Goal: Task Accomplishment & Management: Manage account settings

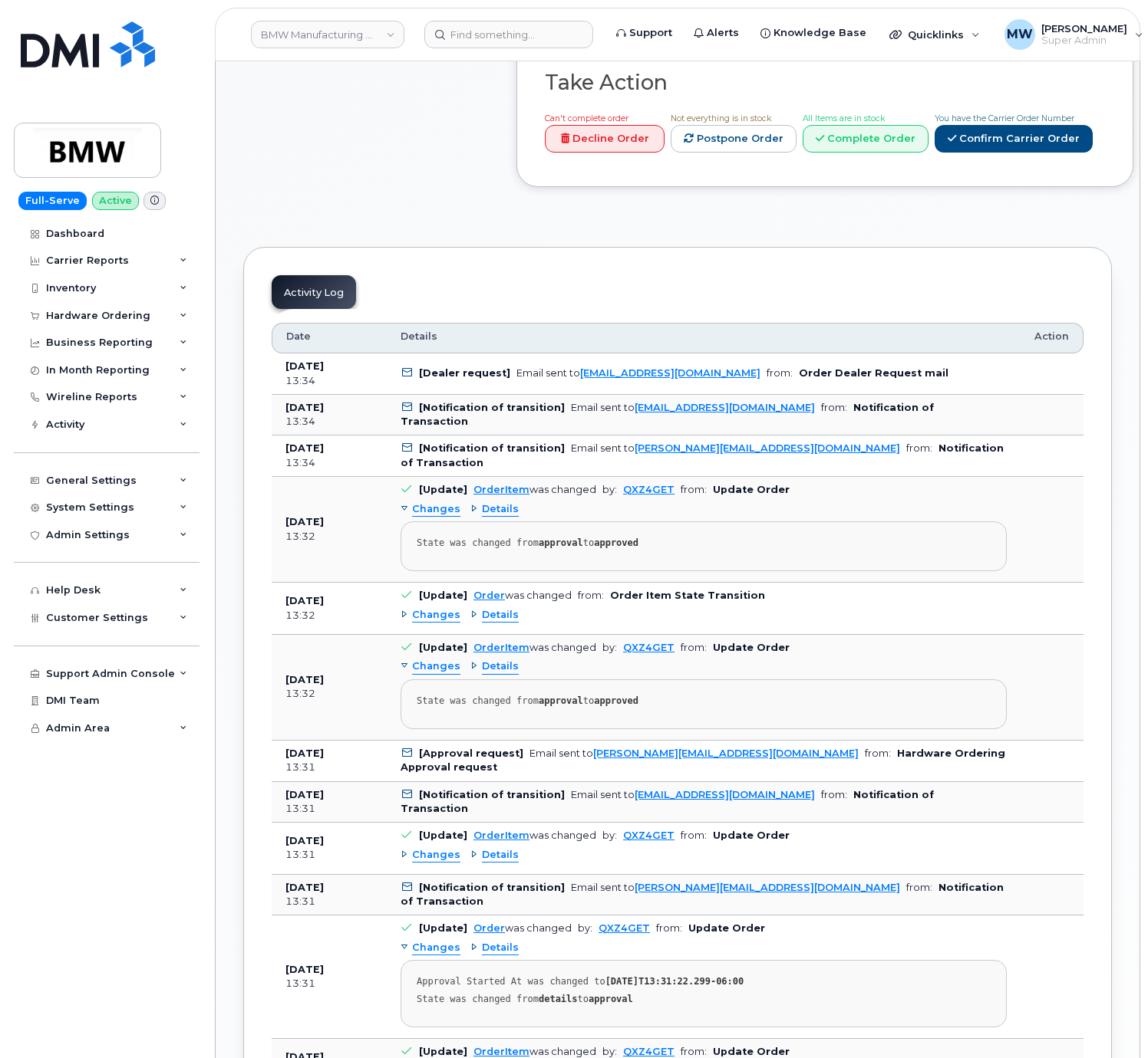
scroll to position [921, 0]
click at [934, 152] on link "Confirm Carrier Order" at bounding box center [1013, 137] width 158 height 28
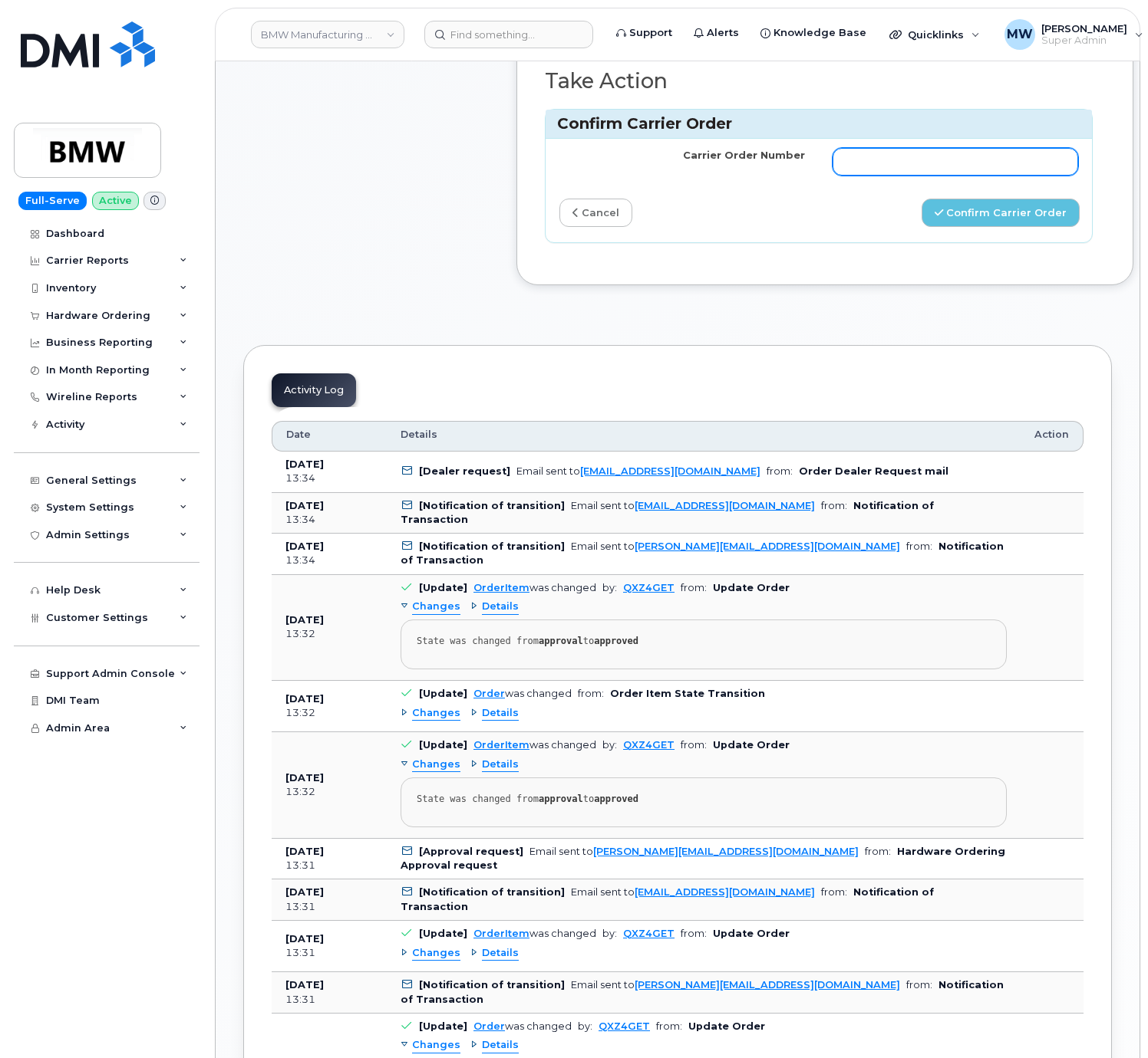
click at [889, 176] on input "Carrier Order Number" at bounding box center [955, 161] width 245 height 27
paste input "771930145"
click at [985, 227] on button "Confirm Carrier Order" at bounding box center [1000, 213] width 158 height 28
type input "771930145"
click at [985, 227] on button "Confirm Carrier Order" at bounding box center [1000, 213] width 158 height 28
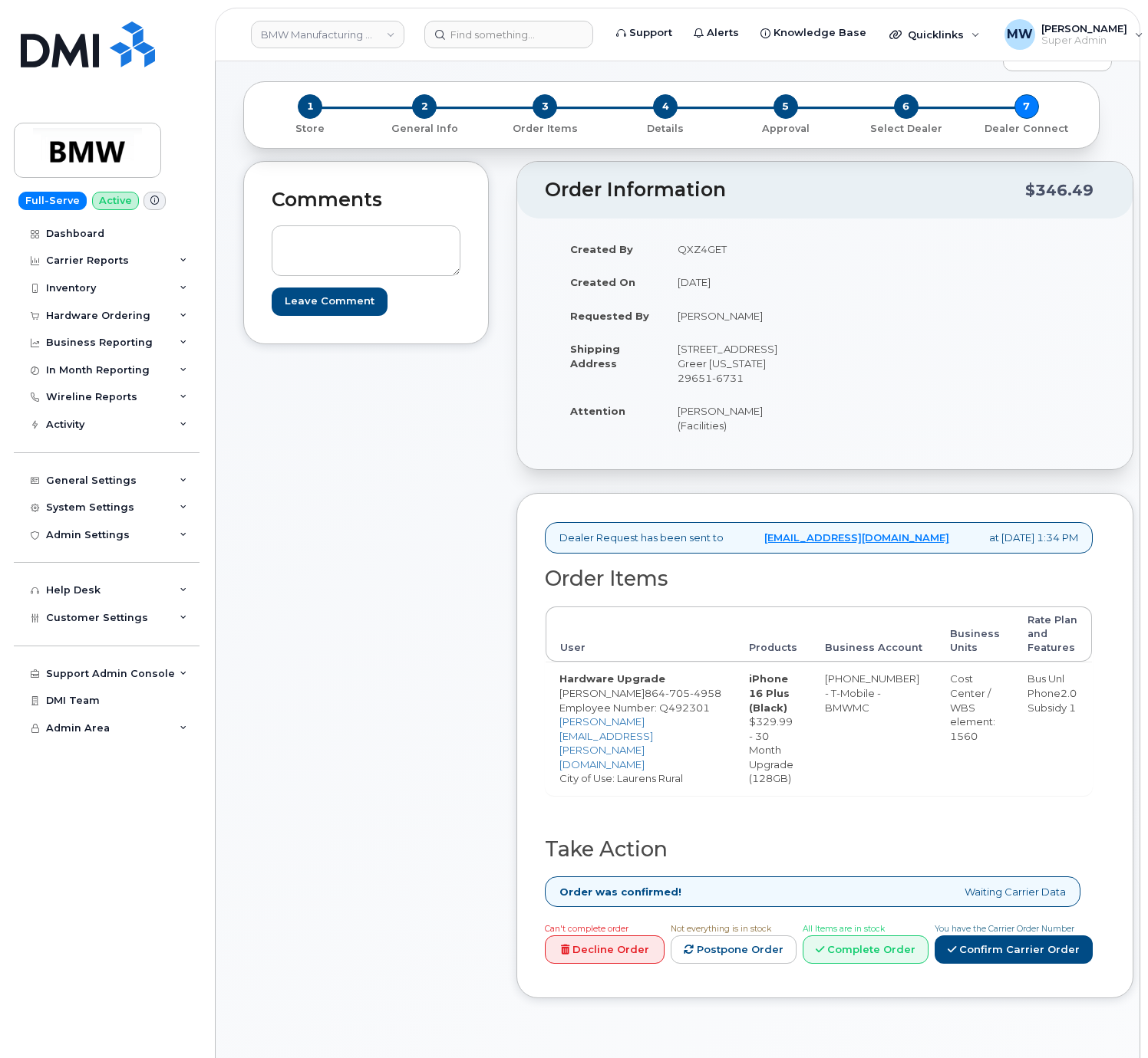
scroll to position [613, 0]
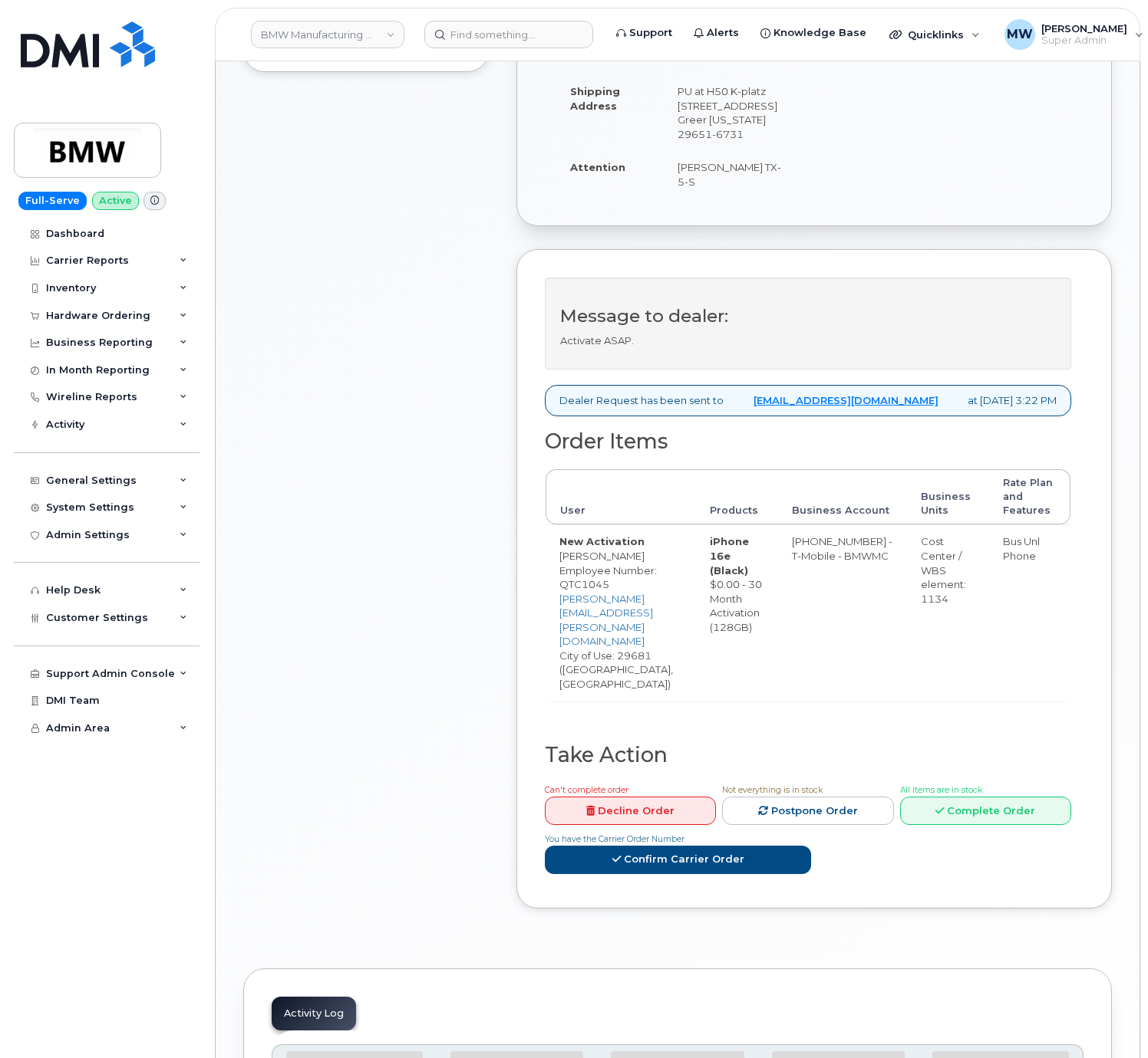
scroll to position [708, 0]
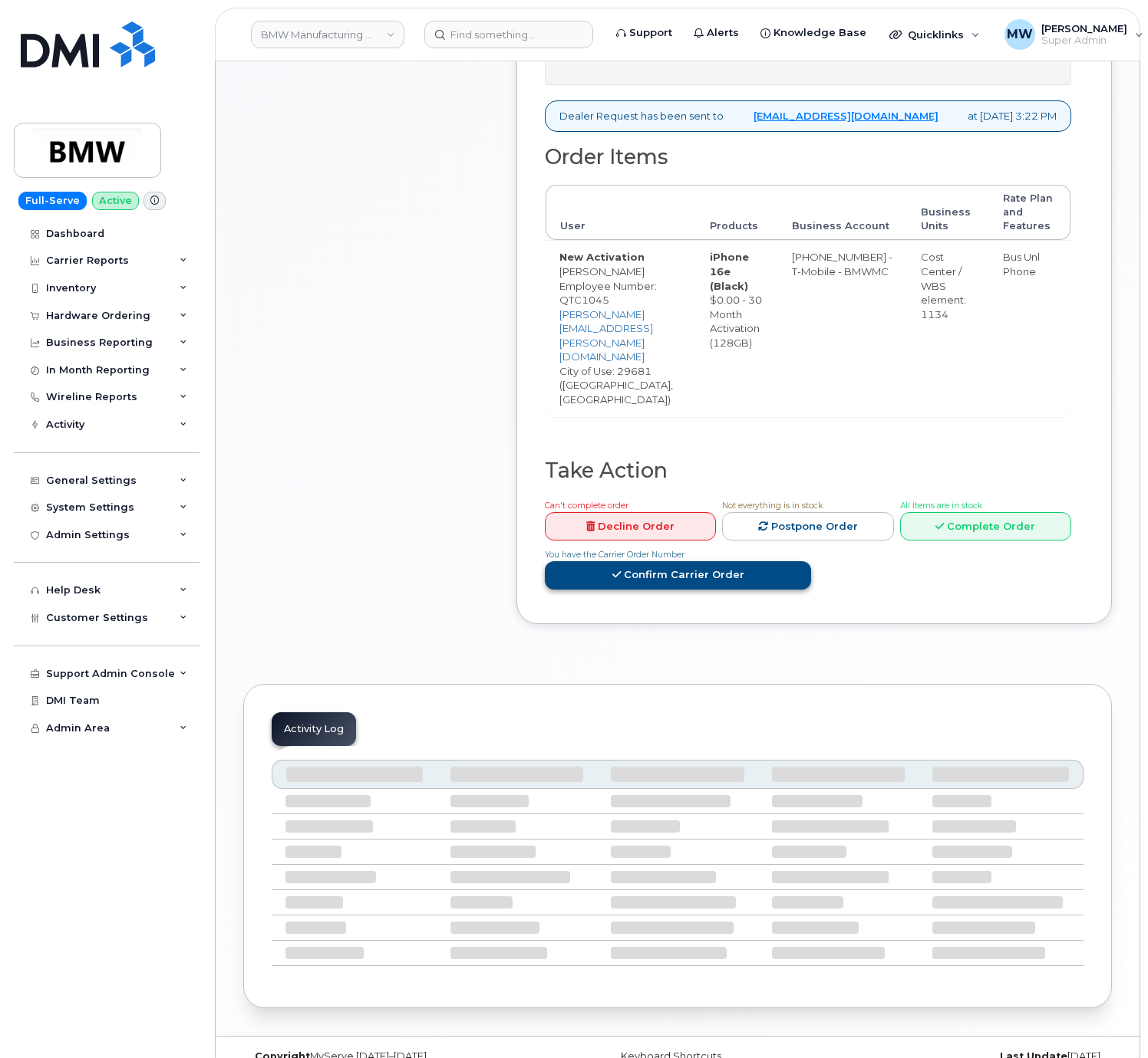
click at [715, 562] on link "Confirm Carrier Order" at bounding box center [677, 576] width 266 height 28
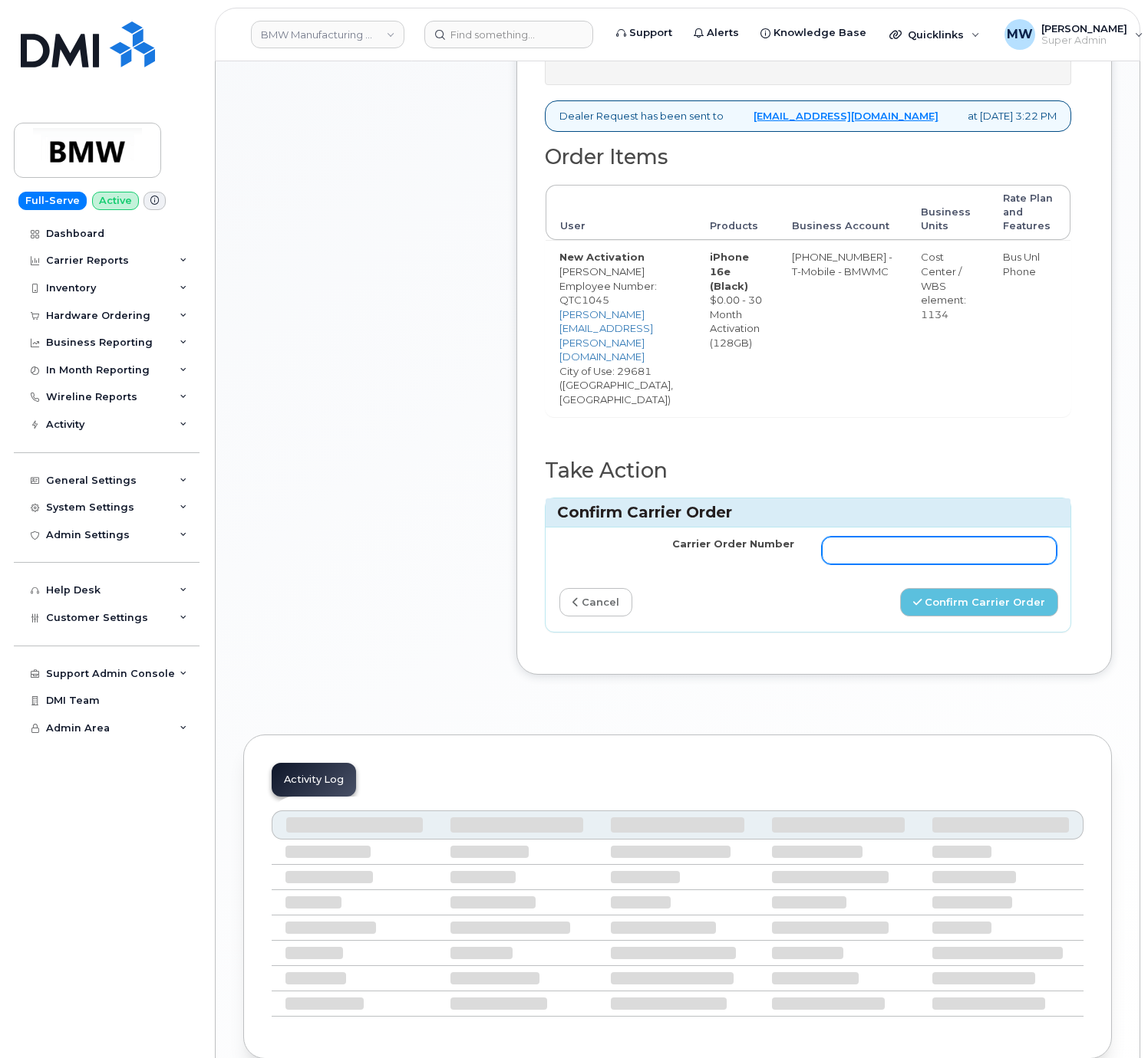
click at [962, 536] on input "Carrier Order Number" at bounding box center [939, 550] width 235 height 27
paste input "771930167"
type input "771930167"
click at [1027, 588] on button "Confirm Carrier Order" at bounding box center [978, 602] width 158 height 28
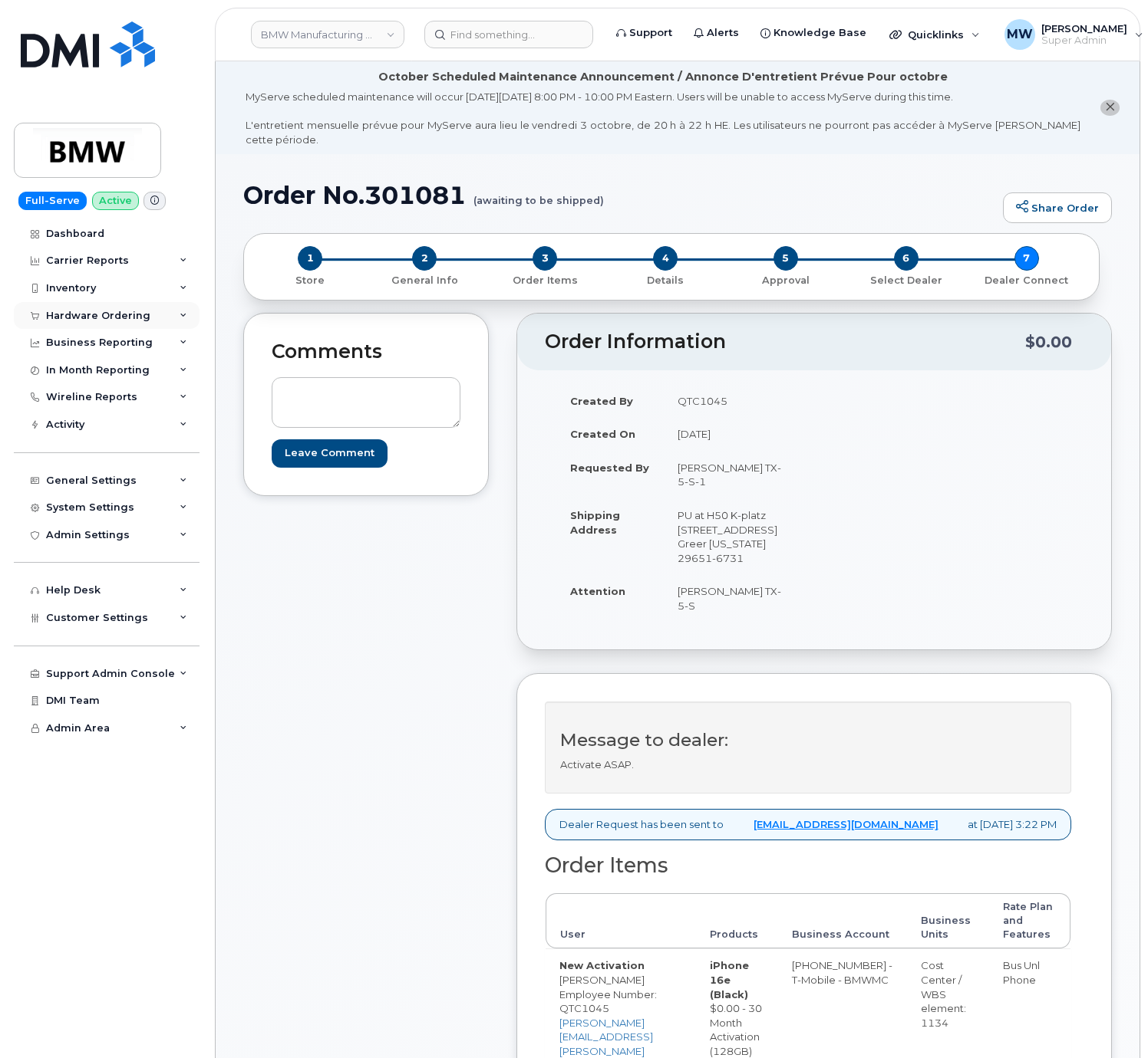
click at [107, 322] on div "Hardware Ordering" at bounding box center [107, 316] width 185 height 27
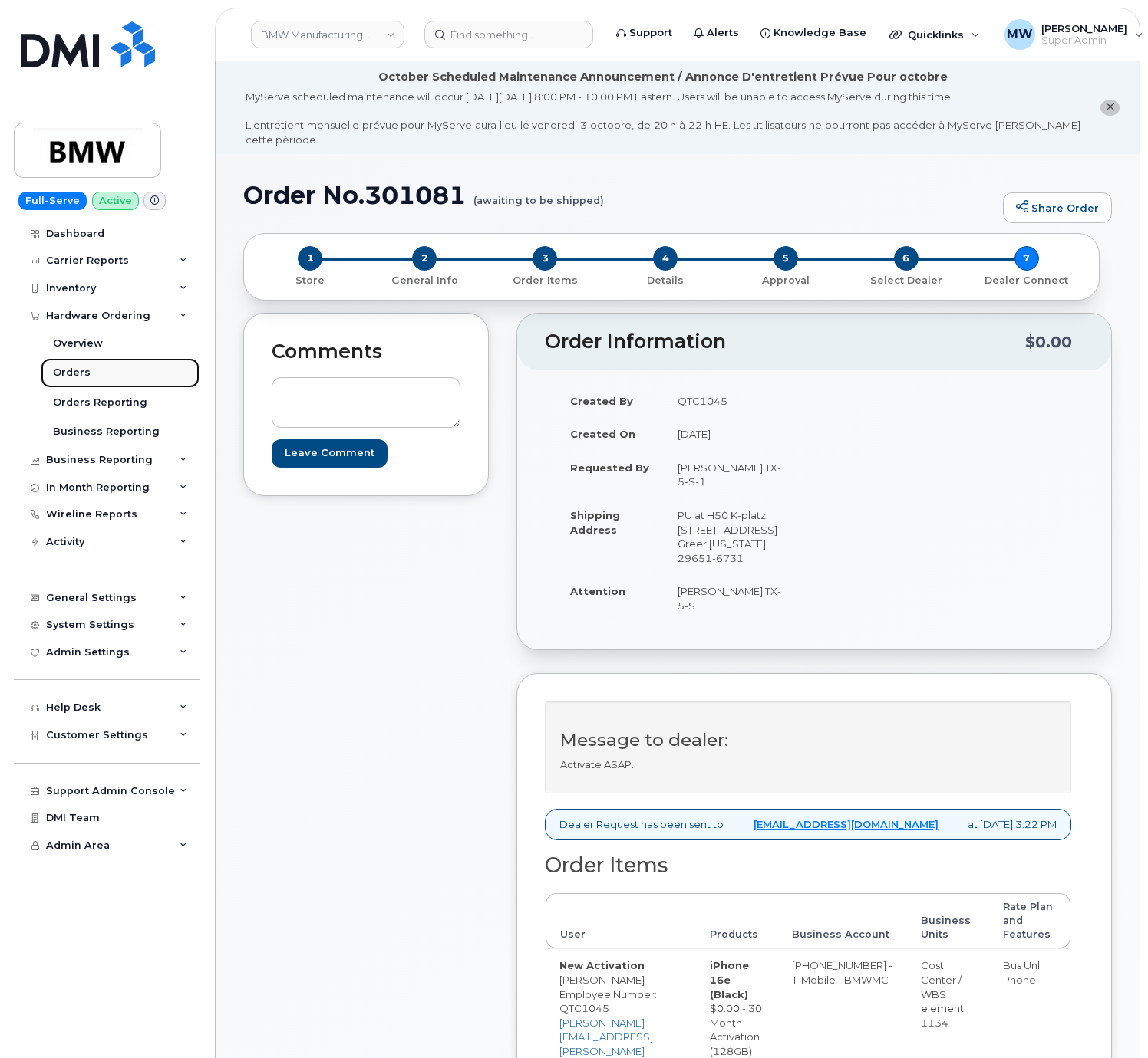
click at [92, 377] on link "Orders" at bounding box center [120, 372] width 159 height 29
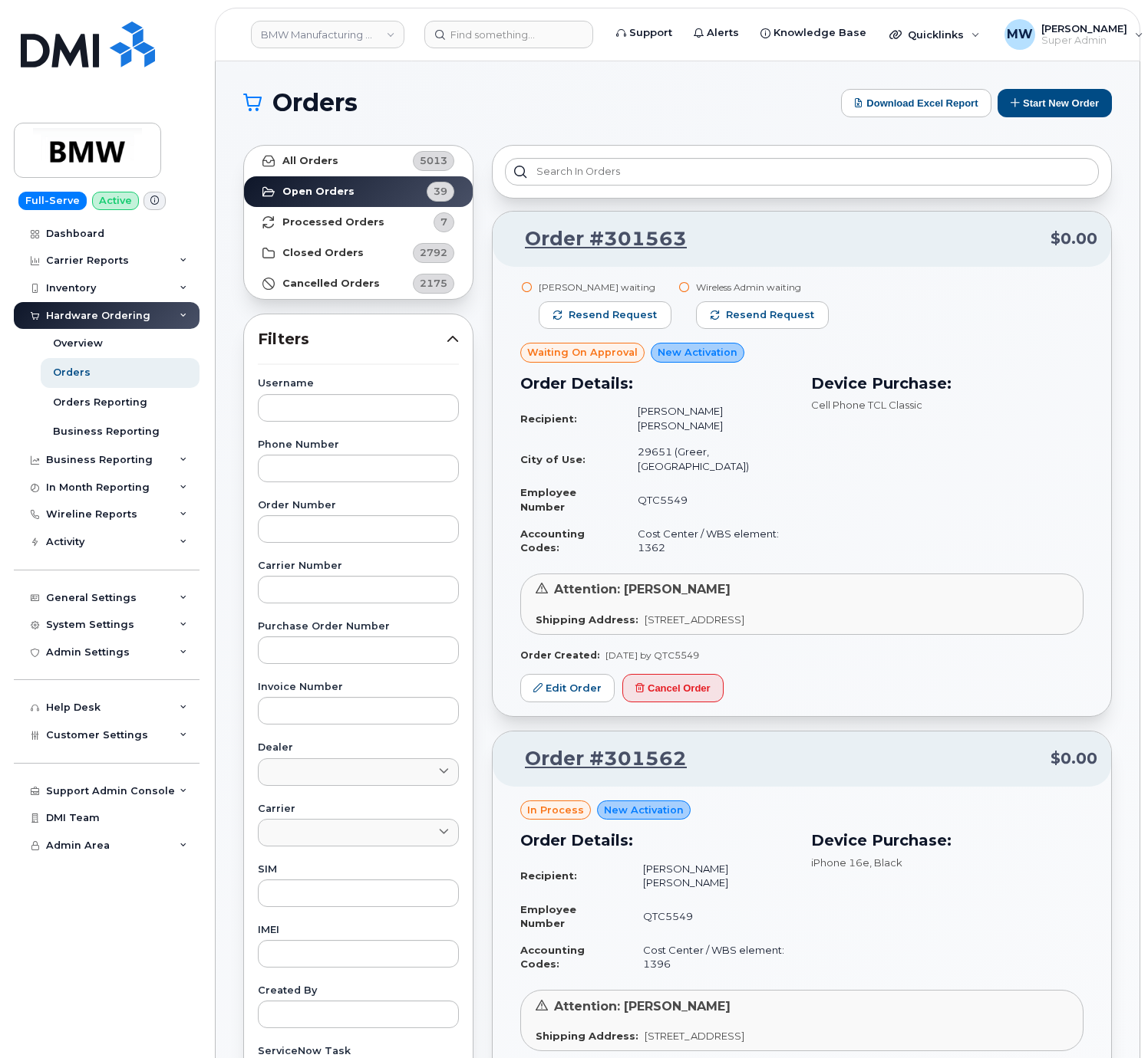
click at [569, 49] on header "BMW Manufacturing Co LLC Support Alerts Knowledge Base Quicklinks Suspend / Can…" at bounding box center [677, 35] width 925 height 53
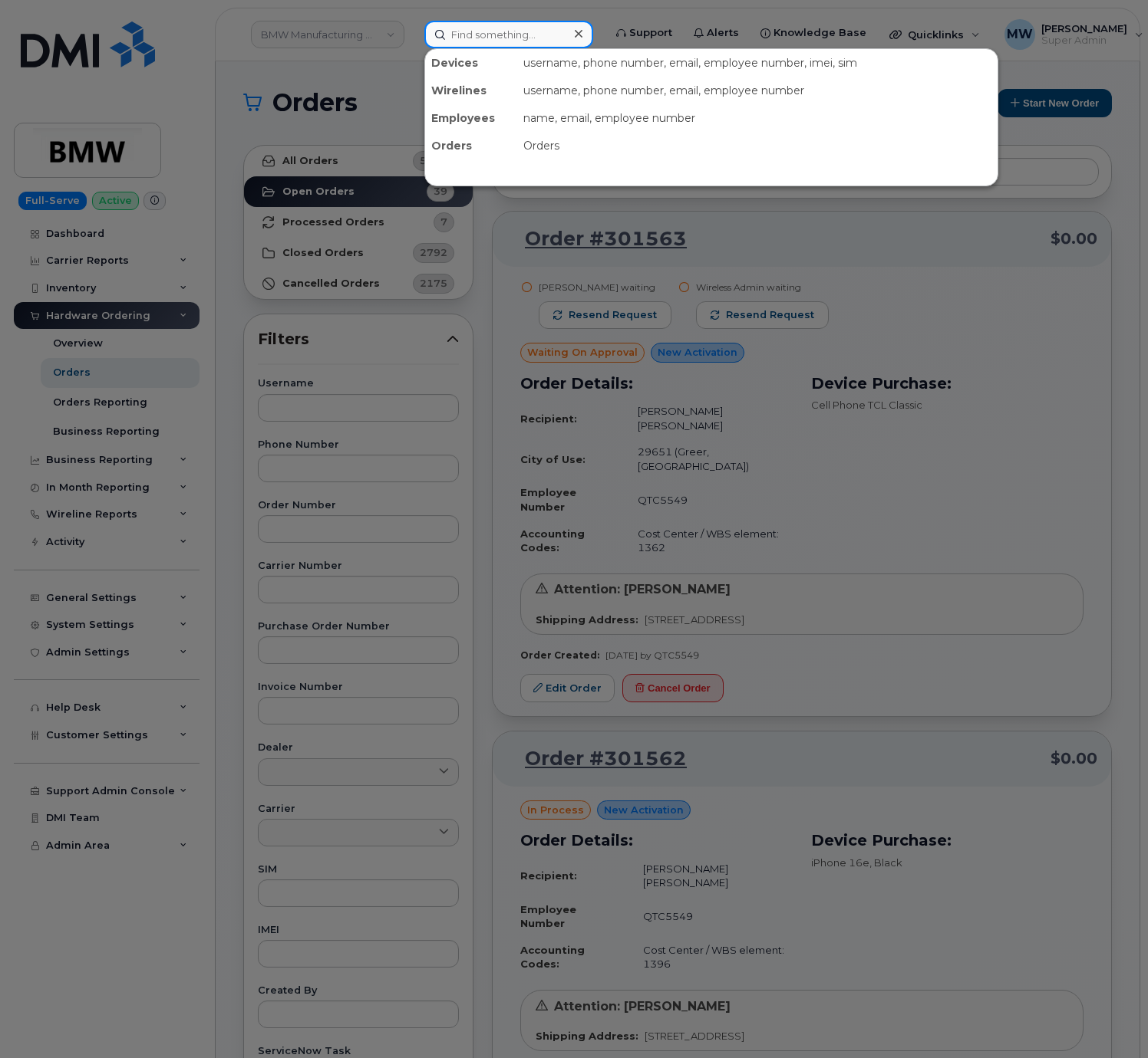
click at [562, 34] on input at bounding box center [508, 34] width 169 height 27
paste input "864) 867-9683"
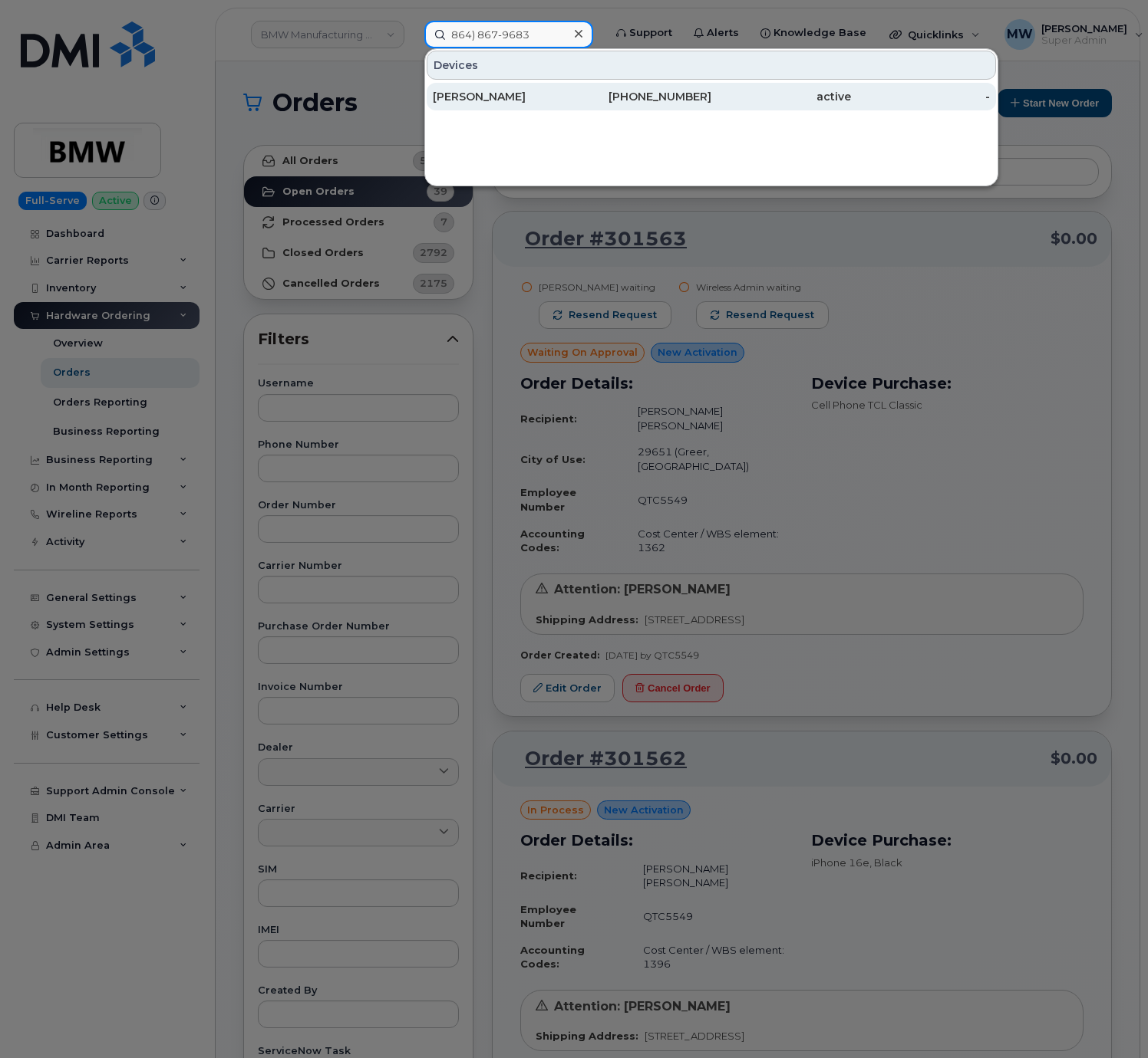
type input "864) 867-9683"
click at [530, 93] on div "Brandon Tavernia" at bounding box center [503, 97] width 140 height 16
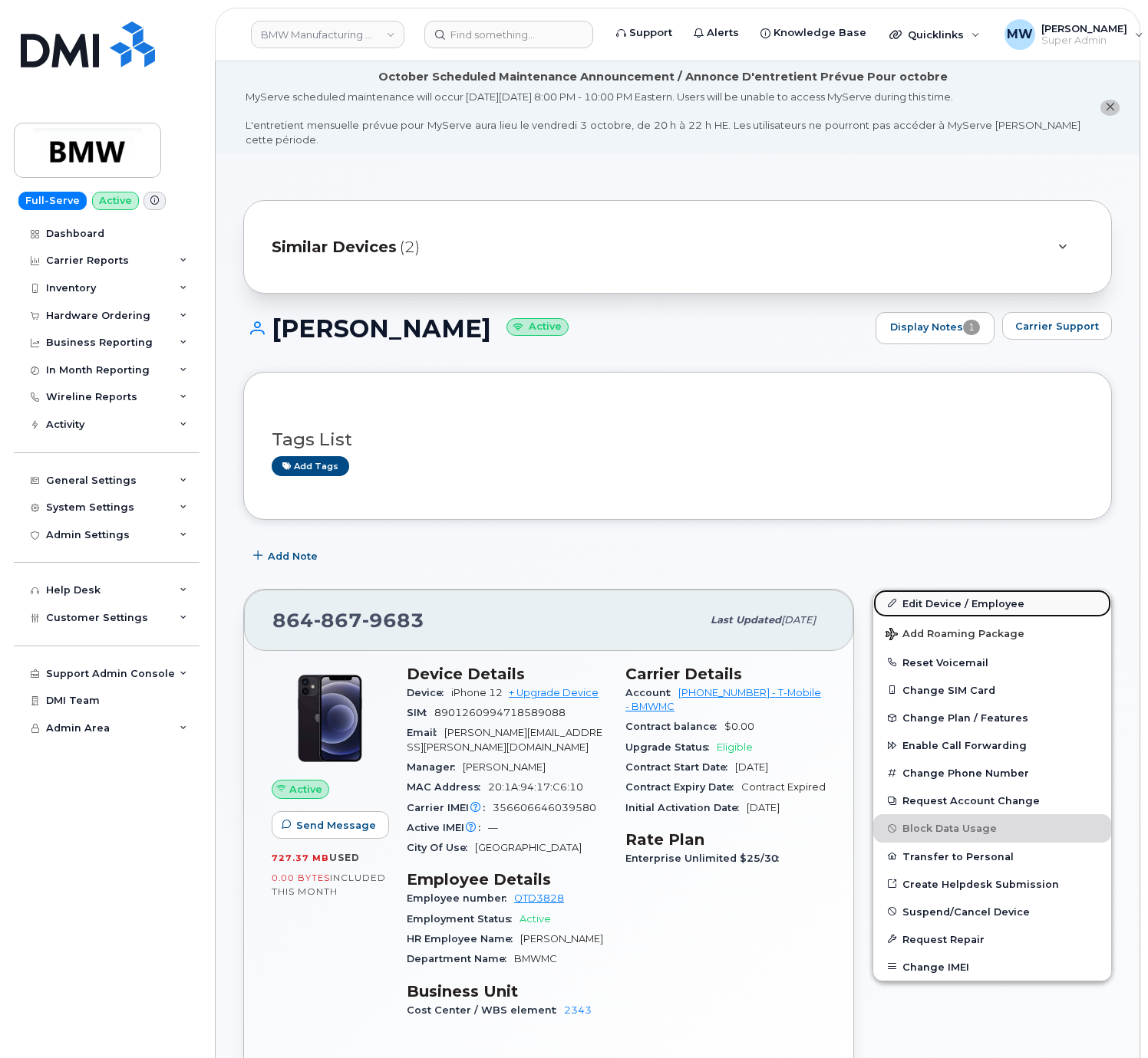
click at [970, 599] on link "Edit Device / Employee" at bounding box center [992, 603] width 238 height 27
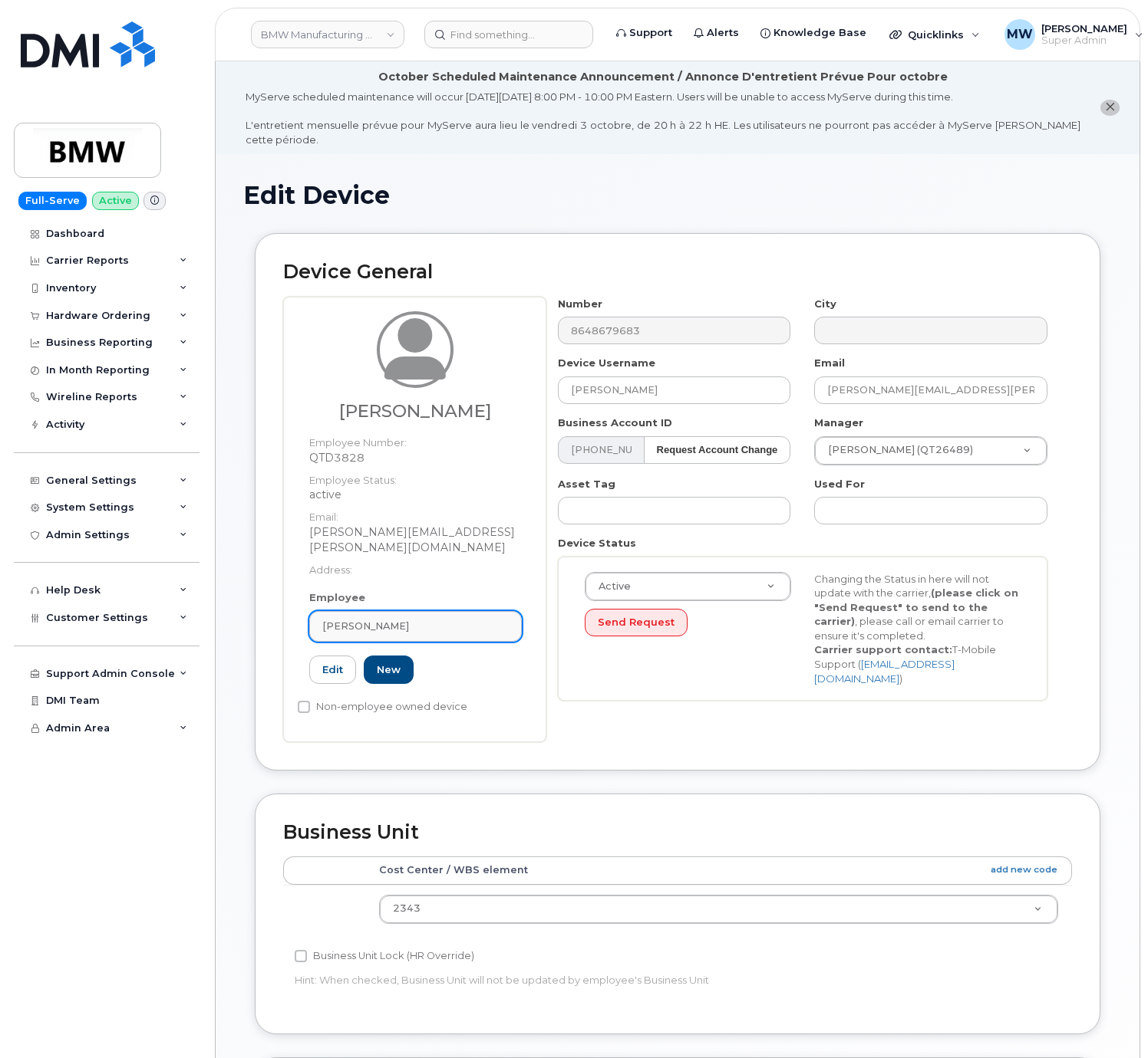
click at [383, 611] on link "Brandon Tavernia" at bounding box center [415, 626] width 212 height 31
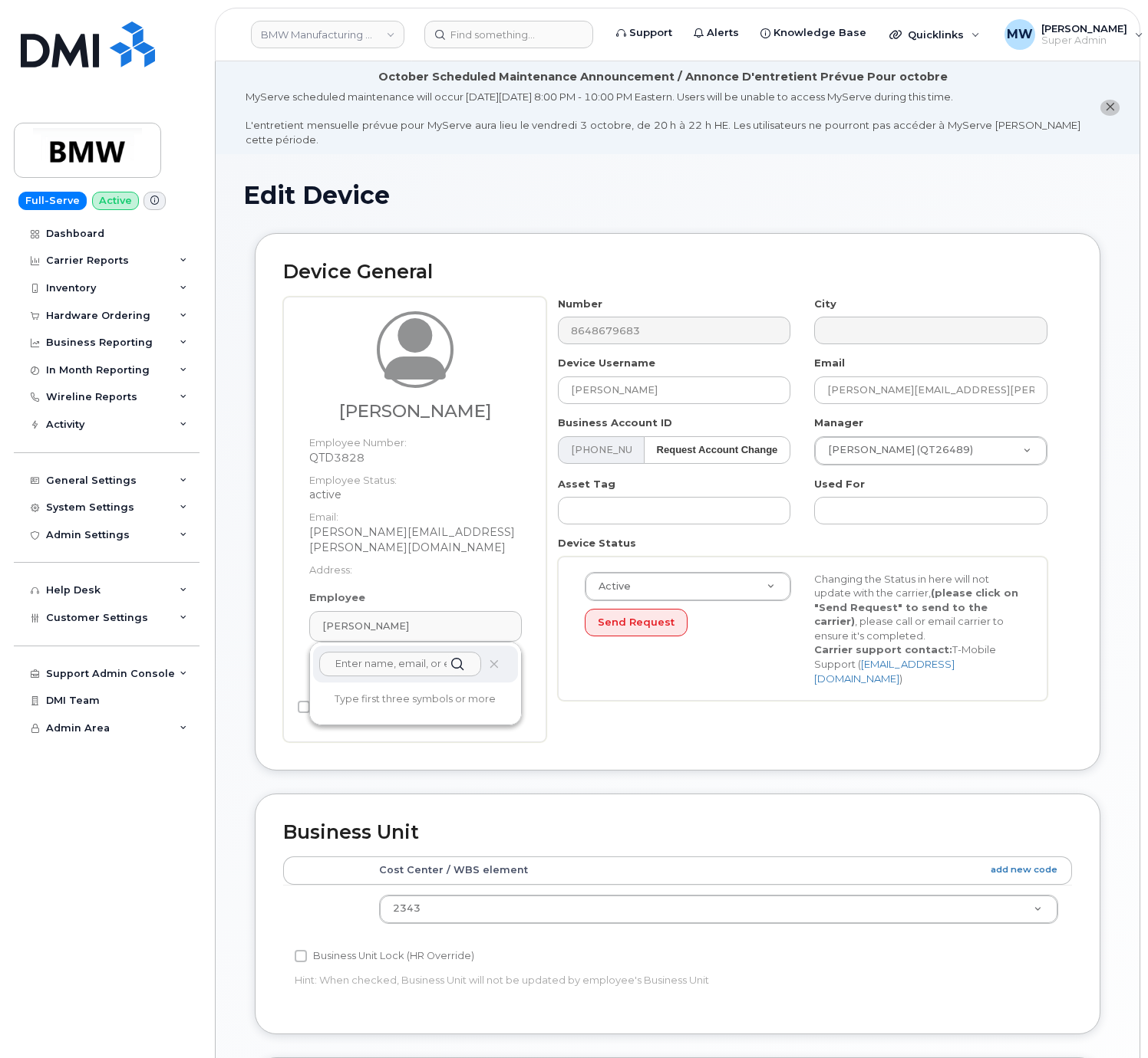
paste input "Brayden Shirley"
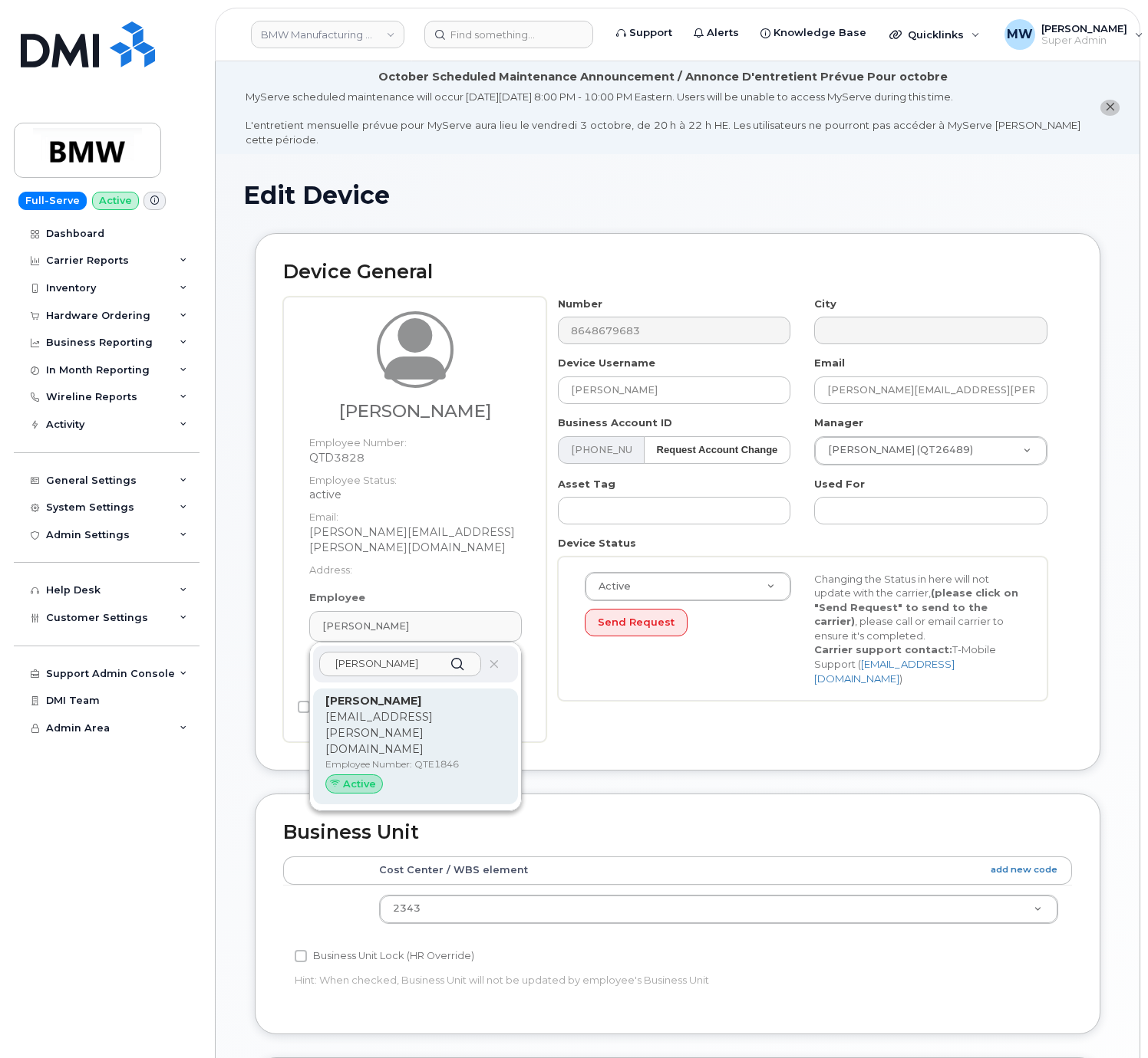
type input "Brayden Shirley"
click at [453, 758] on p "Employee Number: QTE1846" at bounding box center [415, 765] width 180 height 14
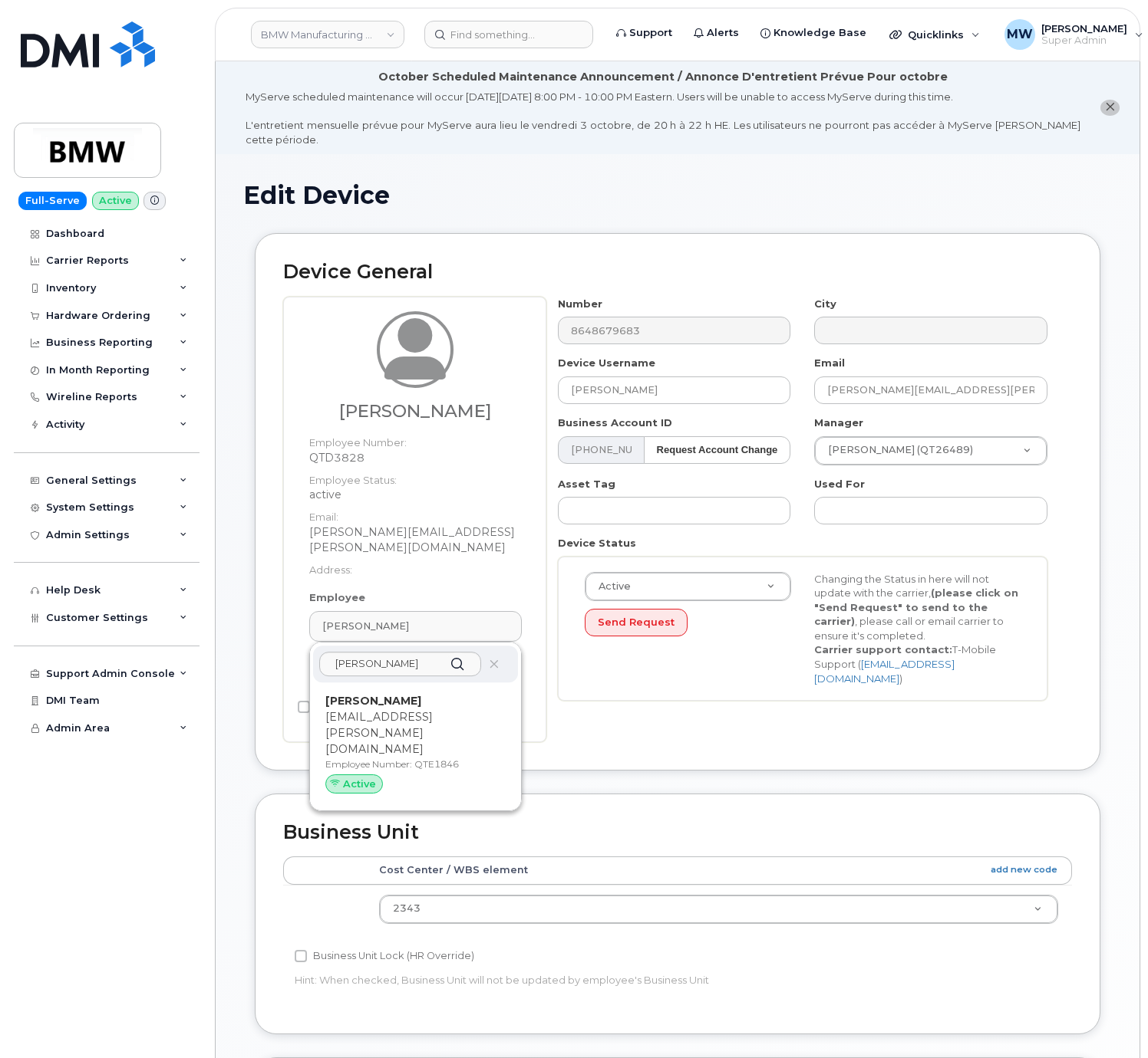
type input "QTE1846"
type input "Brayden Shirley"
type input "brayden.shirley@bmwmc.com"
type input "28003947"
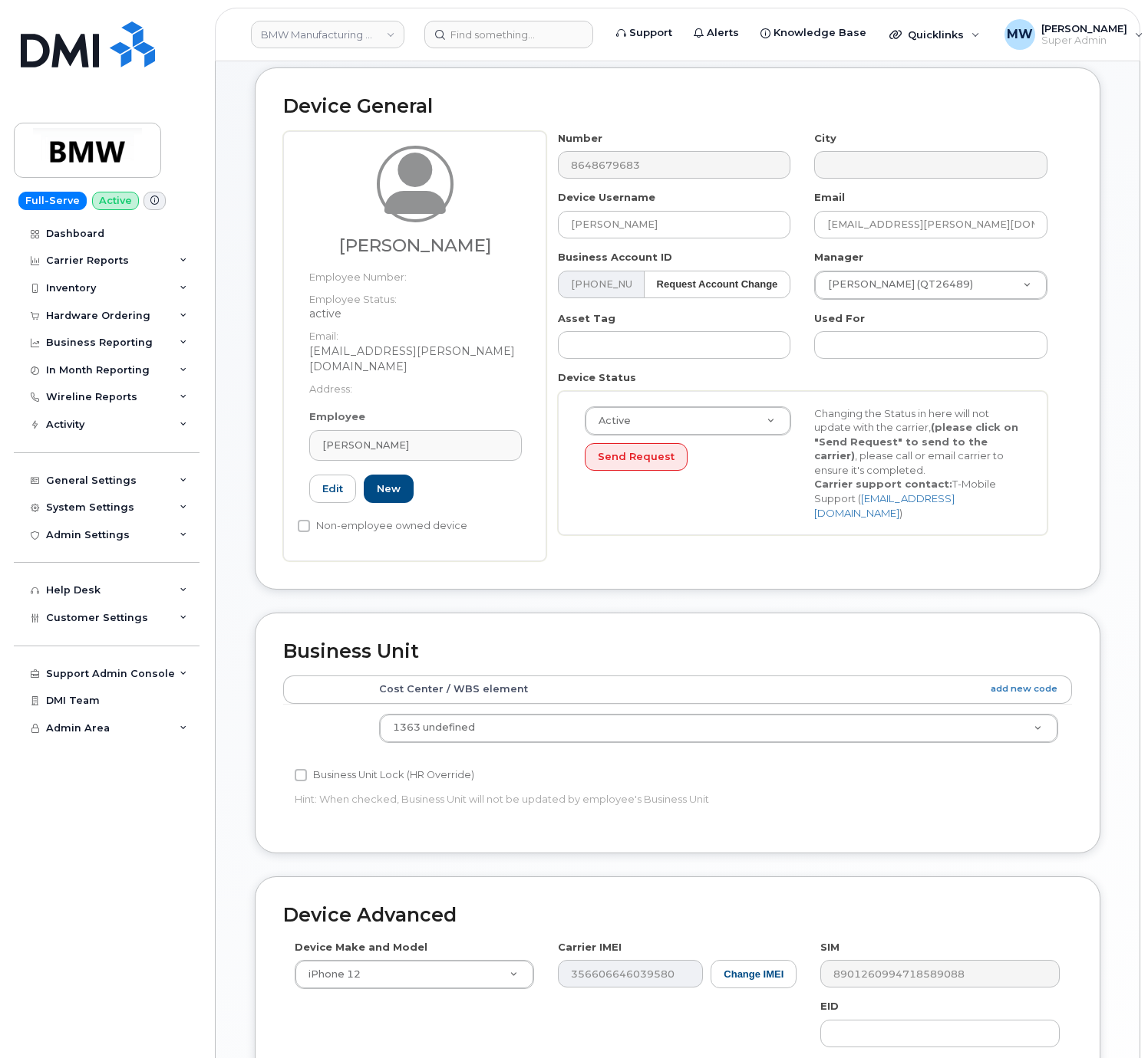
scroll to position [434, 0]
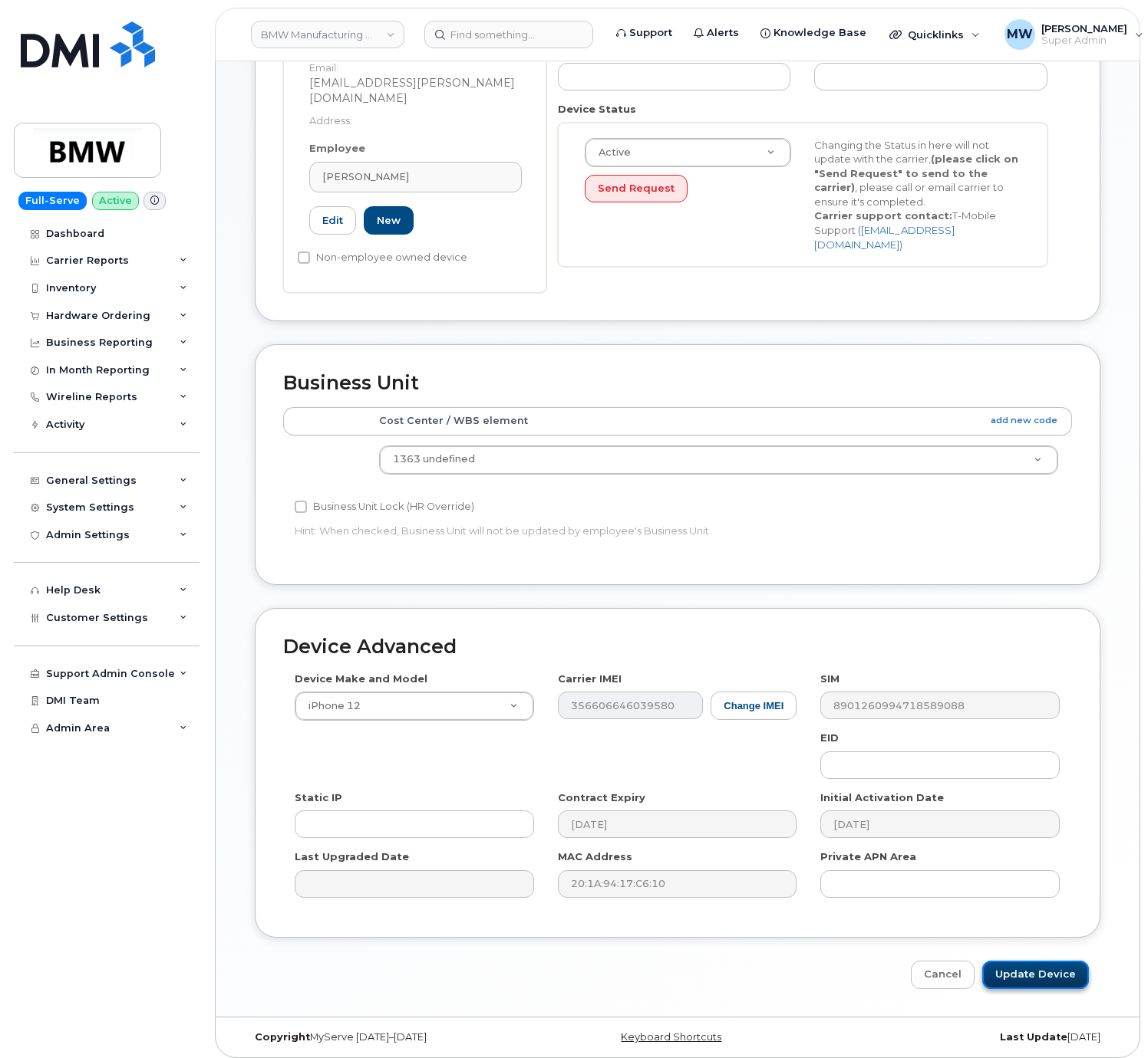
click at [1058, 961] on input "Update Device" at bounding box center [1036, 975] width 107 height 28
type input "Saving..."
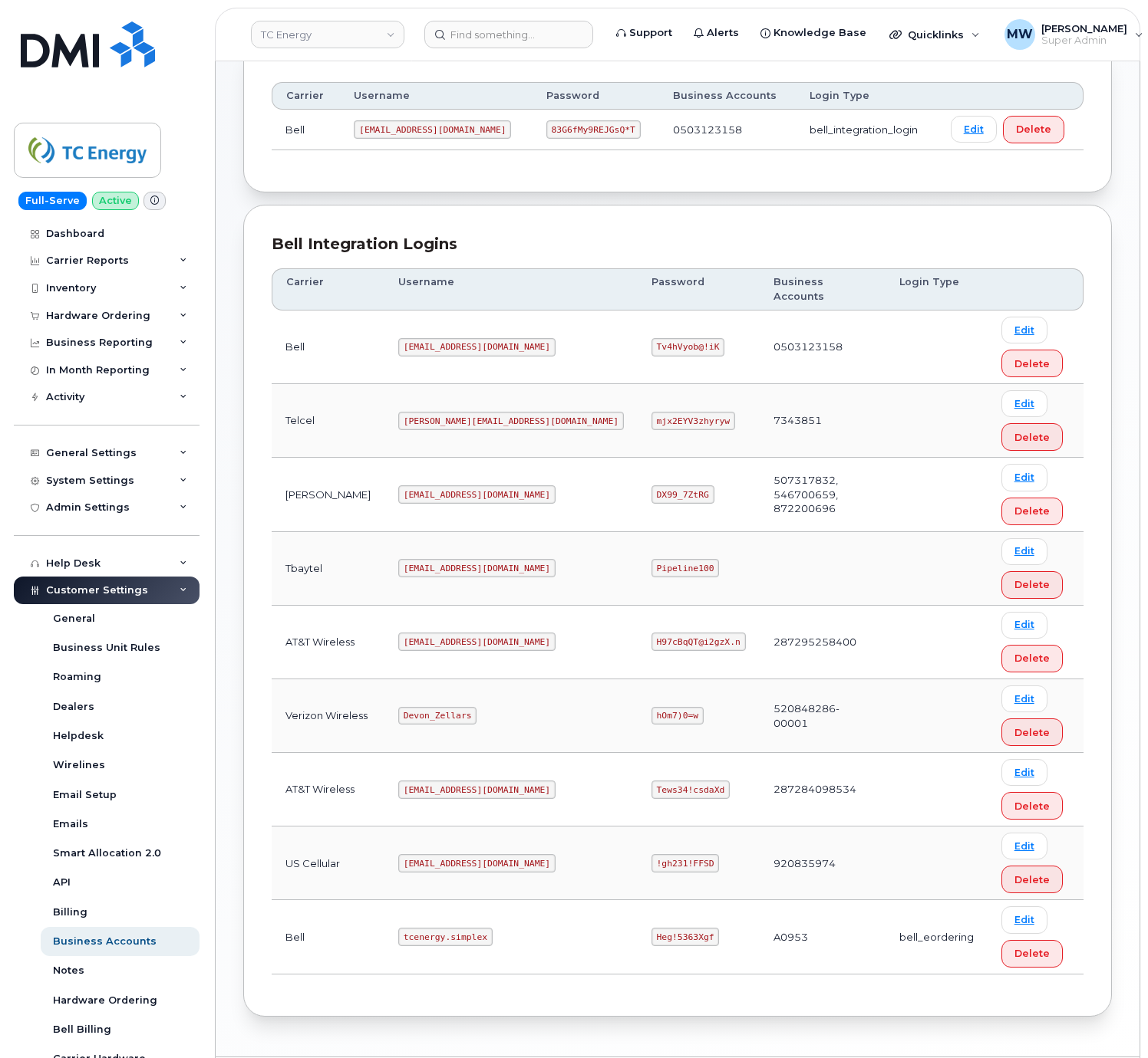
scroll to position [273, 0]
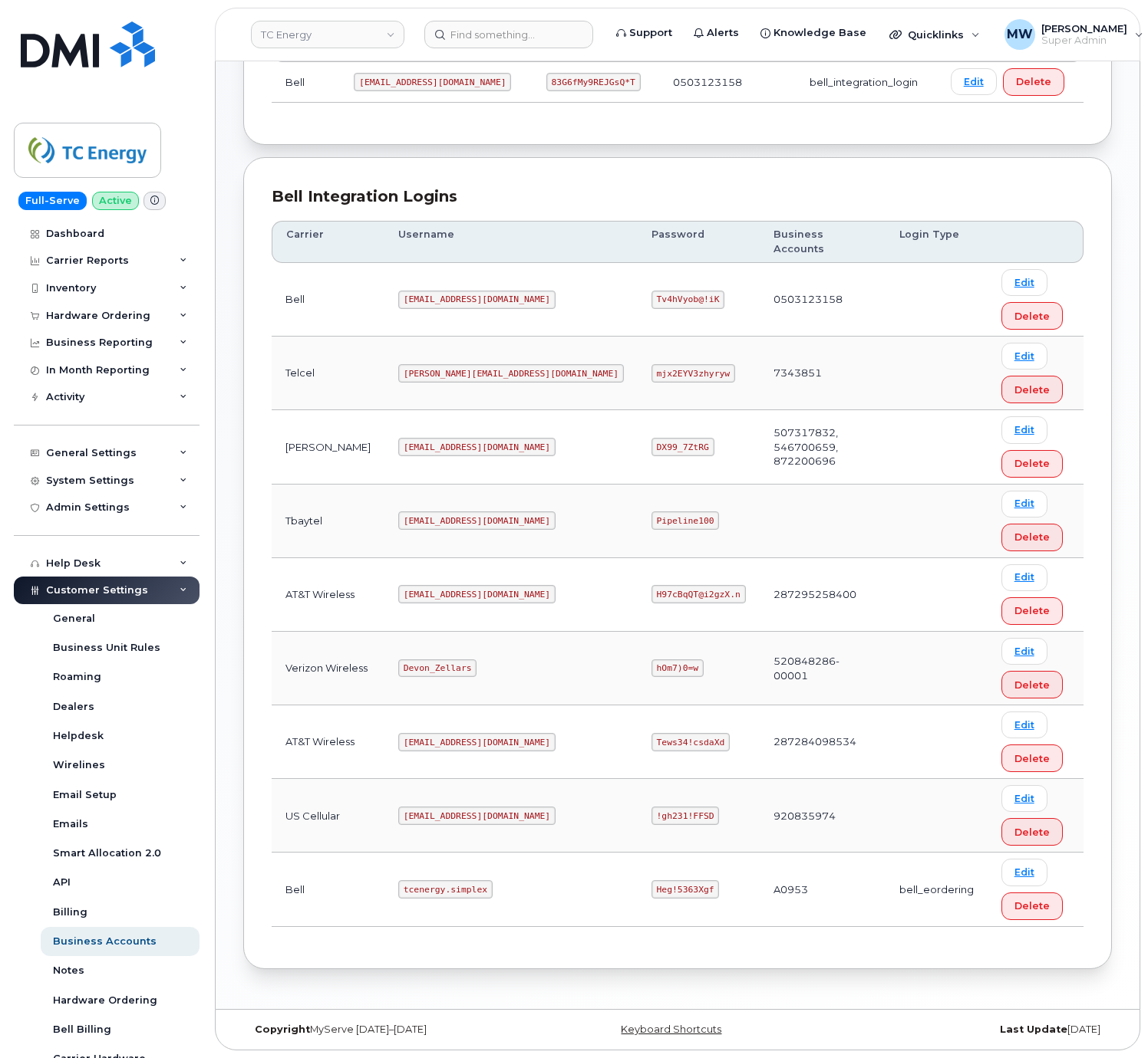
click at [444, 585] on code "tcenergy@myserve.ca" at bounding box center [477, 594] width 157 height 18
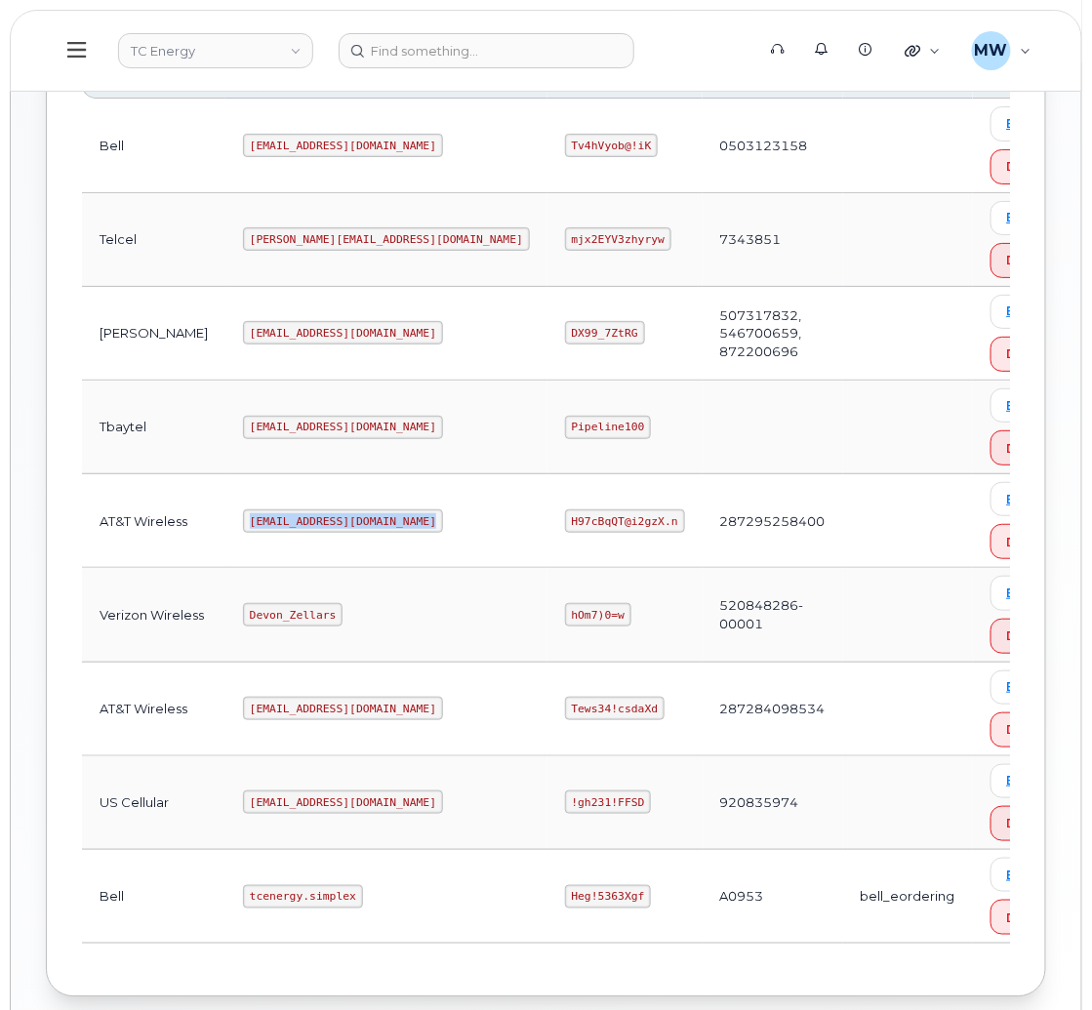
scroll to position [639, 0]
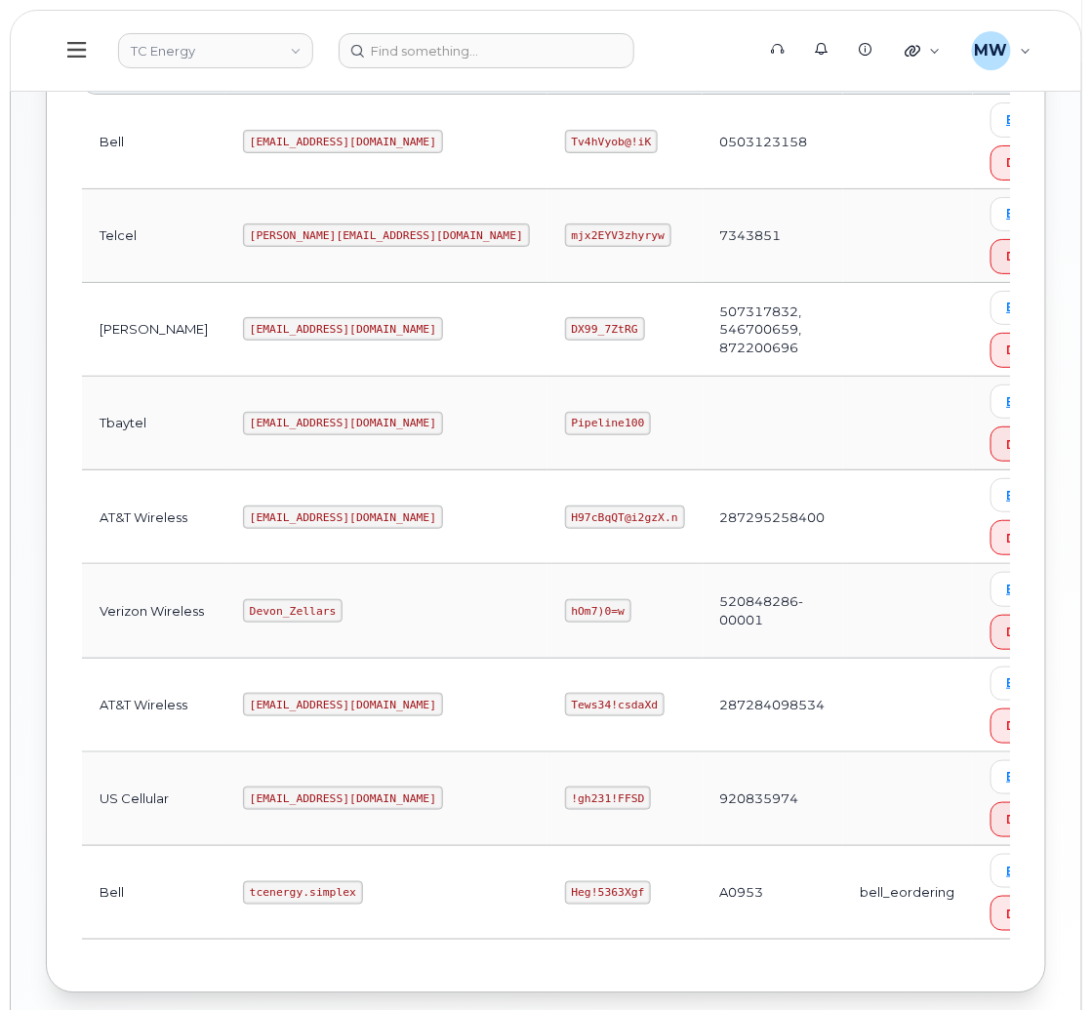
click at [243, 693] on code "myserve@dminc.com" at bounding box center [343, 704] width 200 height 23
copy code "myserve@dminc.com"
click at [565, 693] on code "Tews34!csdaXd" at bounding box center [615, 704] width 100 height 23
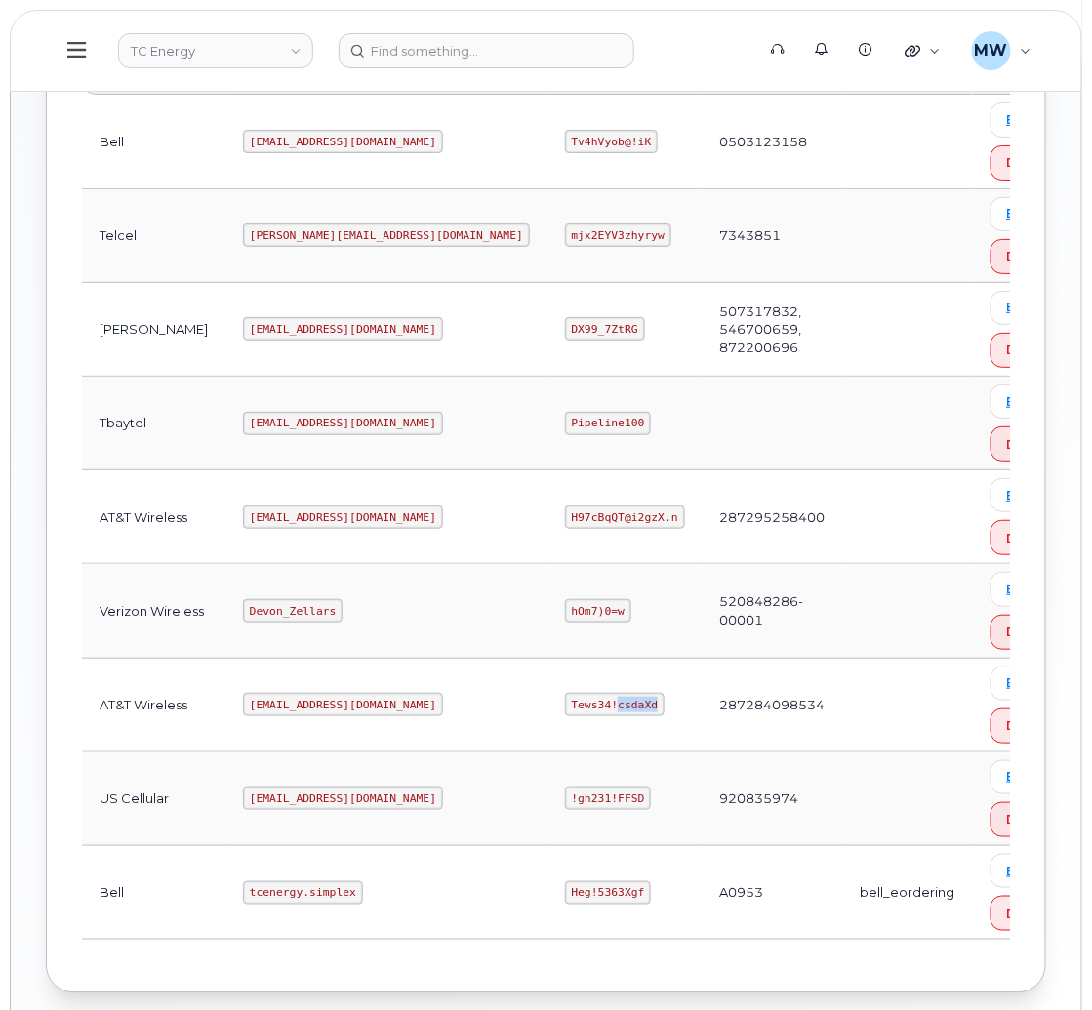
click at [565, 693] on code "Tews34!csdaXd" at bounding box center [615, 704] width 100 height 23
copy code "Tews34!csdaXd"
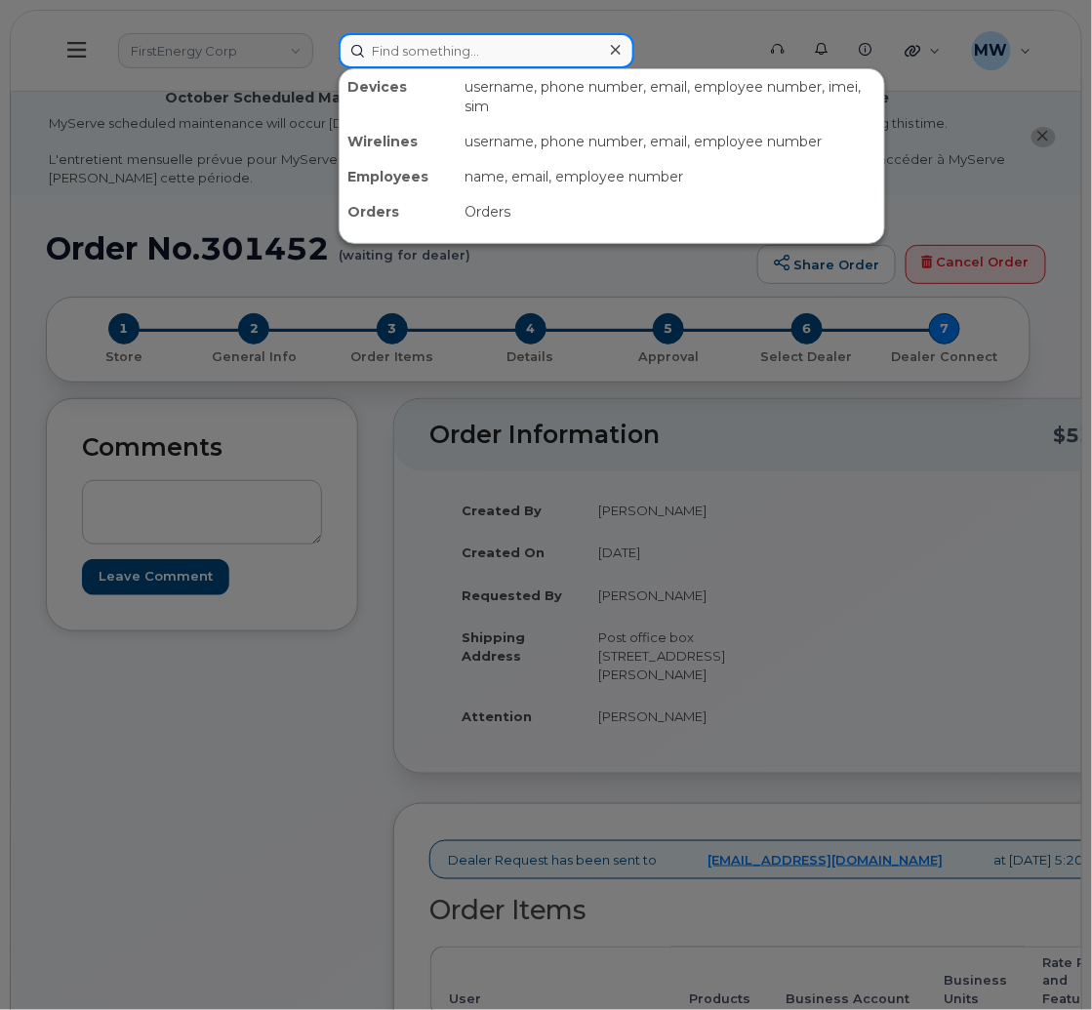
click at [481, 49] on input at bounding box center [487, 50] width 296 height 35
paste input "[PHONE_NUMBER]"
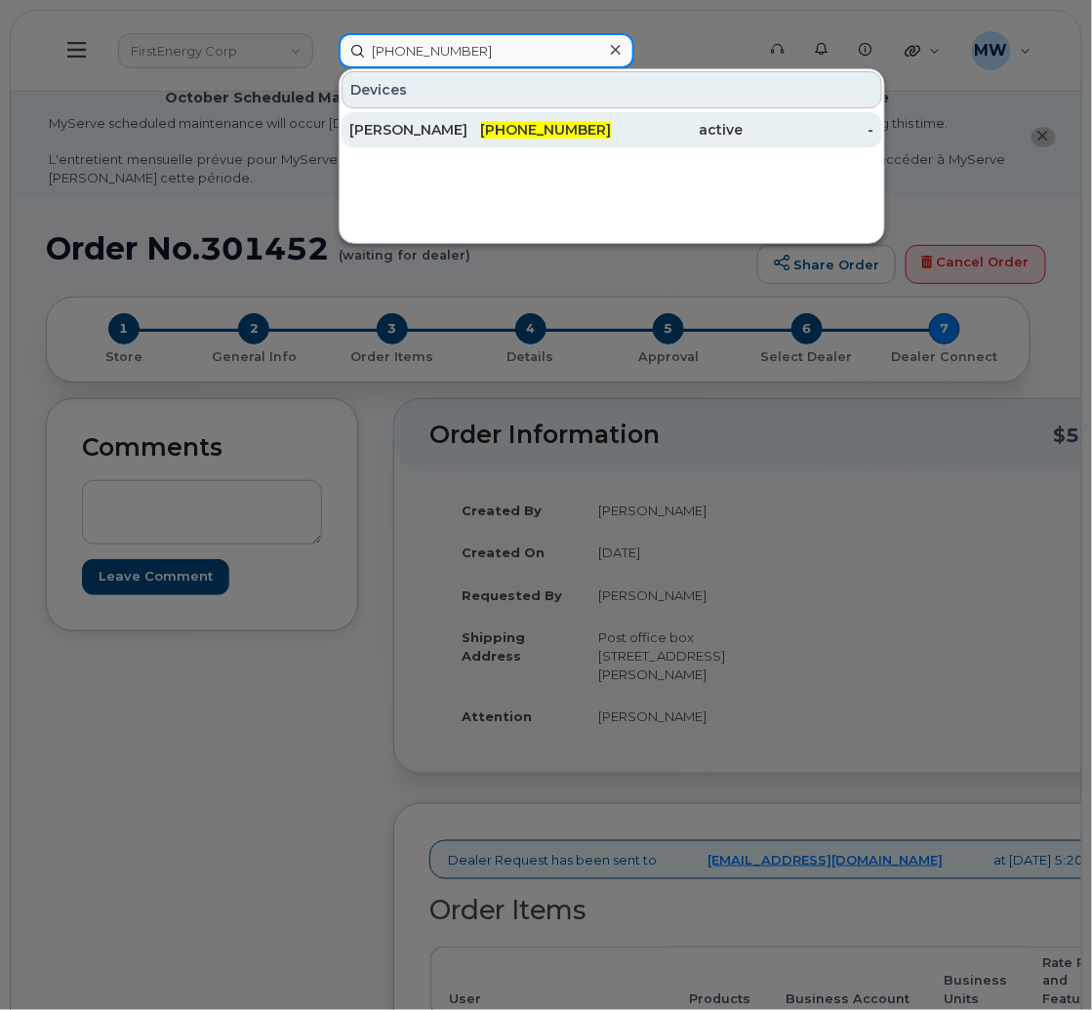
type input "[PHONE_NUMBER]"
click at [475, 134] on div "[PERSON_NAME]" at bounding box center [415, 130] width 131 height 20
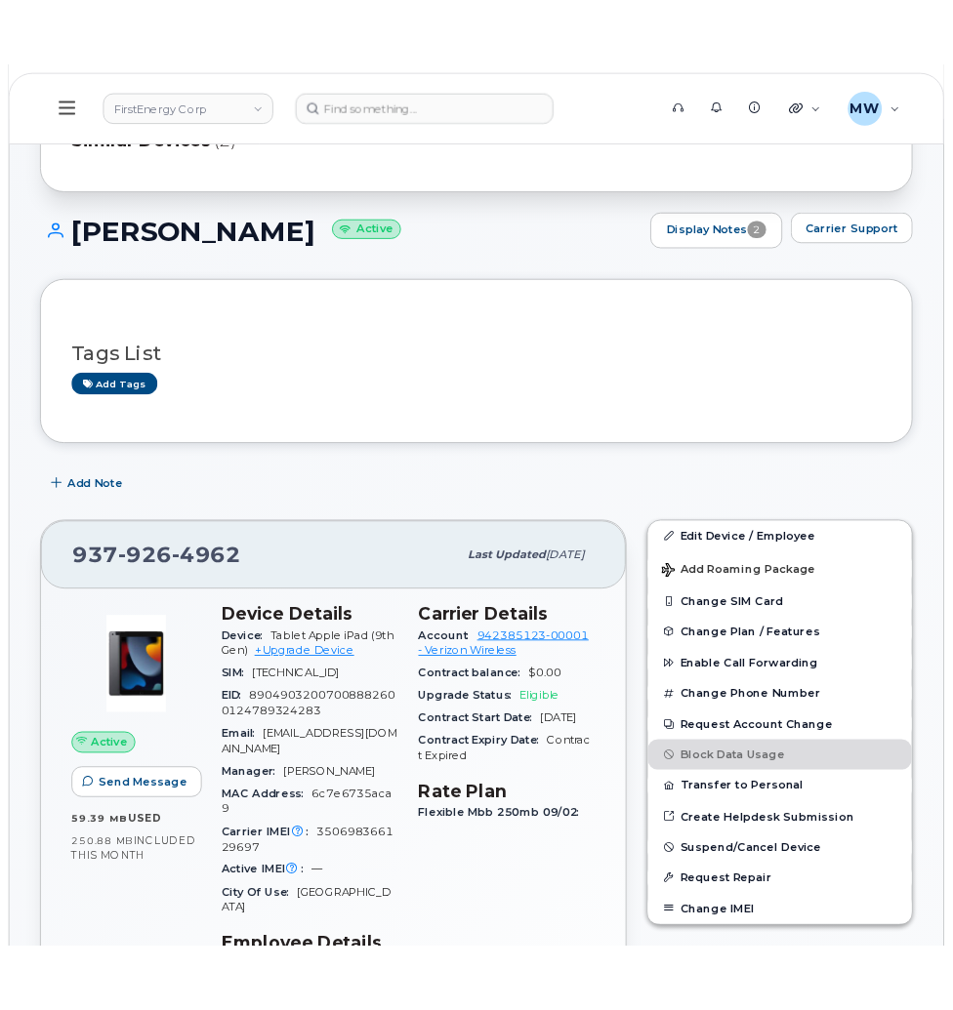
scroll to position [293, 0]
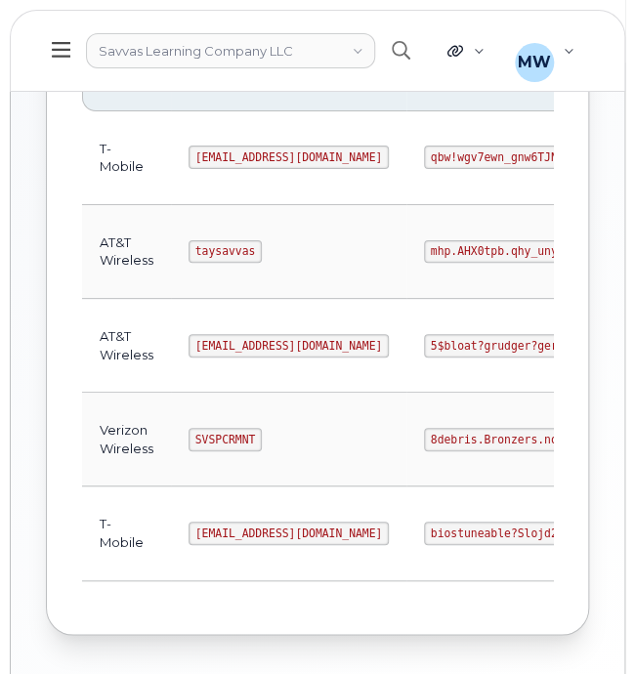
scroll to position [391, 0]
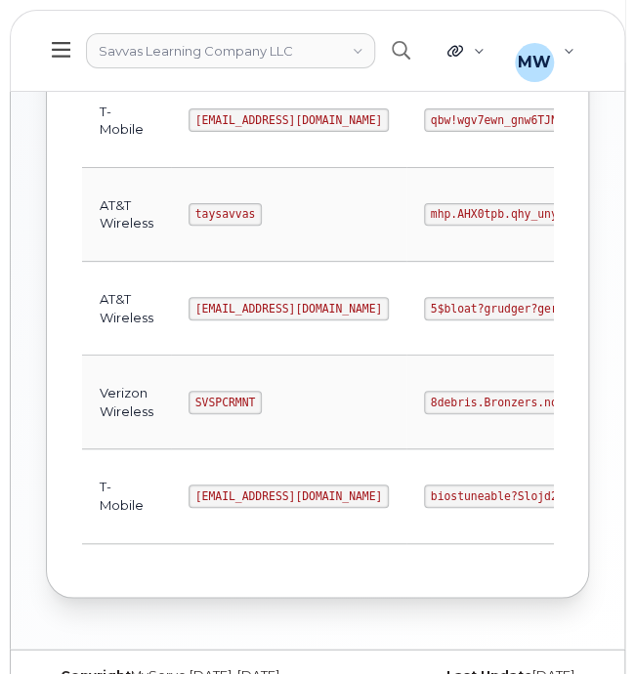
click at [424, 402] on code "8debris.Bronzers.non" at bounding box center [497, 402] width 146 height 23
copy code "8debris.Bronzers.non"
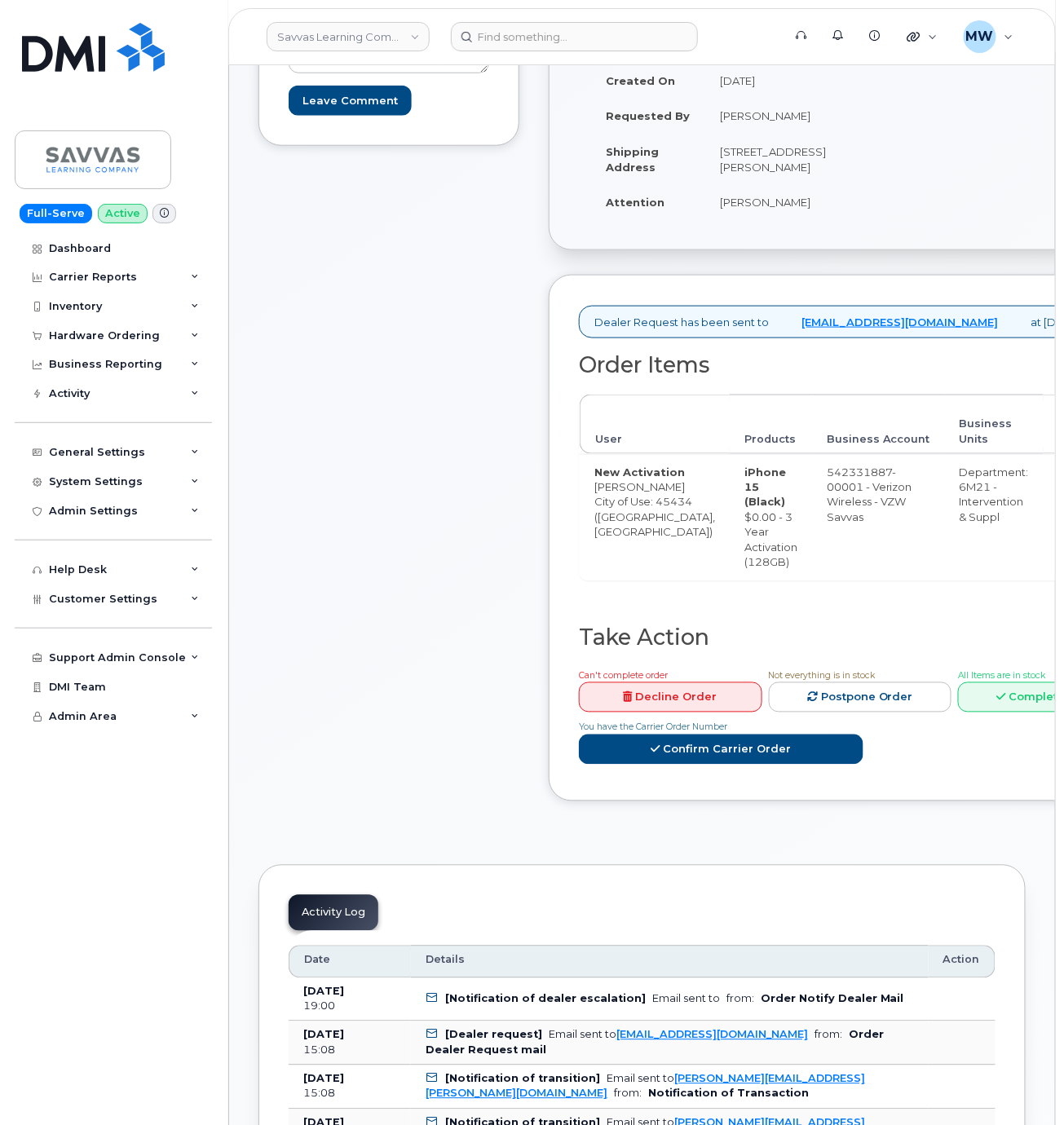
scroll to position [458, 0]
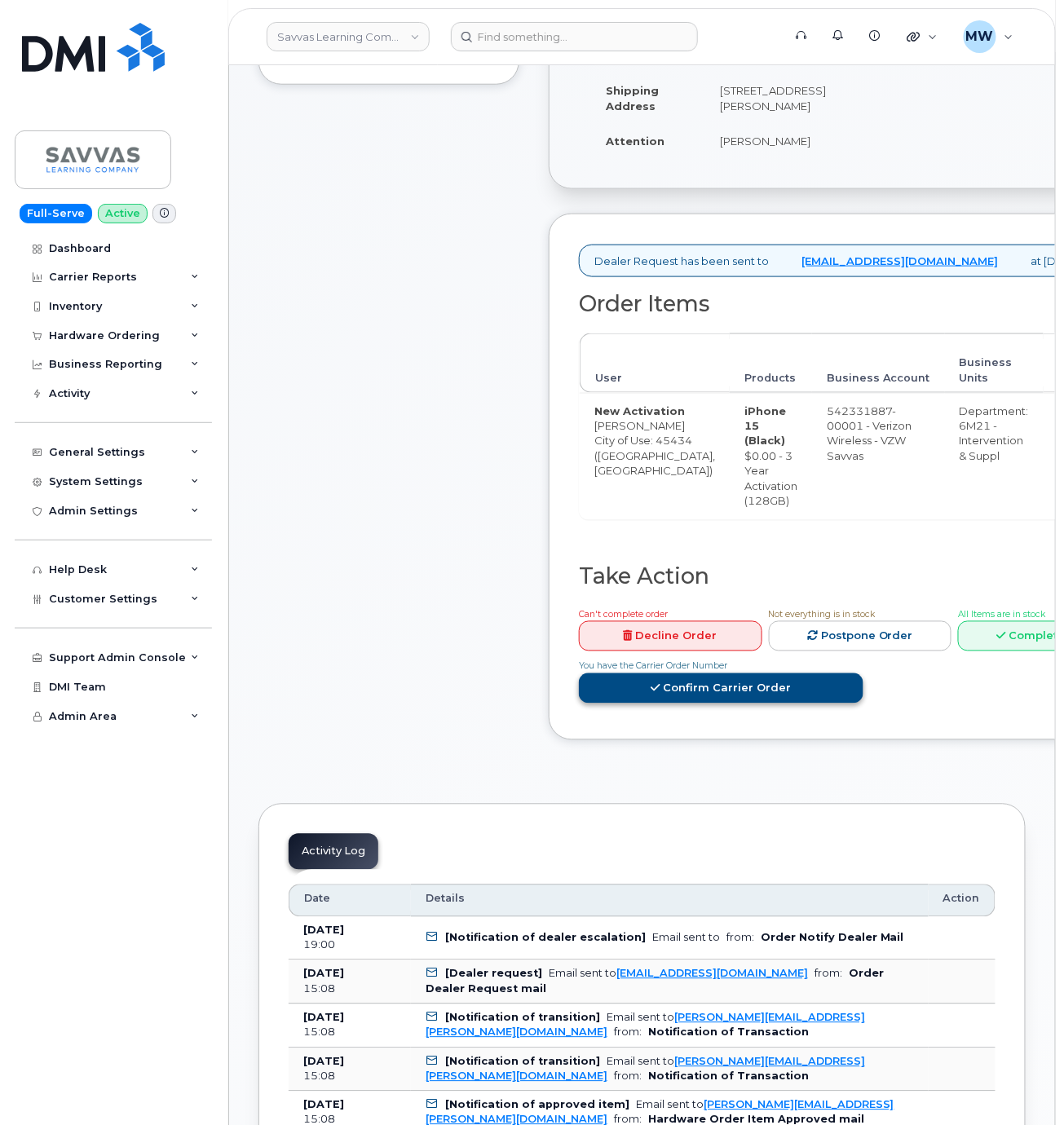
click at [803, 704] on link "Confirm Carrier Order" at bounding box center [721, 688] width 285 height 30
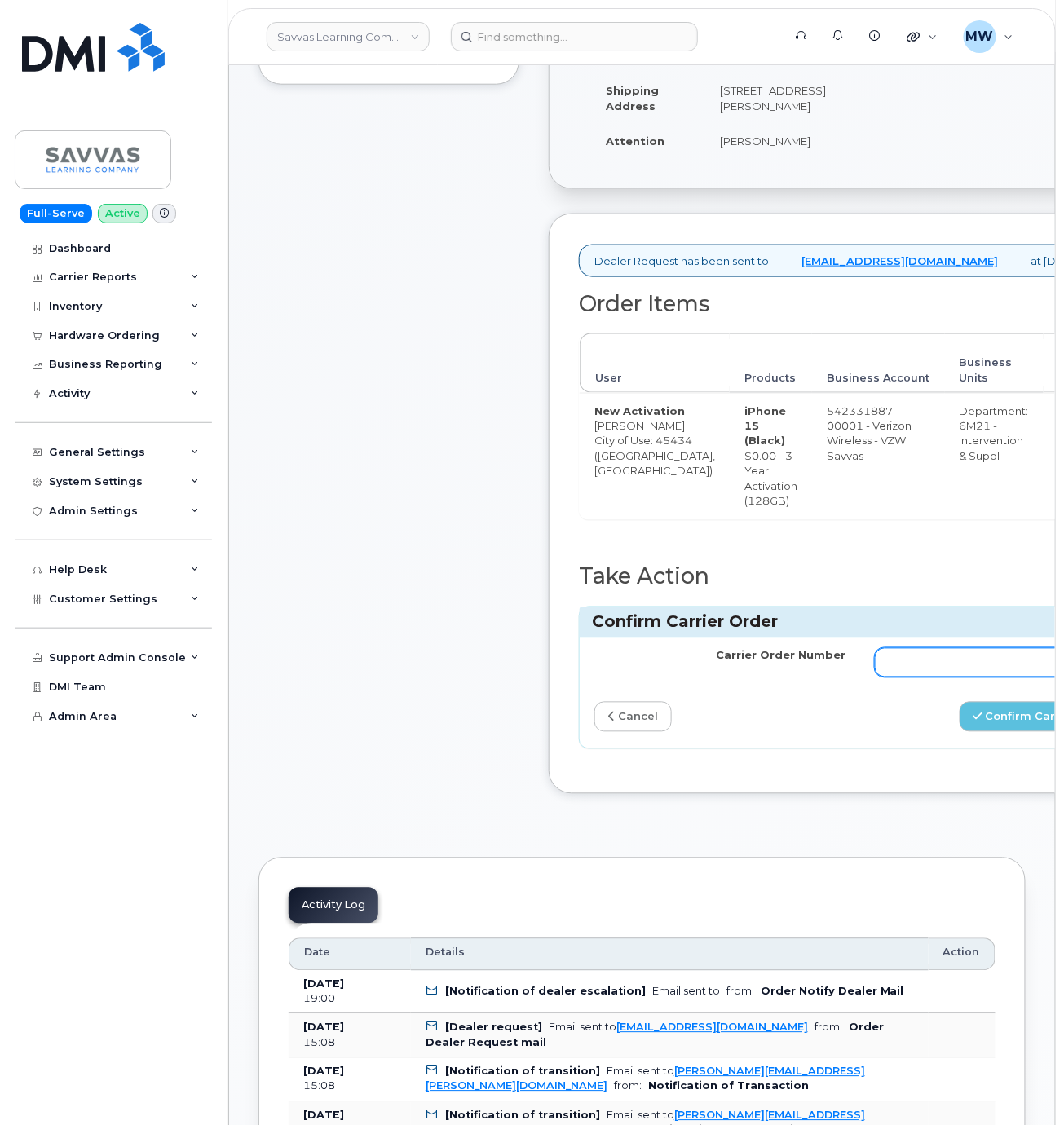
paste input "MB1000503481379"
click at [881, 677] on input "Carrier Order Number" at bounding box center [1001, 662] width 251 height 29
type input "MB1000503481379"
click at [985, 732] on button "Confirm Carrier Order" at bounding box center [1043, 717] width 168 height 30
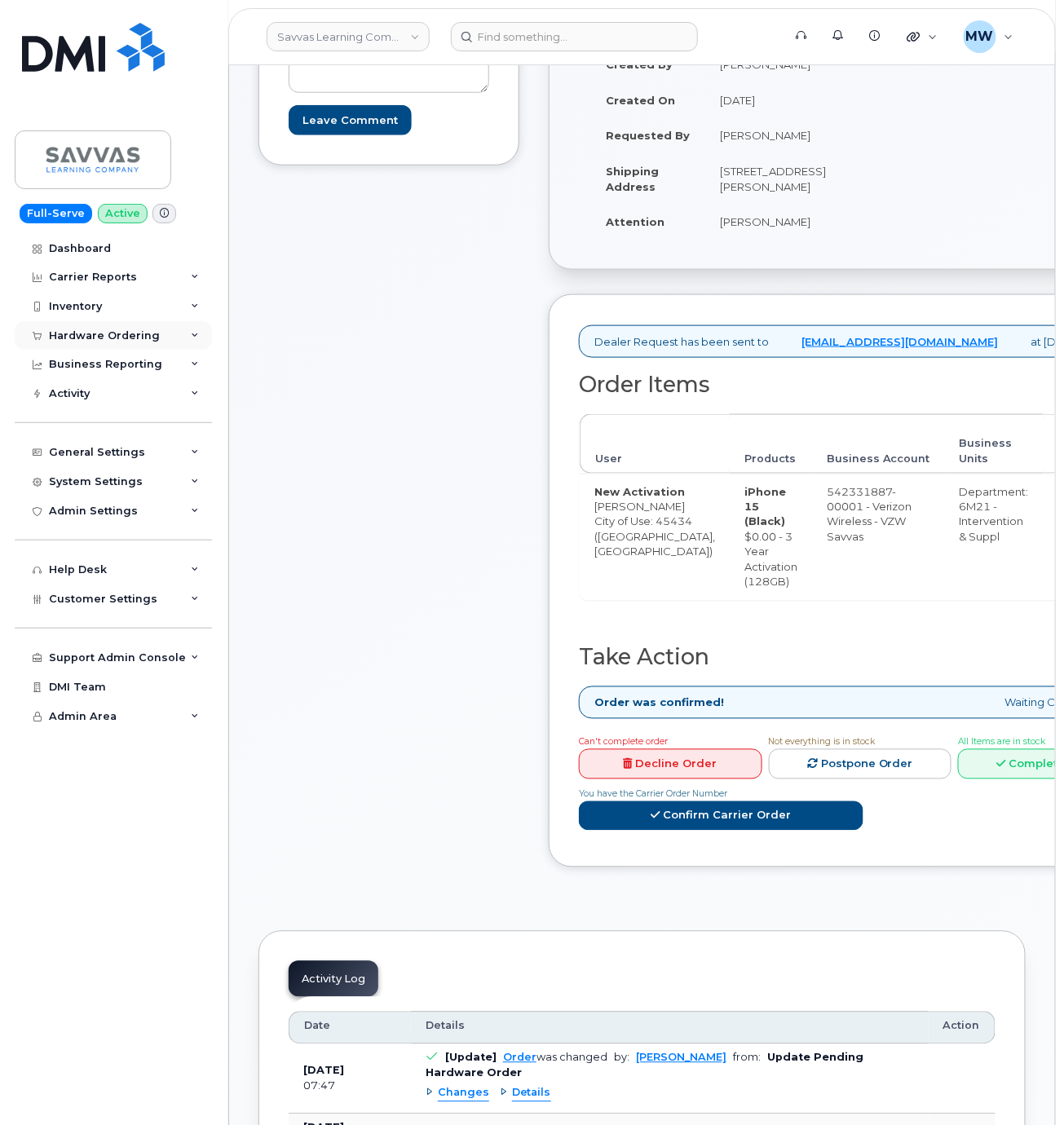
scroll to position [356, 0]
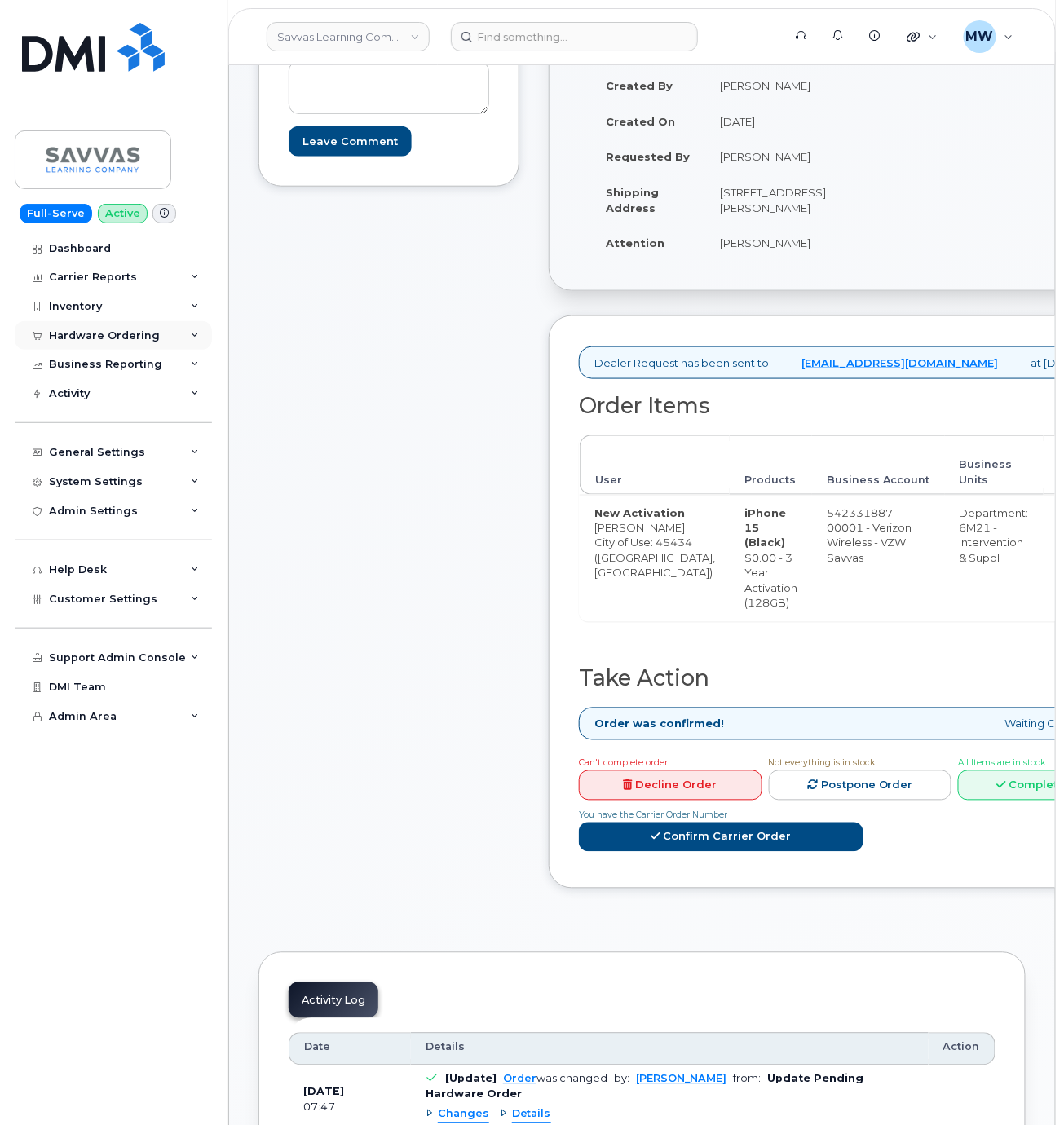
click at [161, 342] on div "Hardware Ordering" at bounding box center [114, 336] width 197 height 29
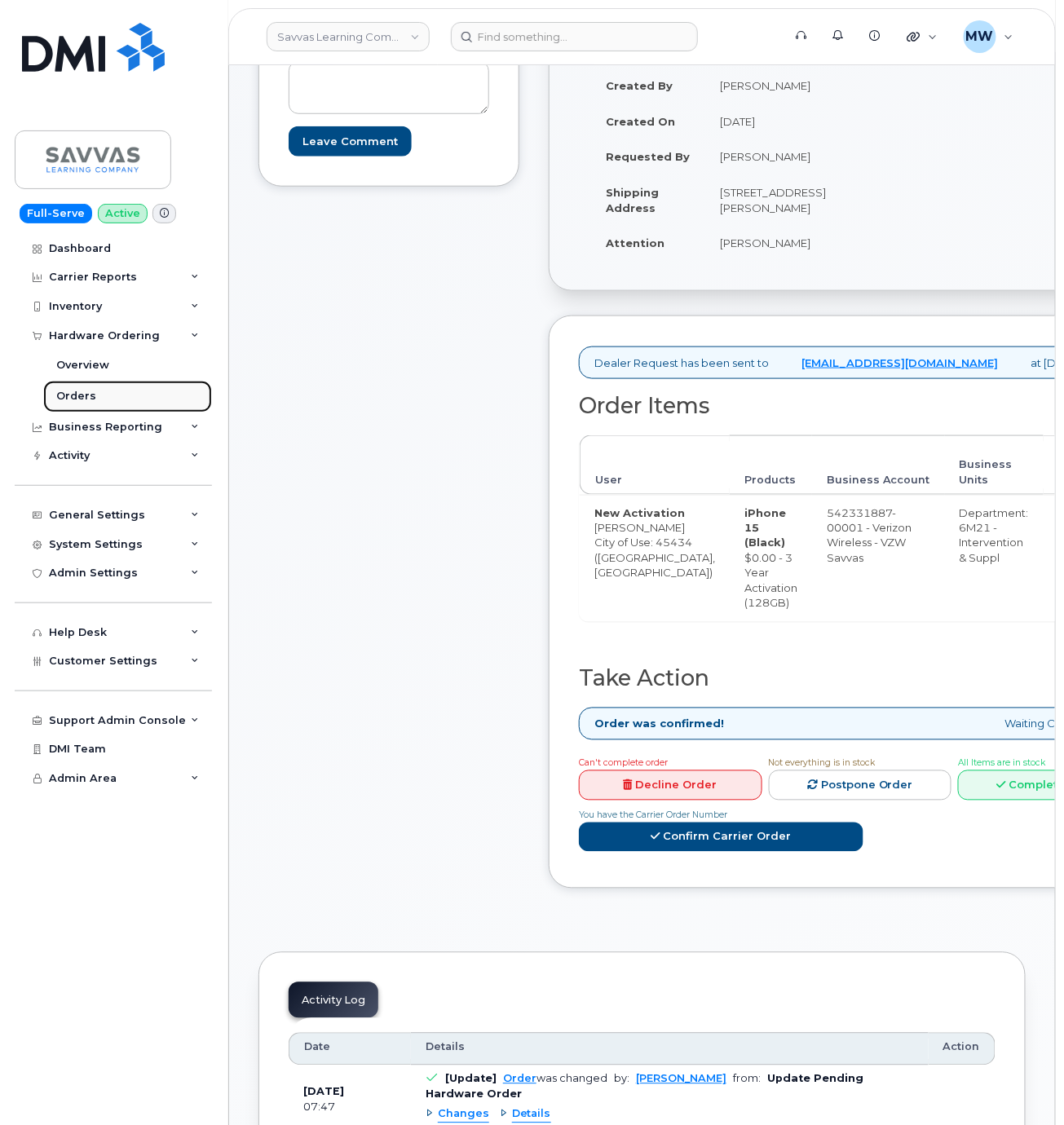
click at [135, 403] on link "Orders" at bounding box center [128, 396] width 169 height 31
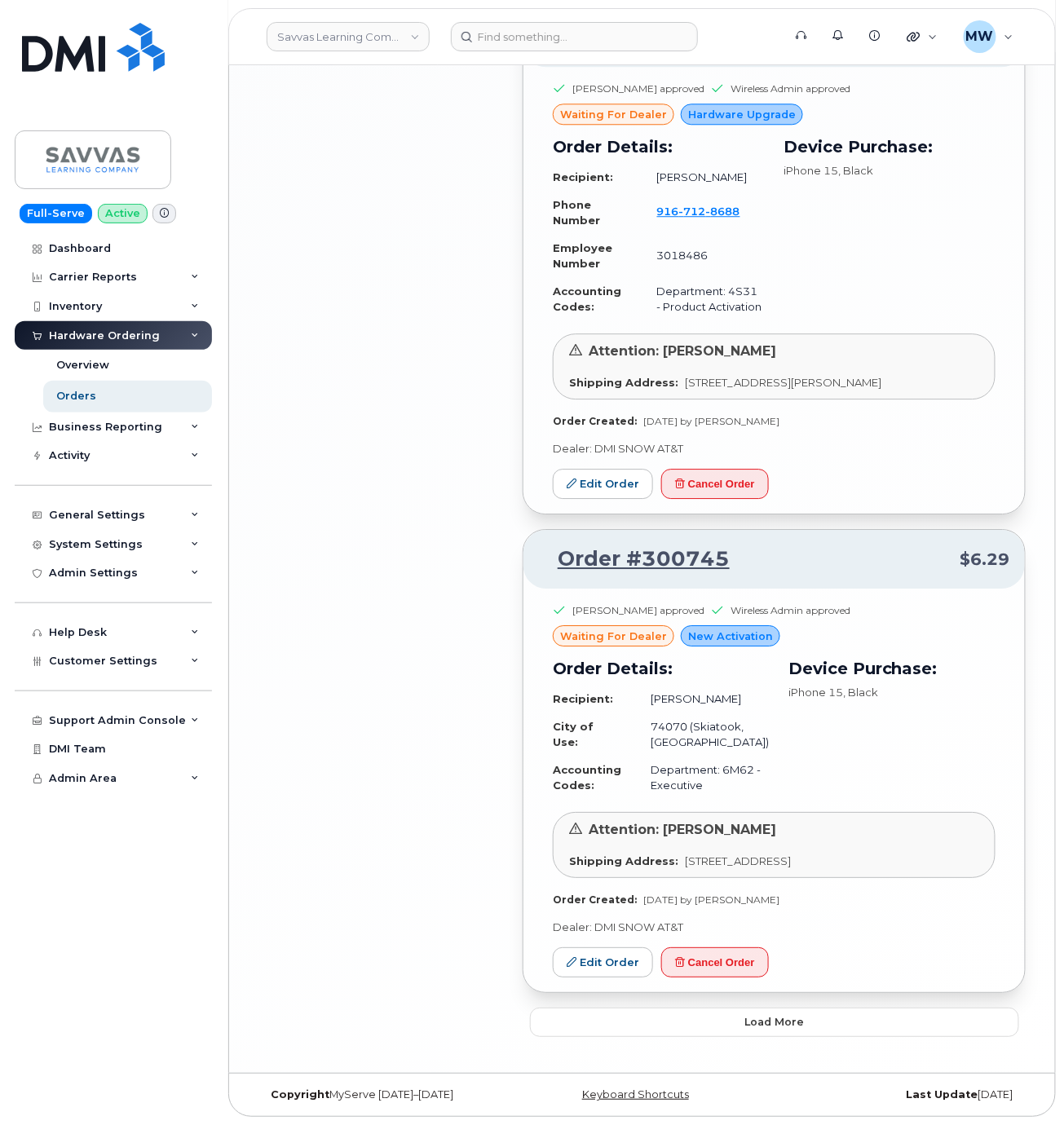
scroll to position [3002, 0]
click at [815, 1023] on button "Load more" at bounding box center [775, 1022] width 489 height 29
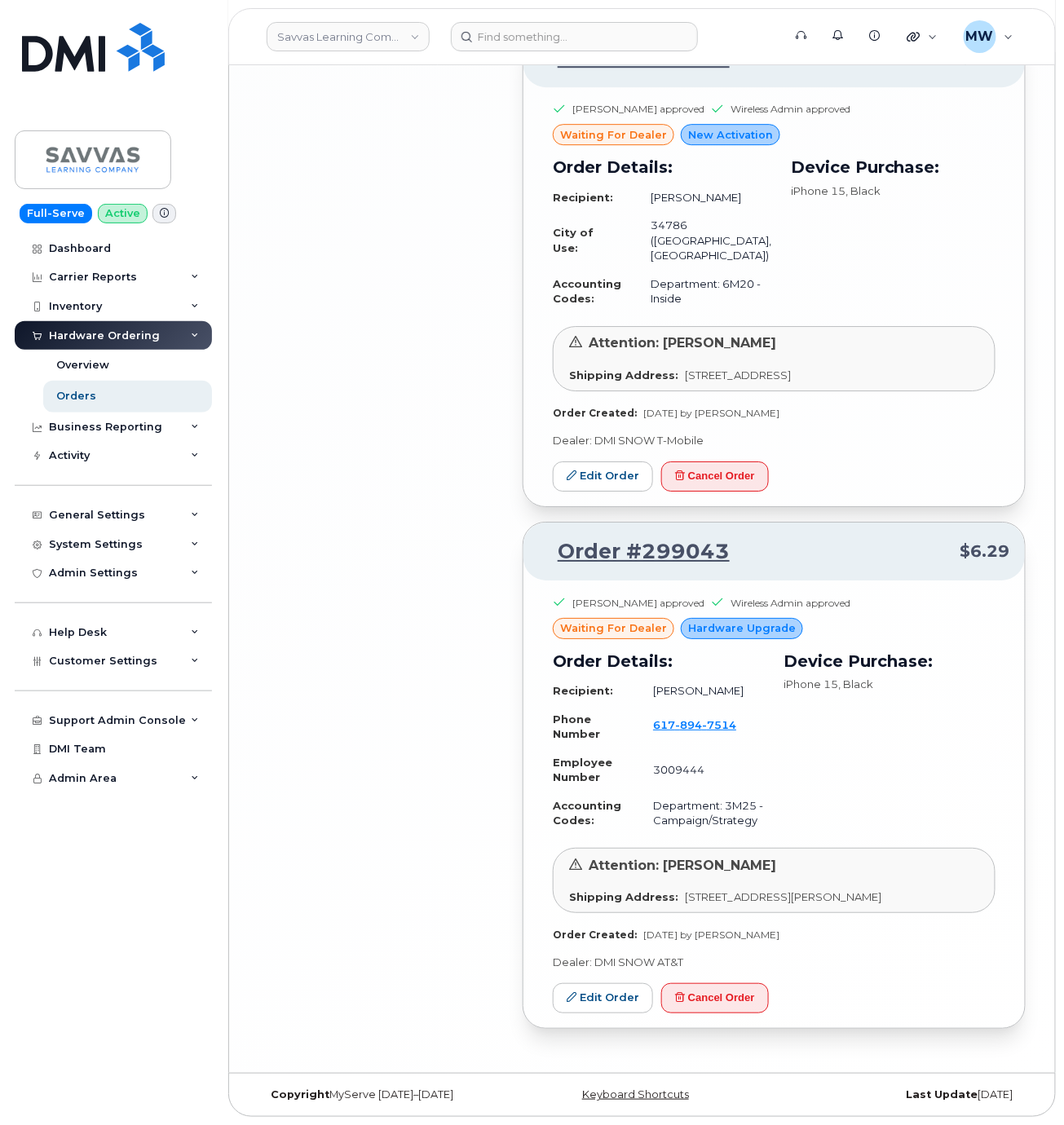
scroll to position [4994, 0]
drag, startPoint x: 738, startPoint y: 530, endPoint x: 529, endPoint y: 538, distance: 209.2
click at [529, 538] on div "Order #299043 $6.29" at bounding box center [774, 552] width 501 height 58
drag, startPoint x: 767, startPoint y: 527, endPoint x: 540, endPoint y: 521, distance: 227.1
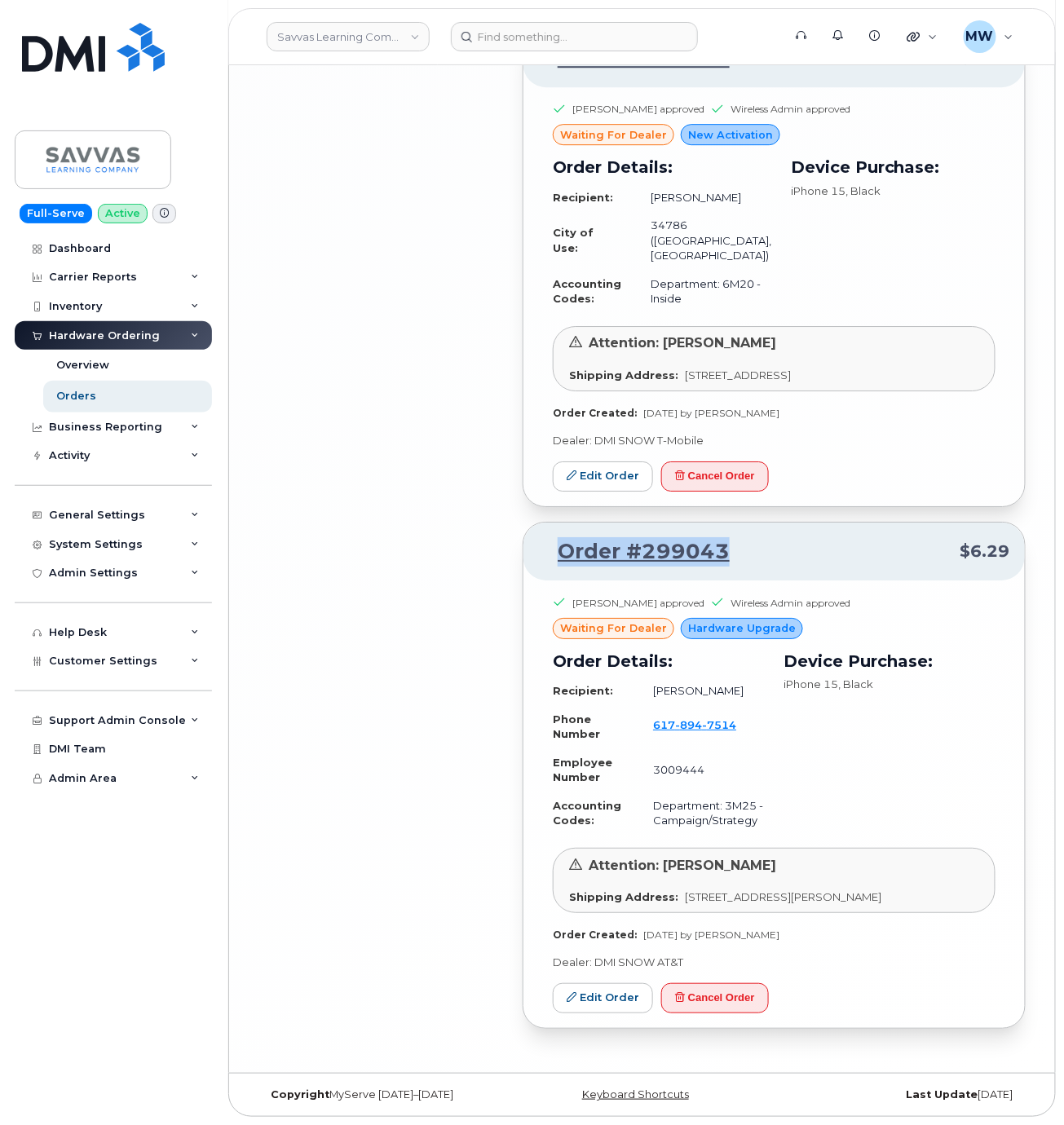
click at [540, 537] on p "Order #299043 $6.29" at bounding box center [773, 551] width 472 height 29
copy link "Order #299043"
click at [600, 1006] on link "Edit Order" at bounding box center [603, 998] width 100 height 30
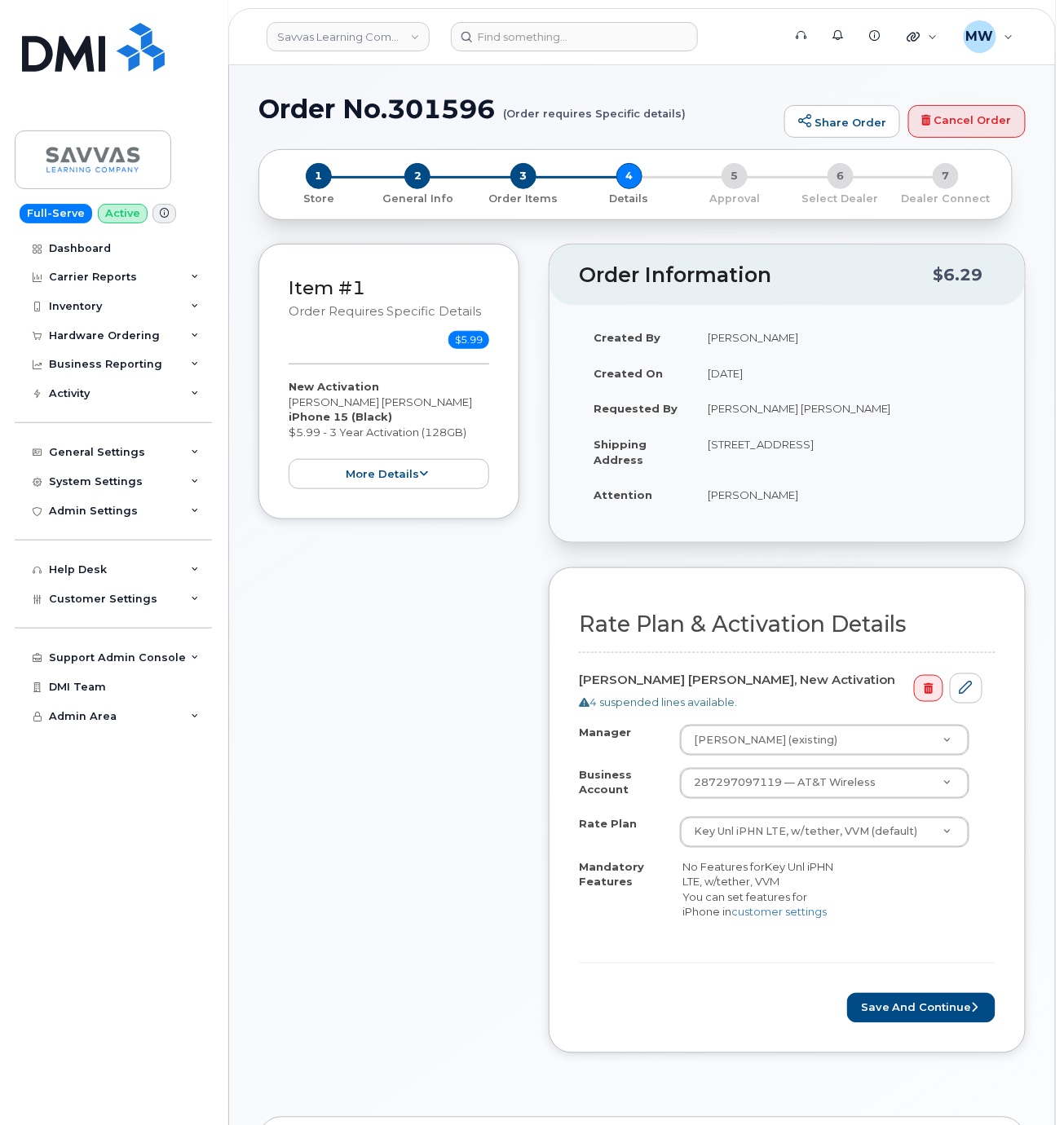
scroll to position [127, 0]
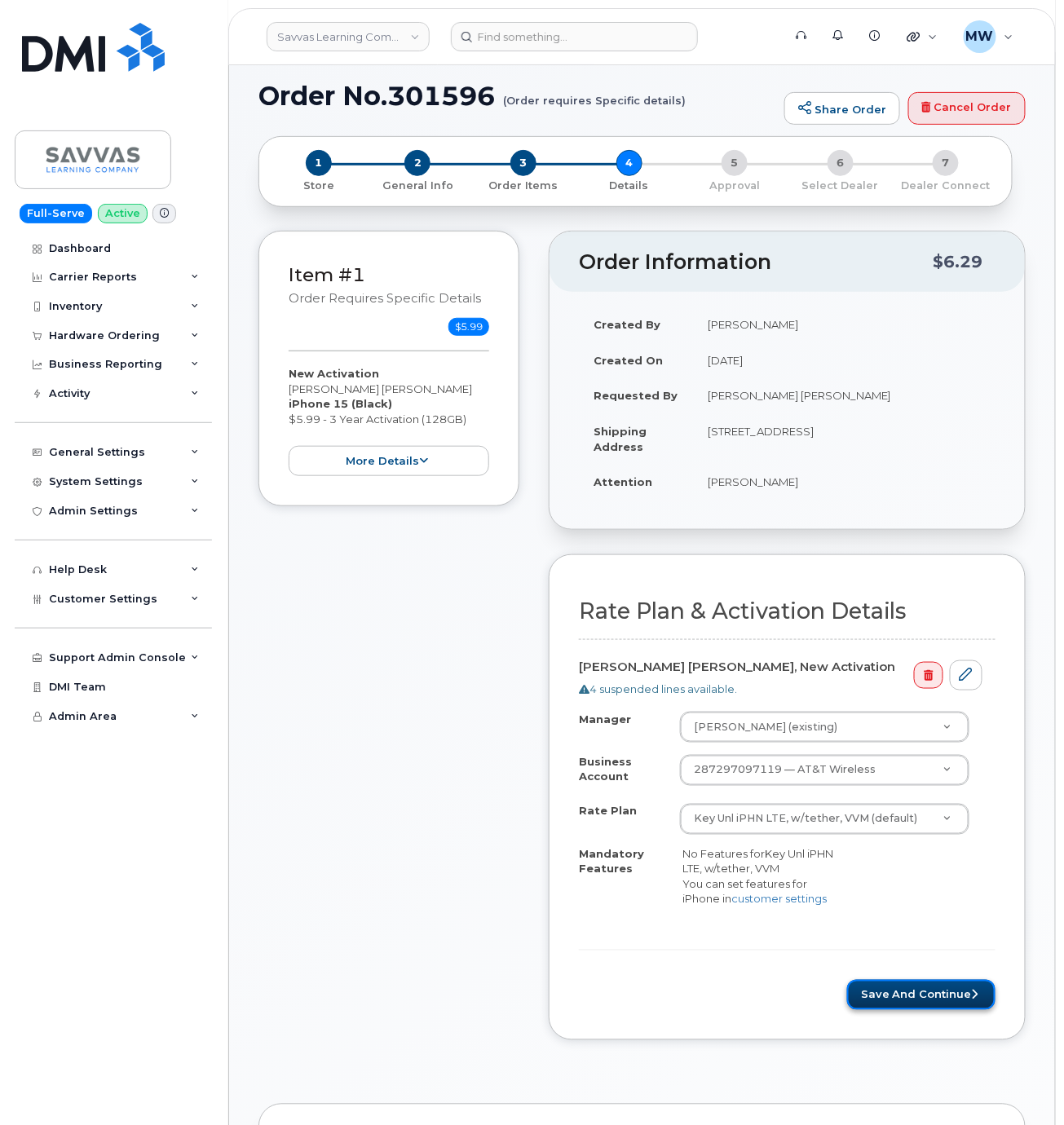
click at [933, 1011] on button "Save and Continue" at bounding box center [921, 995] width 149 height 30
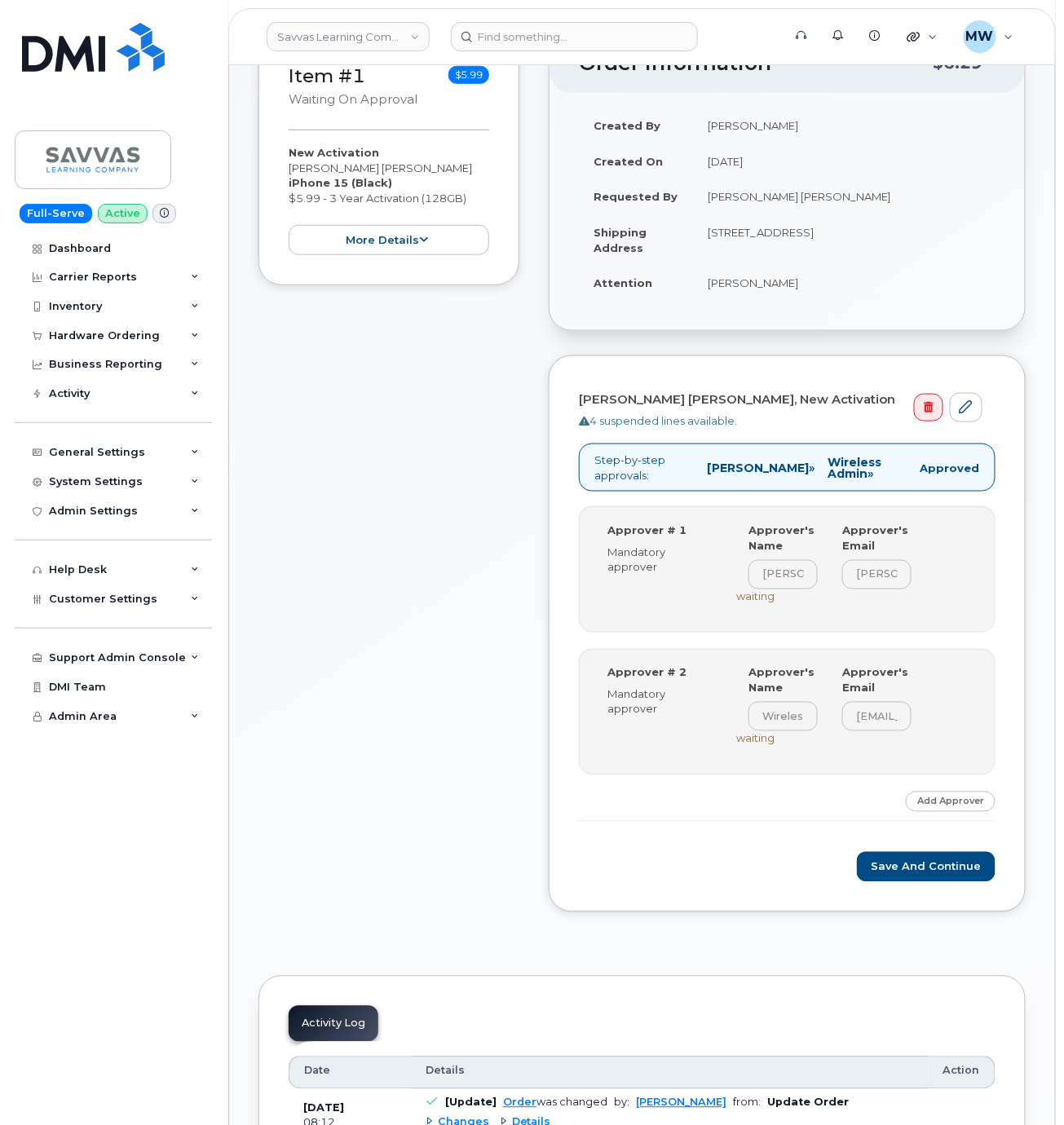
scroll to position [327, 0]
click at [946, 879] on button "Save and Continue" at bounding box center [926, 866] width 139 height 30
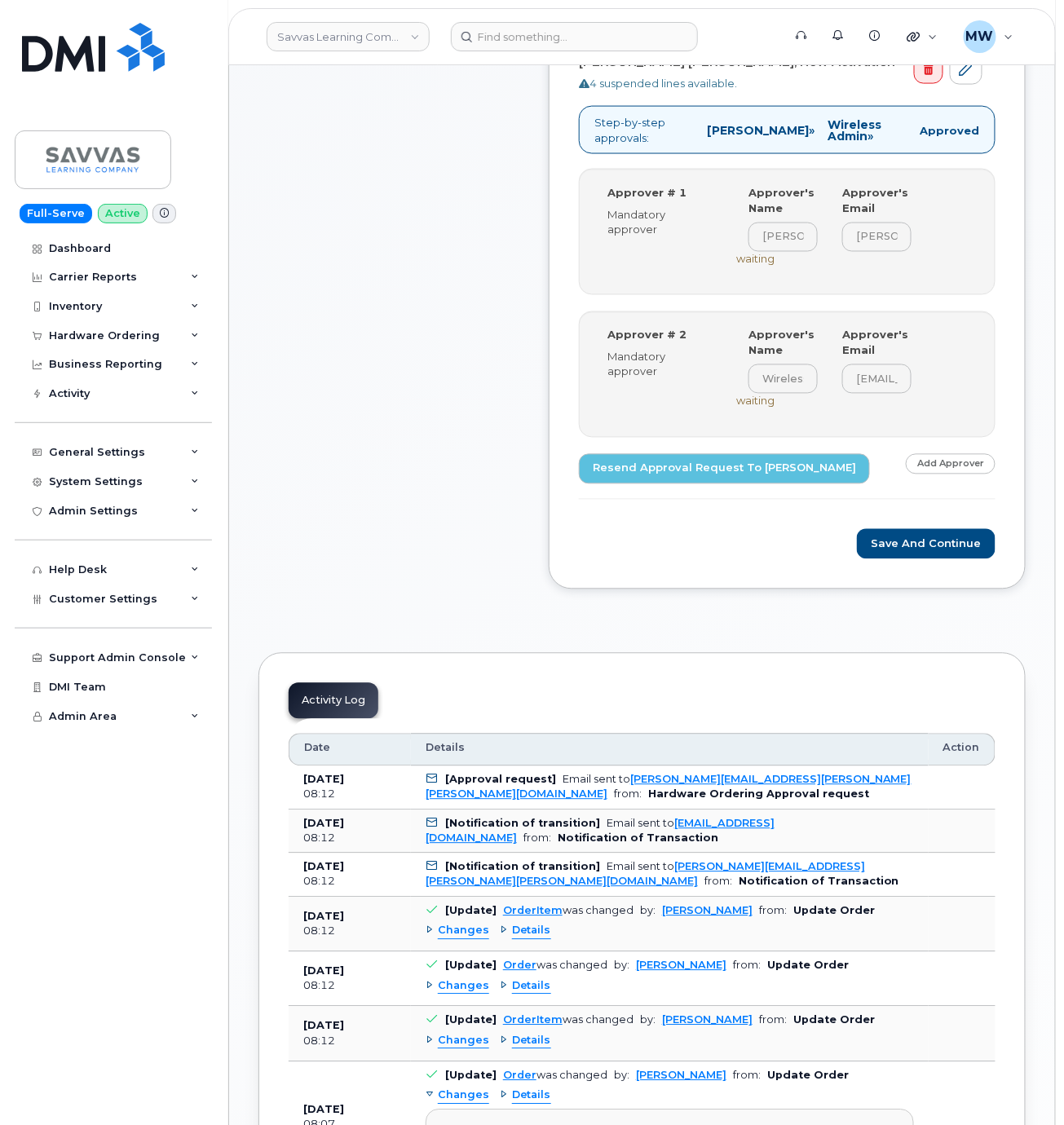
scroll to position [671, 0]
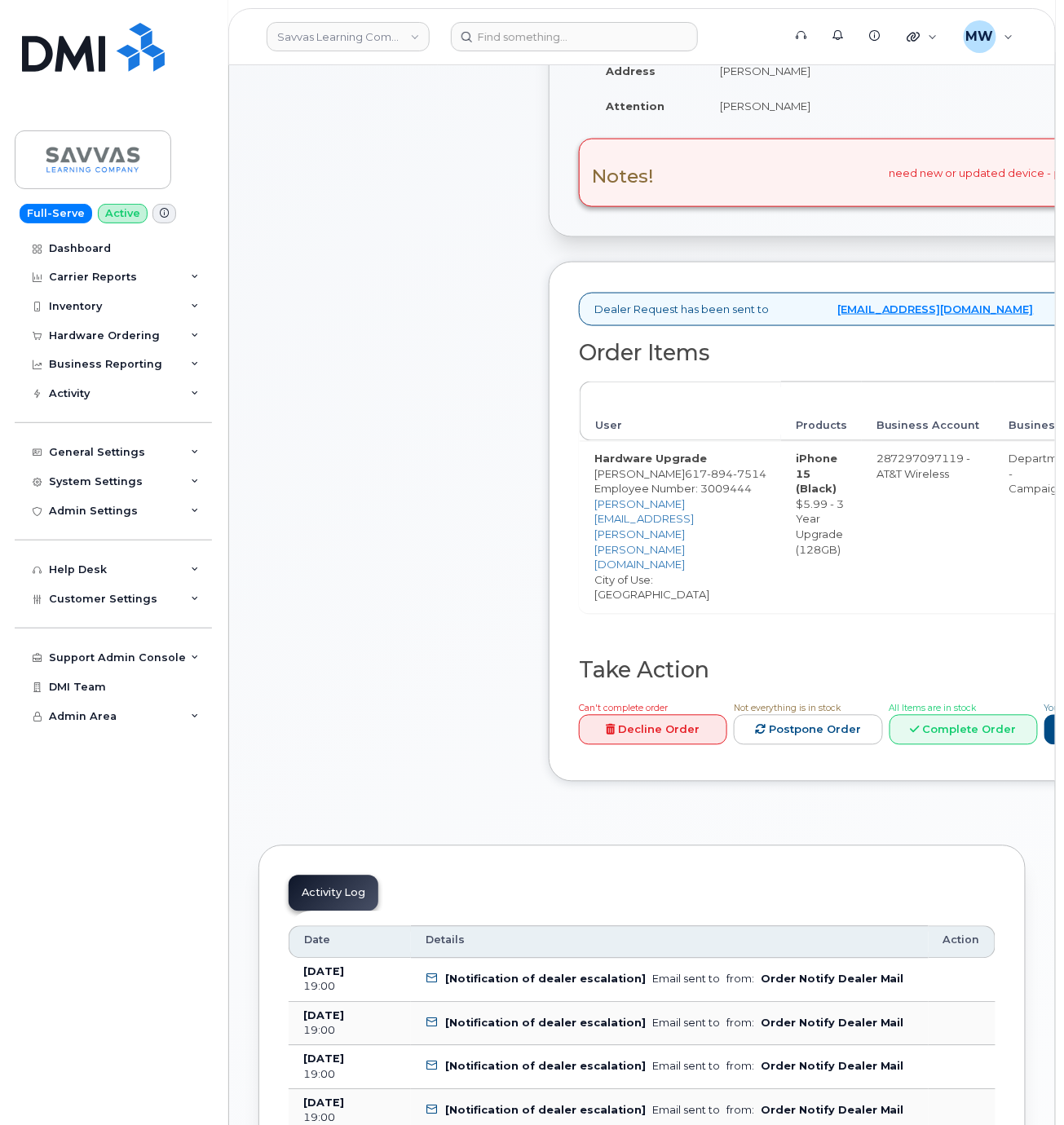
scroll to position [490, 0]
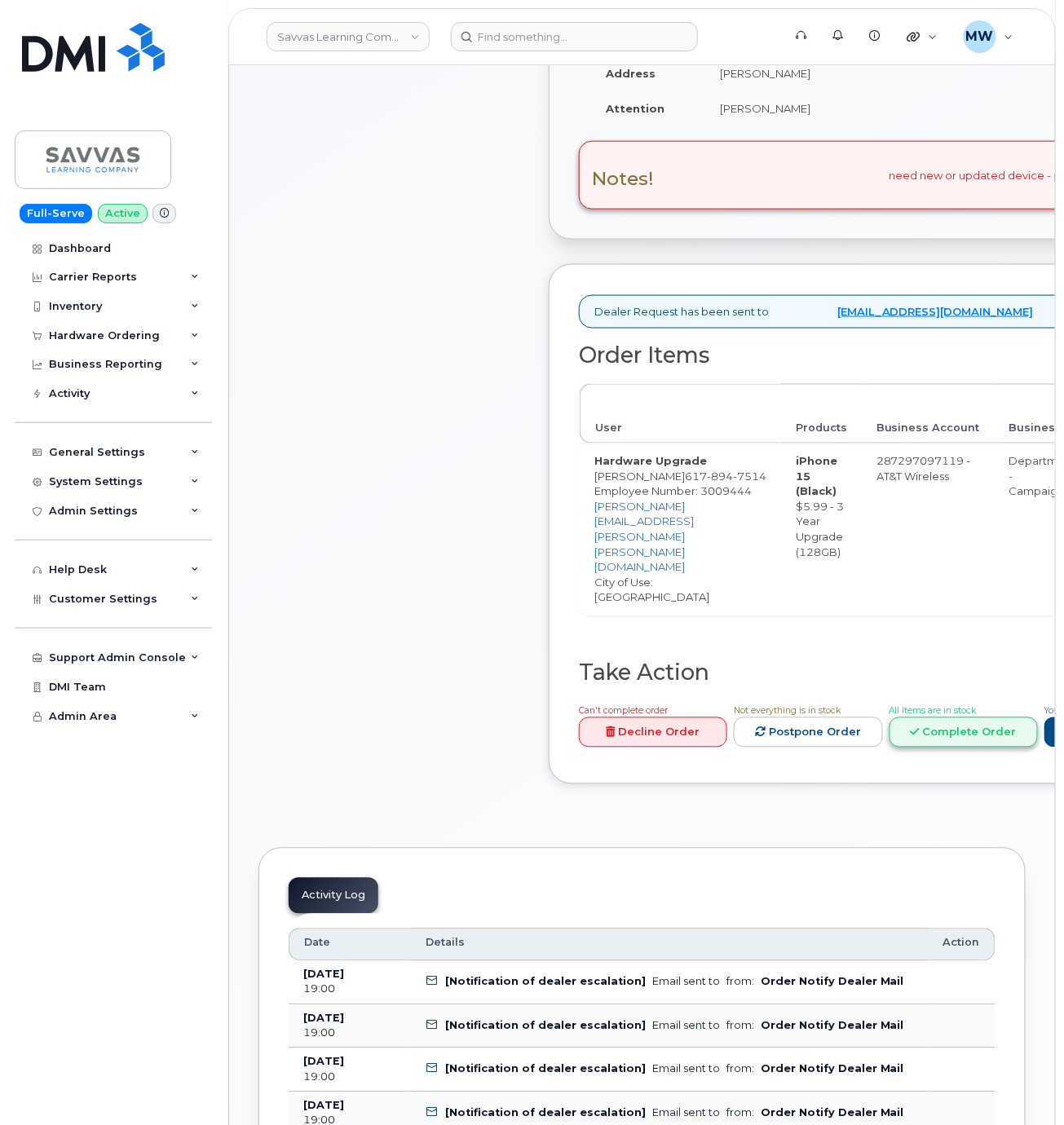
click at [935, 719] on link "Complete Order" at bounding box center [964, 732] width 149 height 30
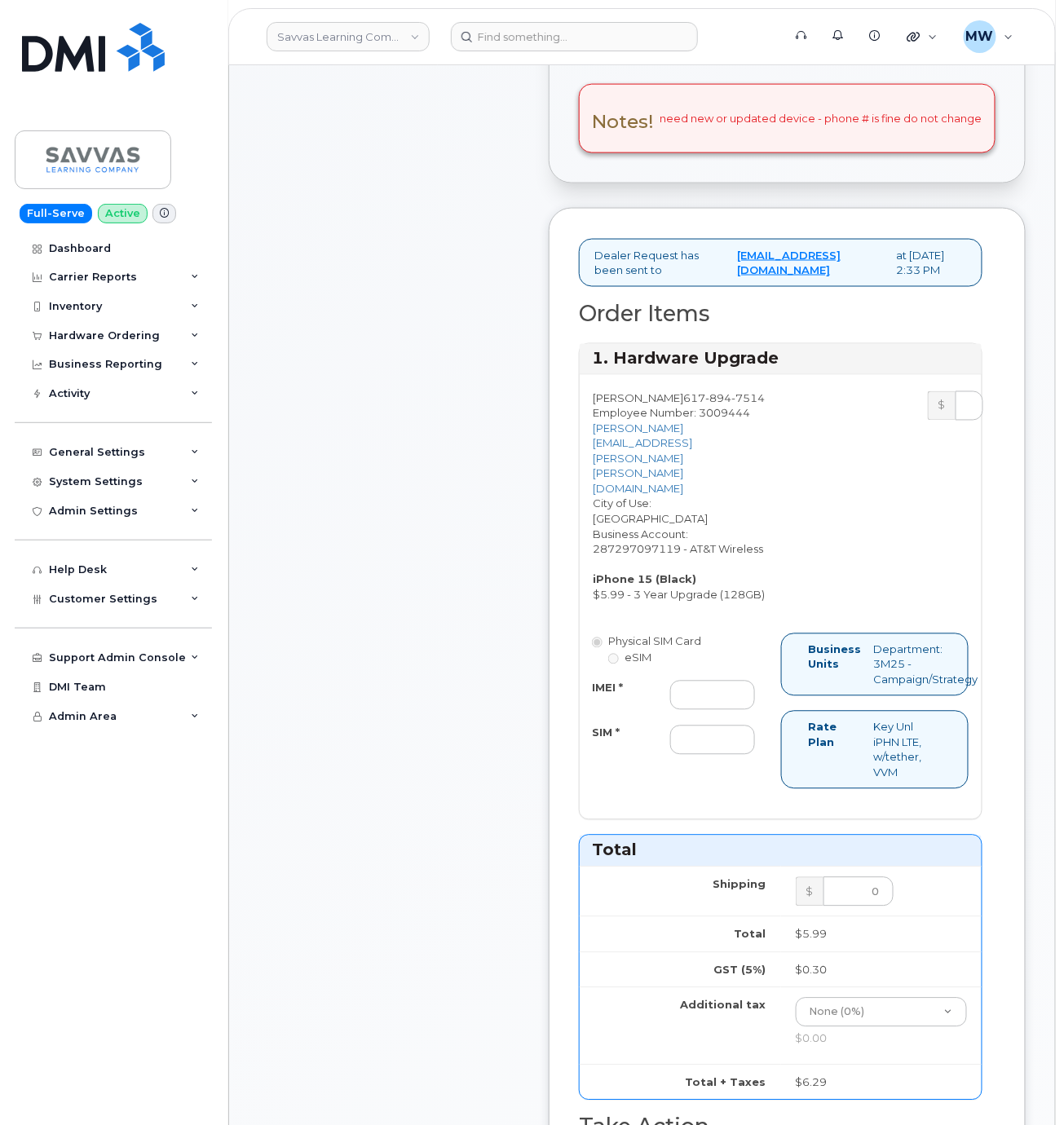
scroll to position [594, 0]
paste input "357491839822293"
click at [727, 706] on input "357491839822293" at bounding box center [712, 693] width 85 height 29
type input "357491839822293"
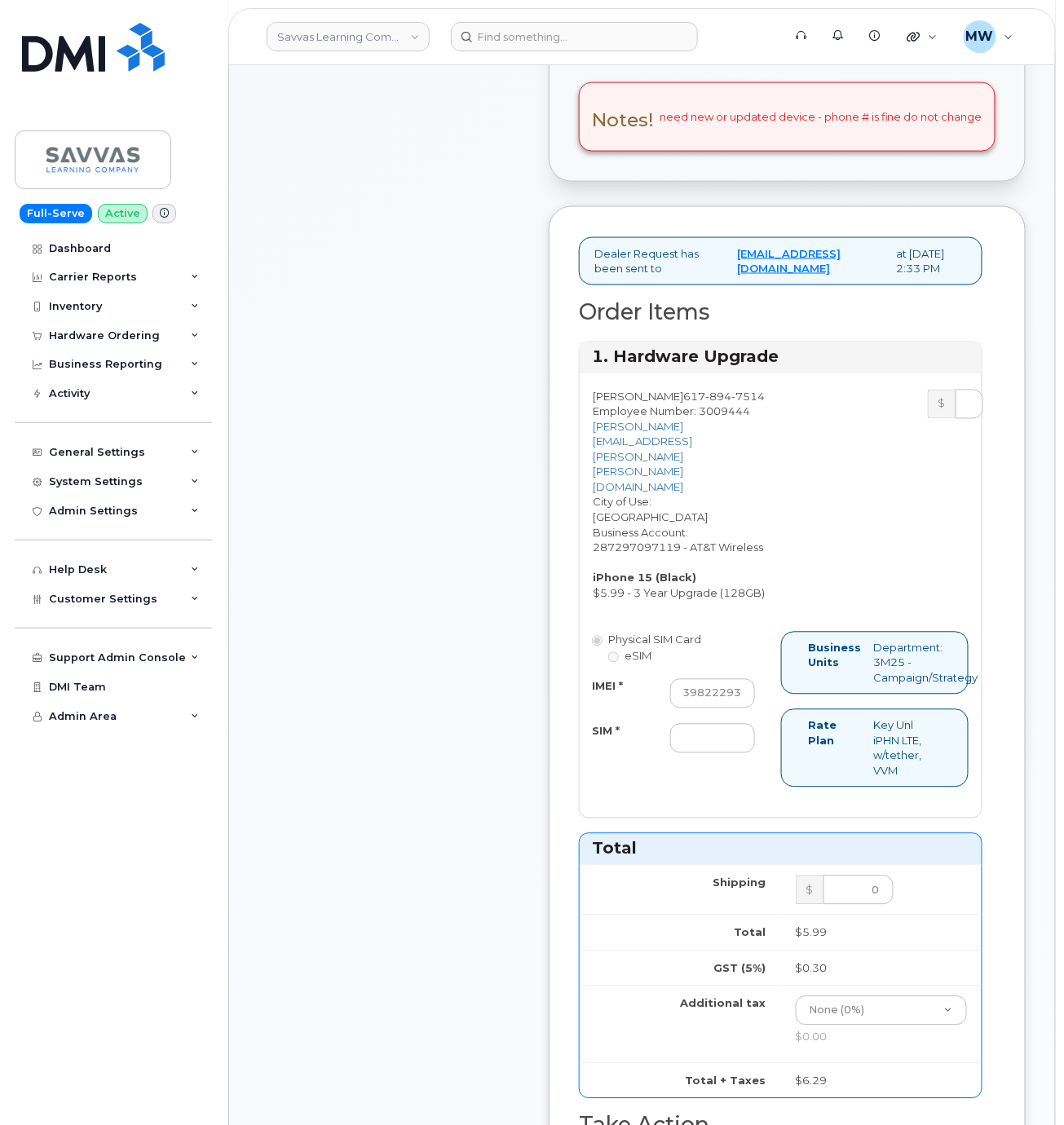
scroll to position [0, 0]
click at [734, 739] on input "SIM *" at bounding box center [712, 738] width 85 height 29
type input "NA"
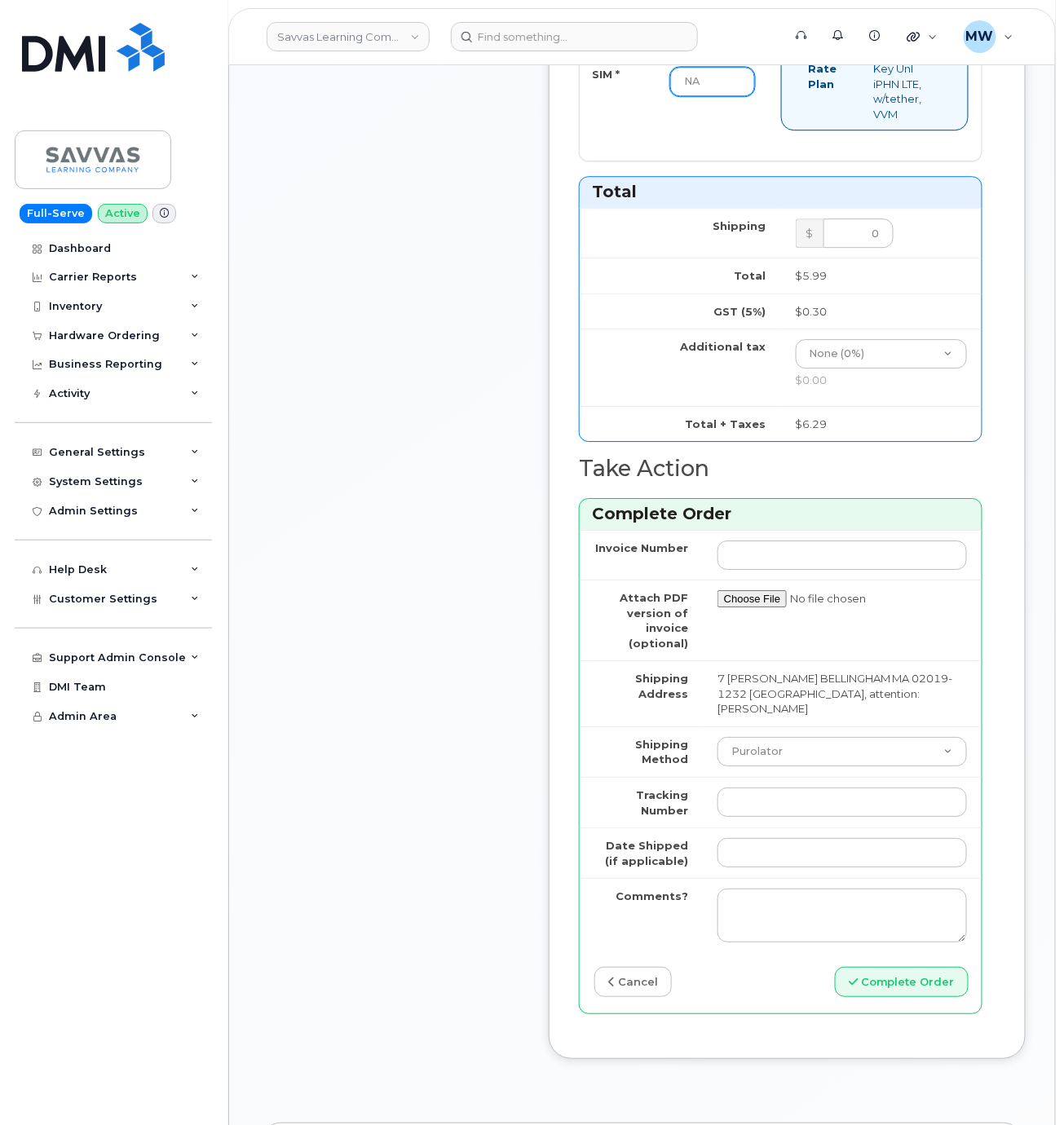
scroll to position [1249, 0]
click at [873, 762] on select "Purolator UPS FedEx Canada Post Courier Other Drop Off Pick Up" at bounding box center [842, 753] width 250 height 29
select select "FedEx"
click at [717, 740] on select "Purolator UPS FedEx Canada Post Courier Other Drop Off Pick Up" at bounding box center [842, 753] width 250 height 29
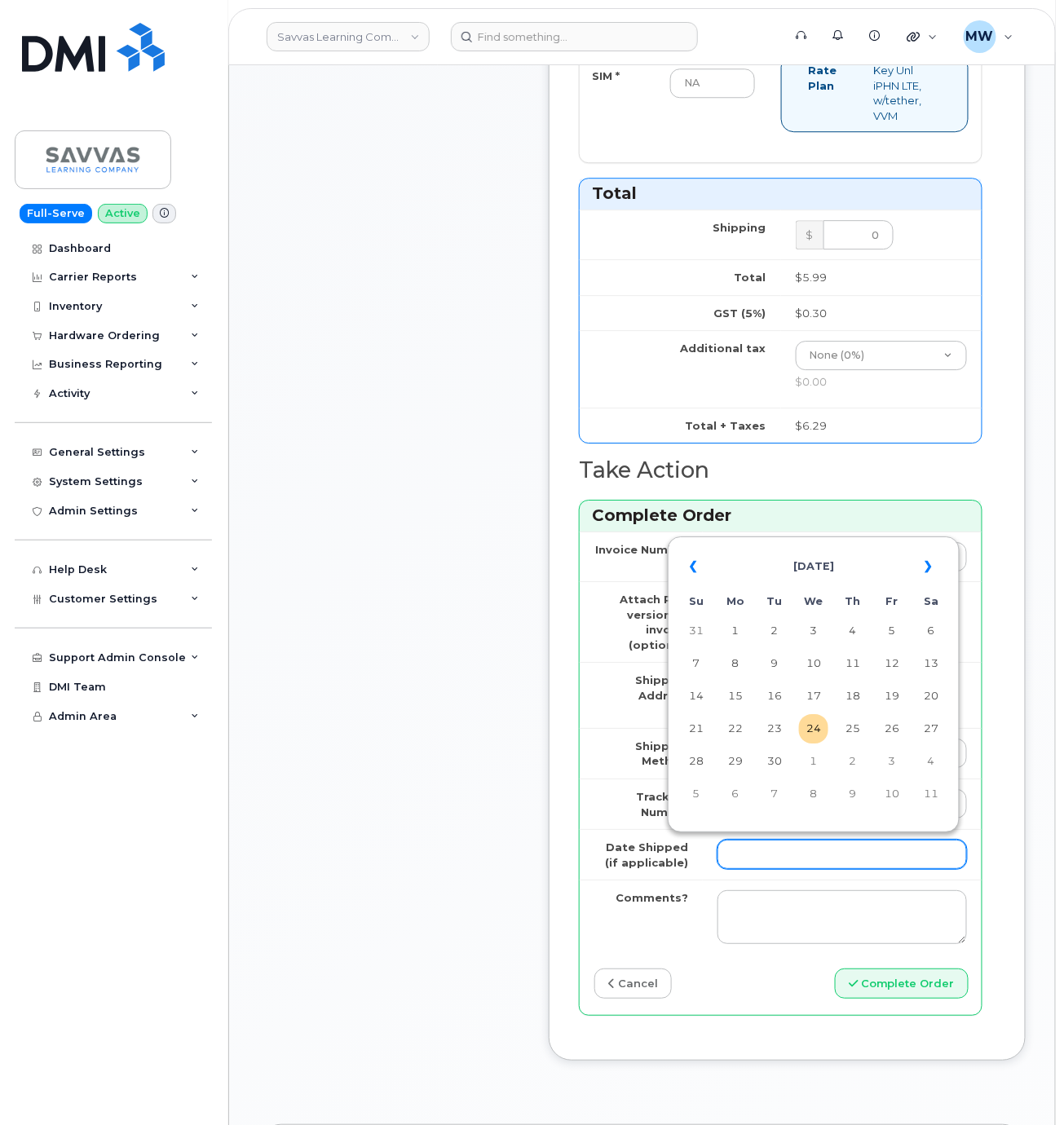
drag, startPoint x: 889, startPoint y: 867, endPoint x: 633, endPoint y: 940, distance: 266.2
click at [633, 940] on tbody "Invoice Number Attach PDF version of invoice (optional) Shipping Address 7 Stan…" at bounding box center [780, 743] width 402 height 423
click at [633, 940] on td "Comments?" at bounding box center [641, 916] width 123 height 74
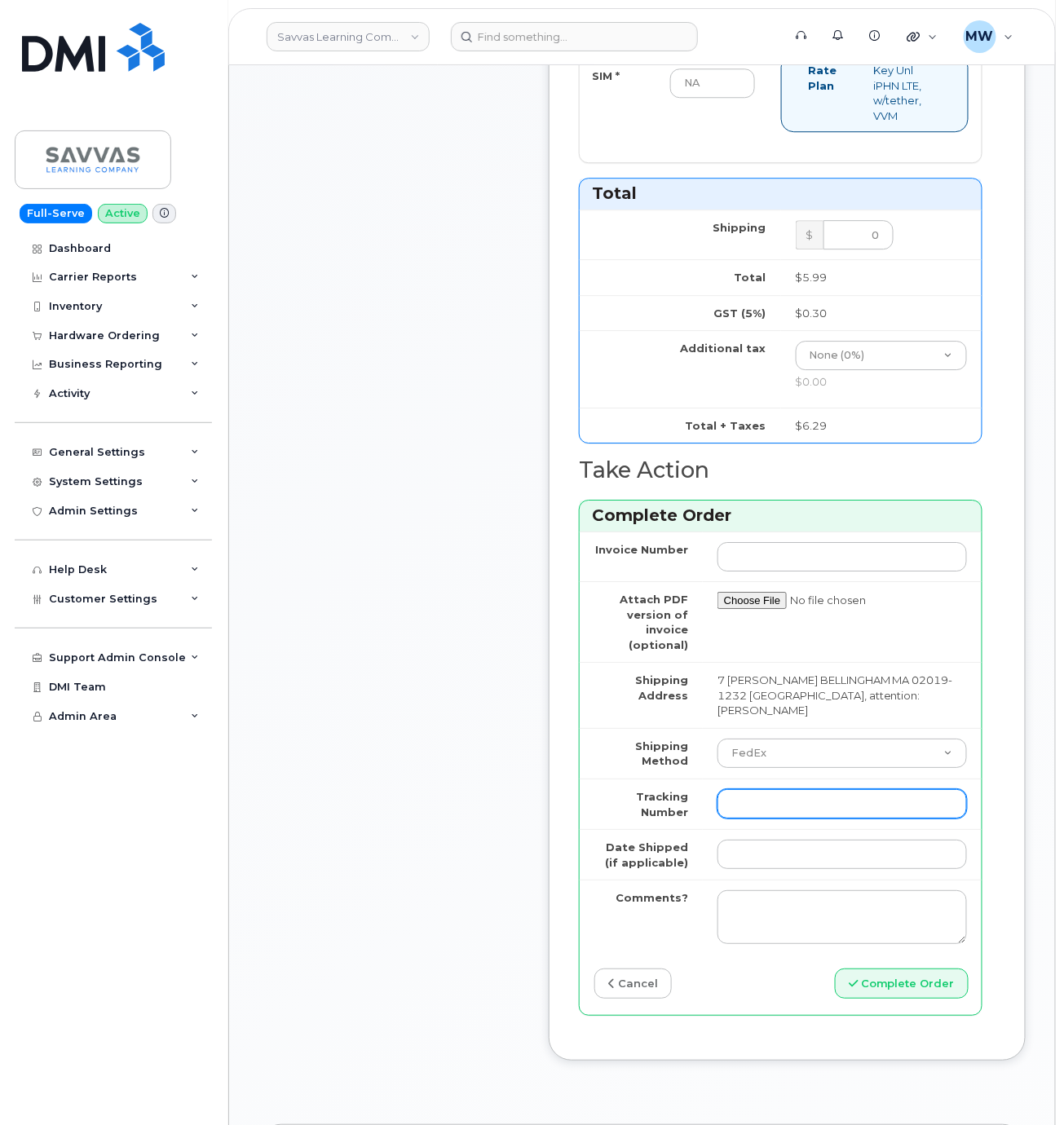
click at [801, 809] on input "Tracking Number" at bounding box center [842, 803] width 250 height 29
paste input "446891520391"
type input "446891520391"
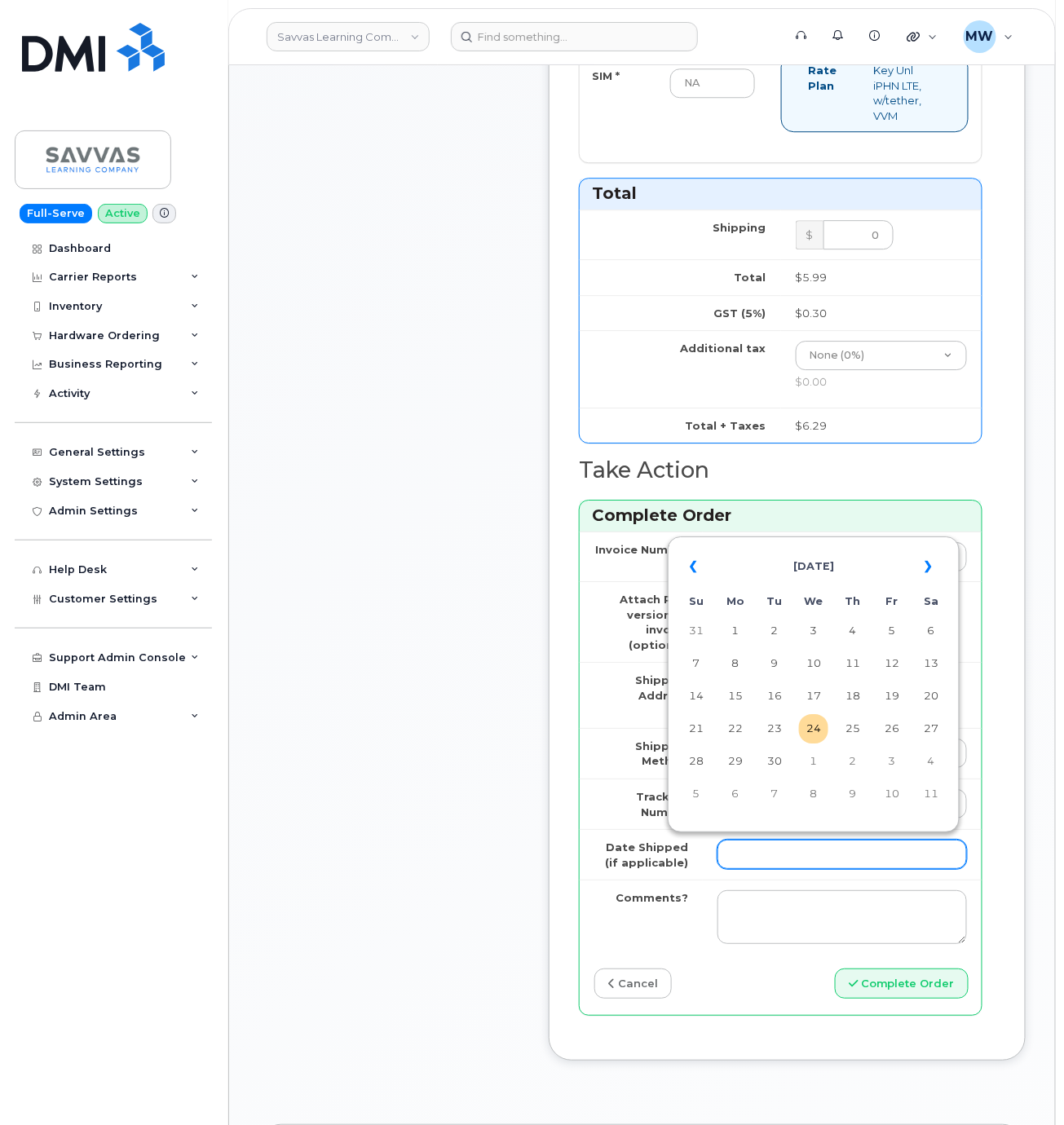
click at [801, 849] on input "Date Shipped (if applicable)" at bounding box center [842, 854] width 250 height 29
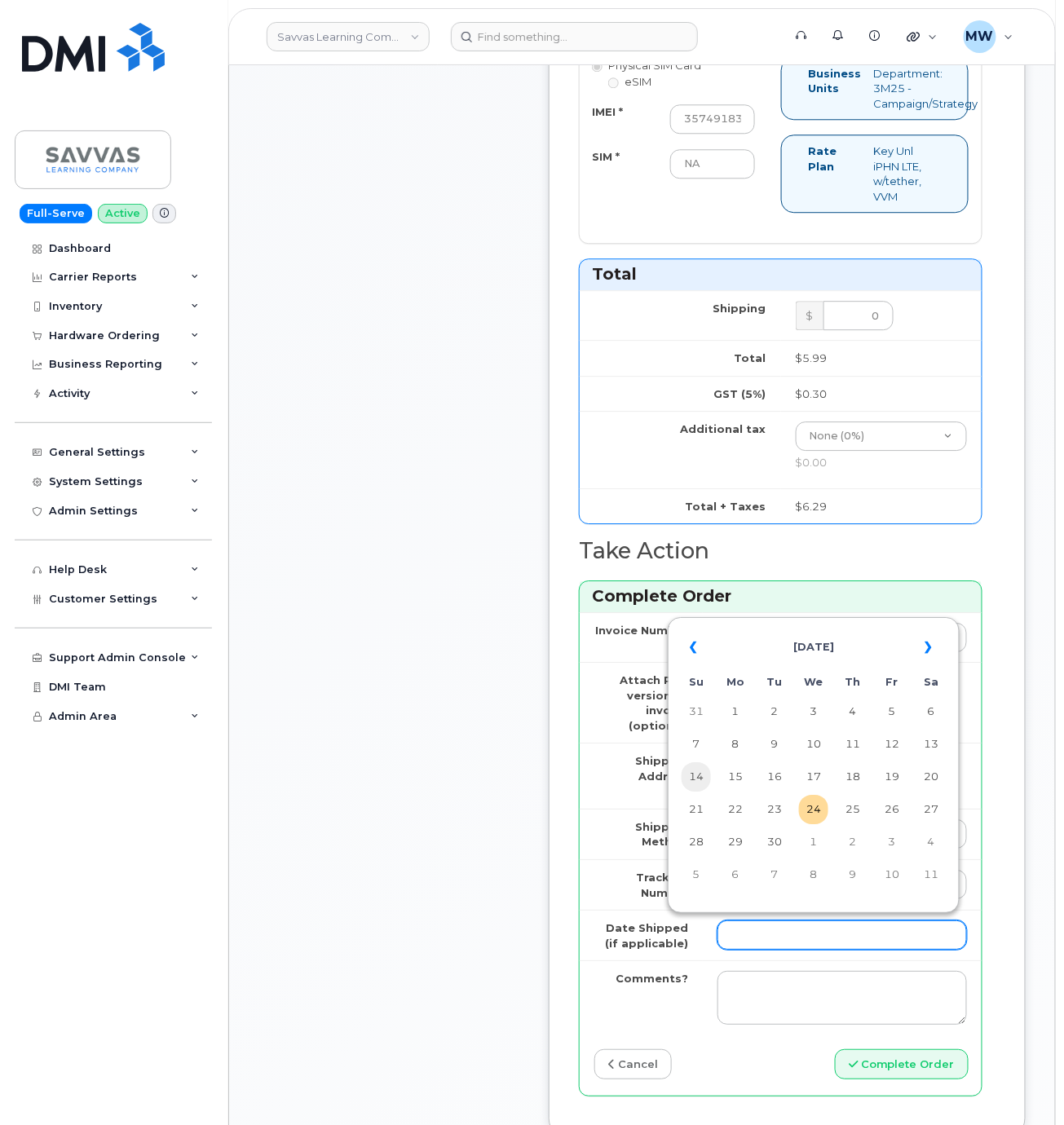
scroll to position [1168, 0]
click at [890, 725] on td "5" at bounding box center [891, 712] width 29 height 29
type input "2025-09-05"
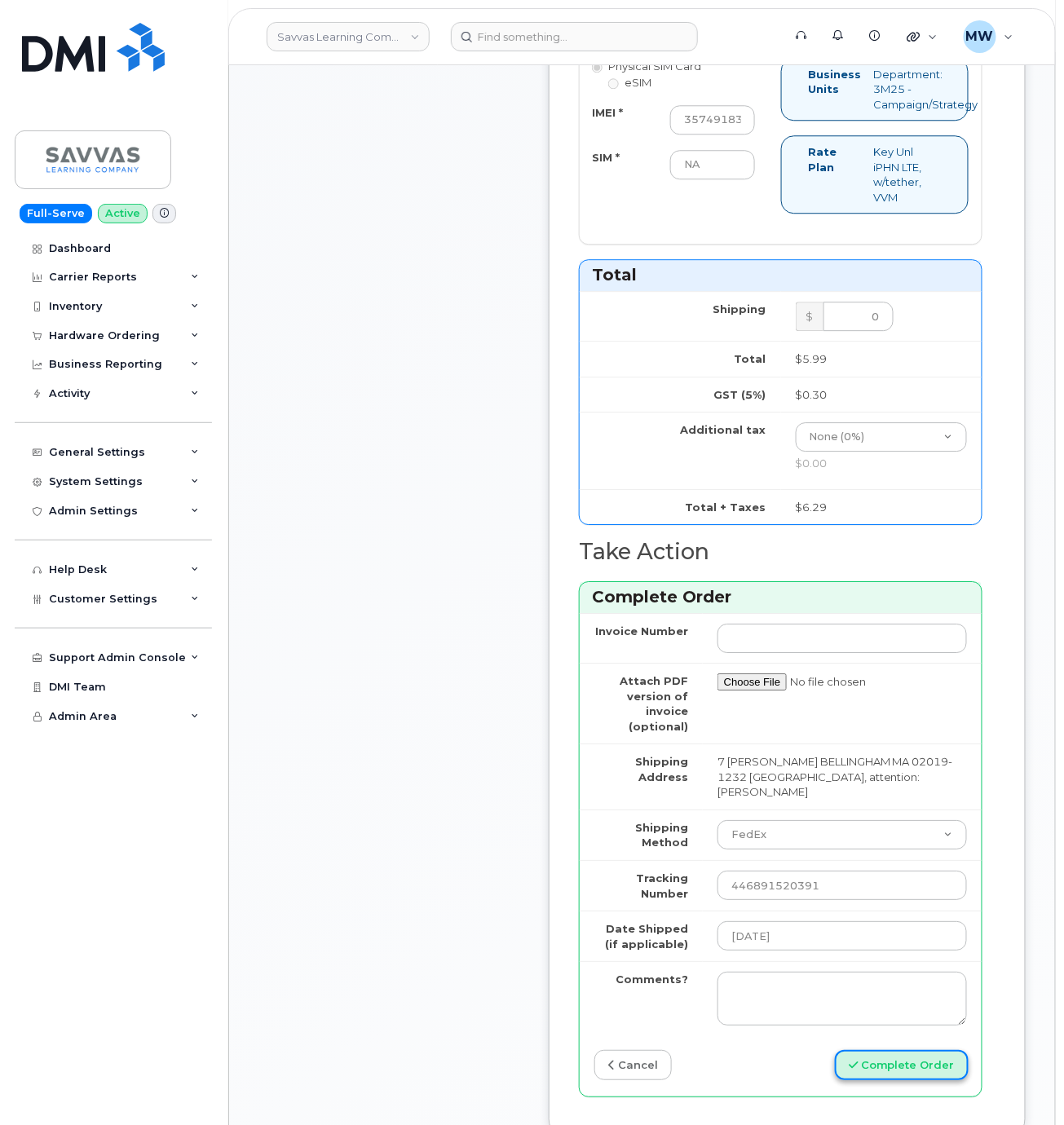
click at [881, 1077] on button "Complete Order" at bounding box center [902, 1065] width 134 height 30
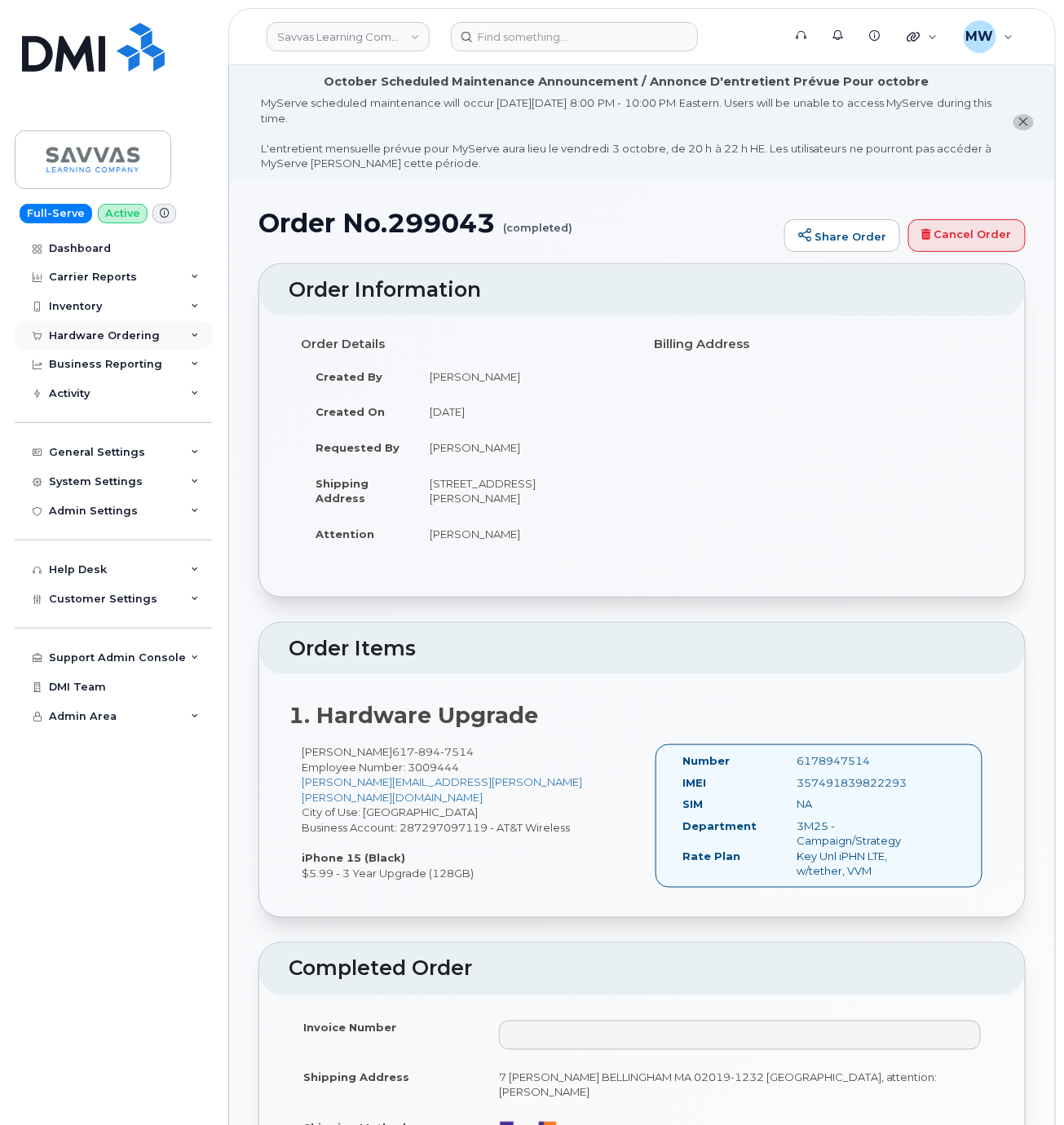
click at [129, 329] on div "Hardware Ordering" at bounding box center [104, 336] width 111 height 13
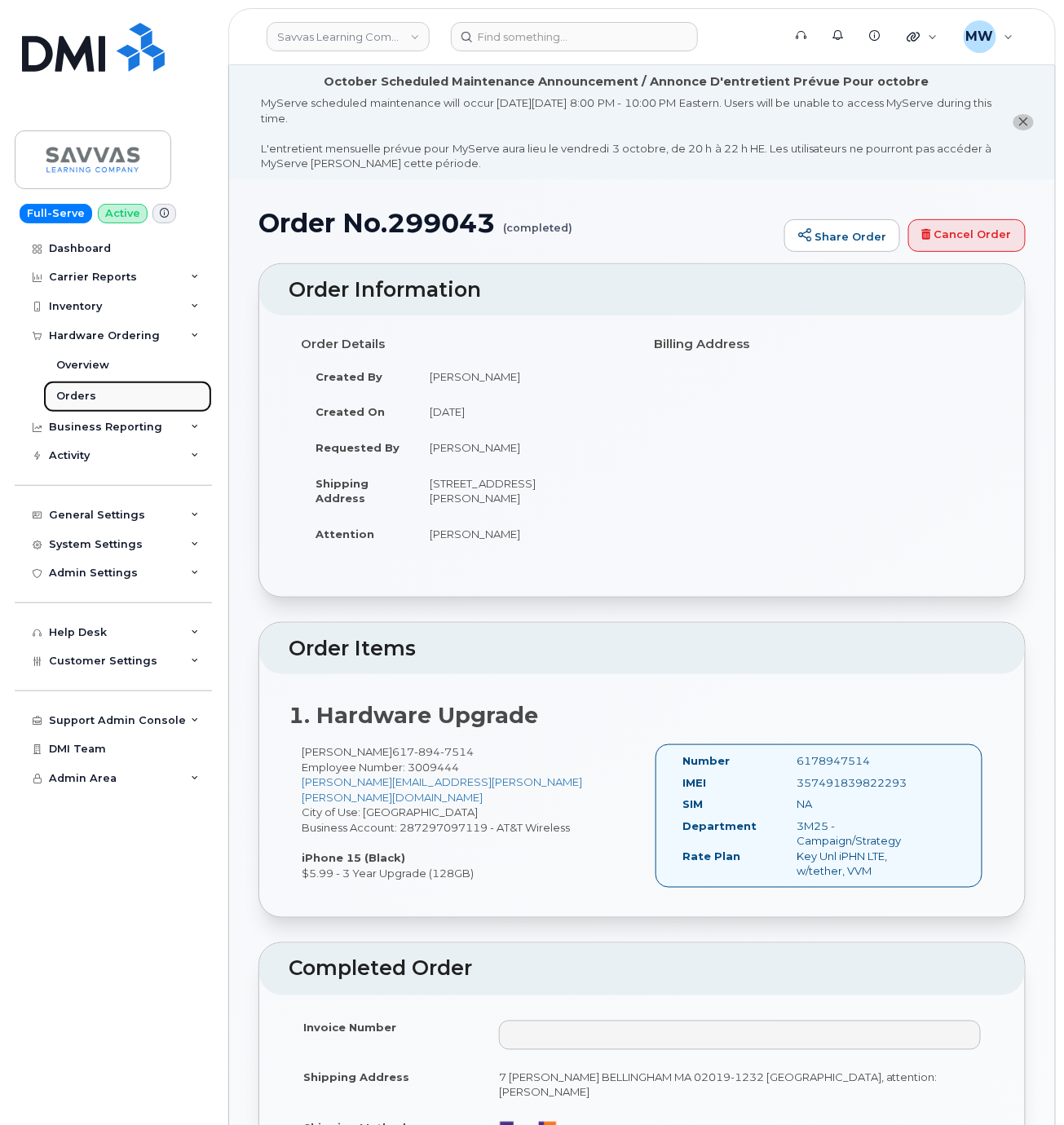
click at [105, 405] on link "Orders" at bounding box center [128, 396] width 169 height 31
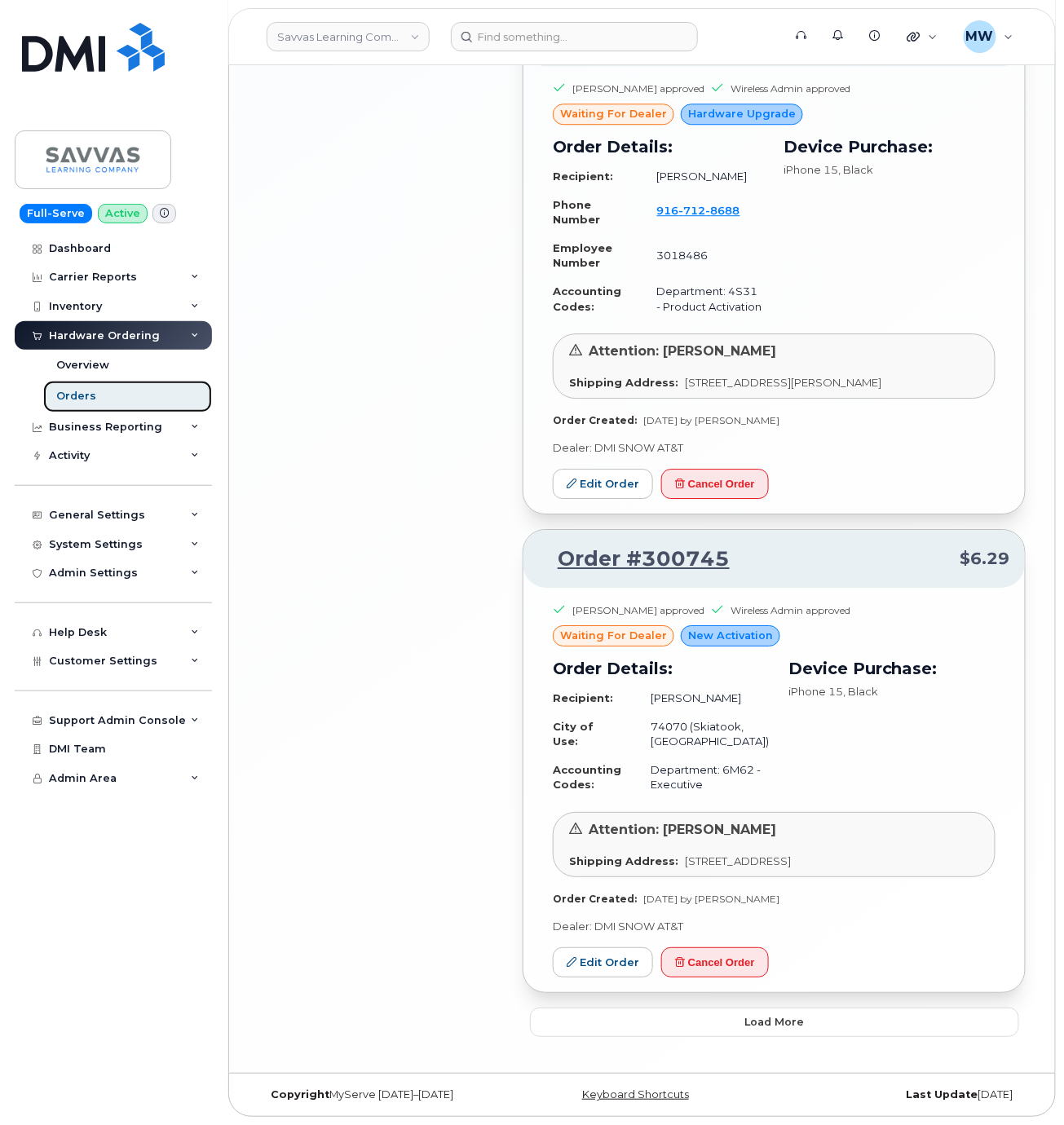
scroll to position [3068, 0]
click at [870, 1018] on button "Load more" at bounding box center [775, 1022] width 489 height 29
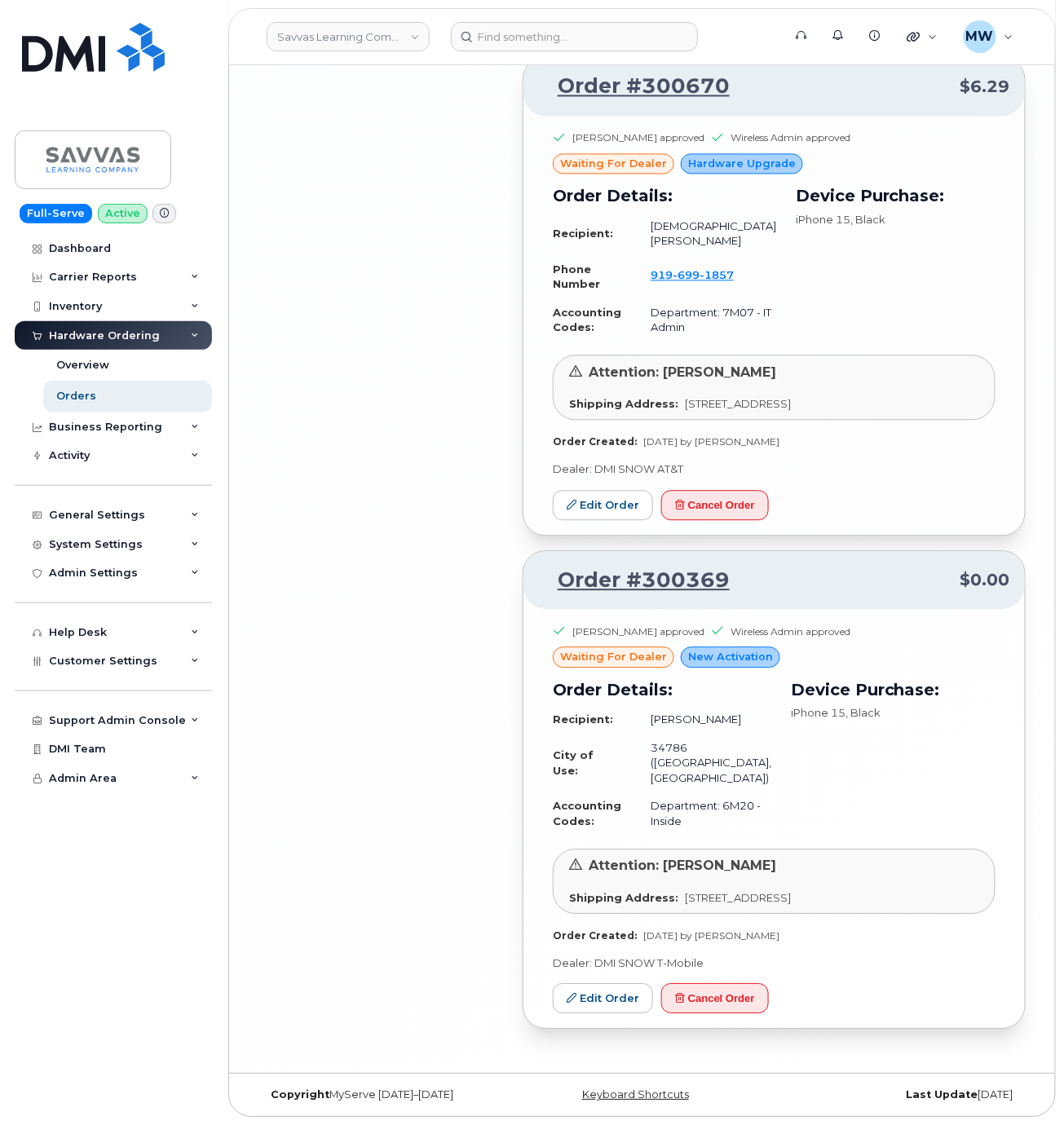
scroll to position [4520, 0]
drag, startPoint x: 832, startPoint y: 593, endPoint x: 555, endPoint y: 599, distance: 277.1
click at [555, 595] on p "Order #300369 $0.00" at bounding box center [773, 580] width 472 height 29
copy link "Order #300369"
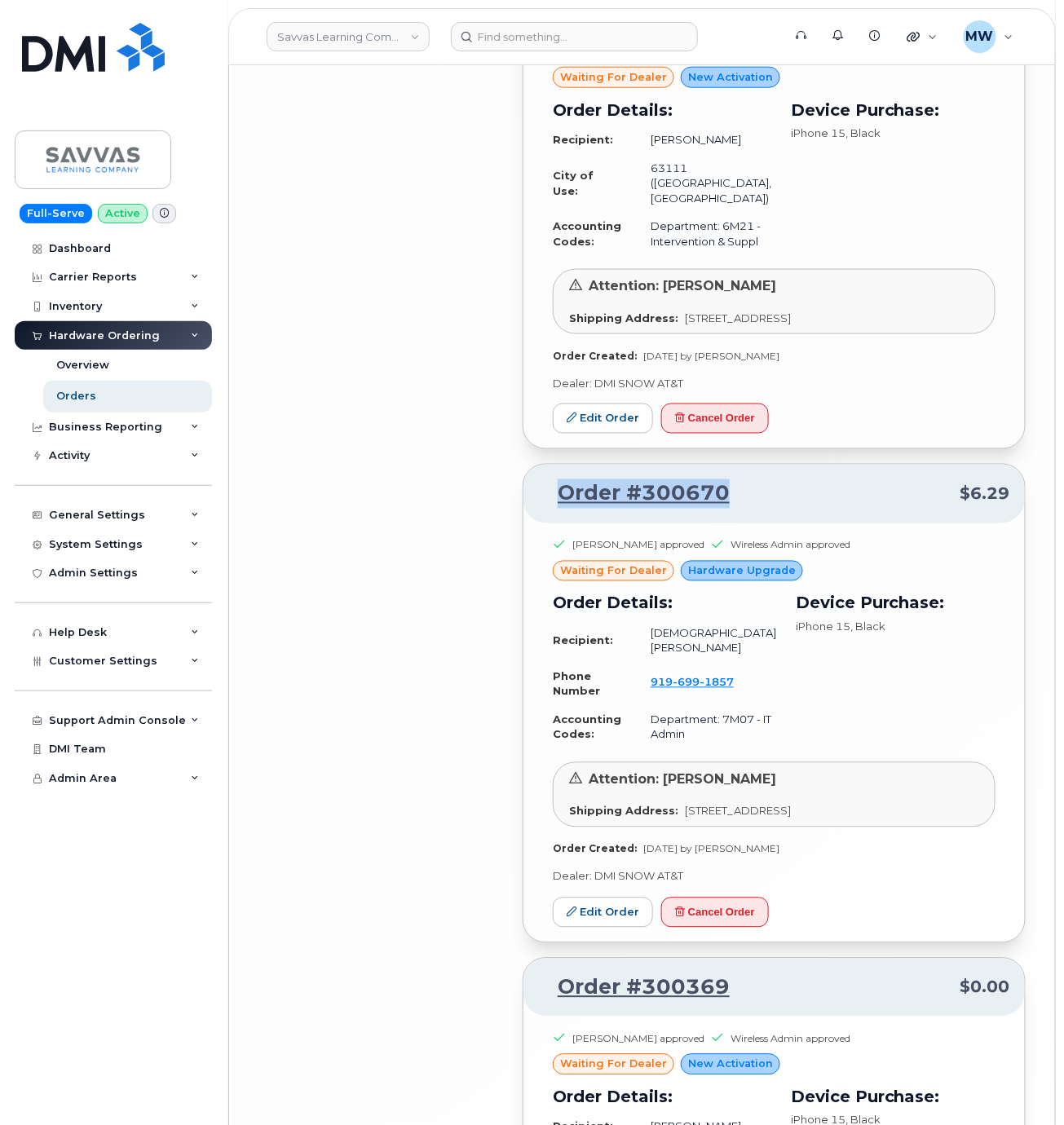
drag, startPoint x: 803, startPoint y: 590, endPoint x: 545, endPoint y: 575, distance: 258.4
click at [545, 509] on p "Order #300670 $6.29" at bounding box center [773, 494] width 472 height 29
copy link "Order #300670"
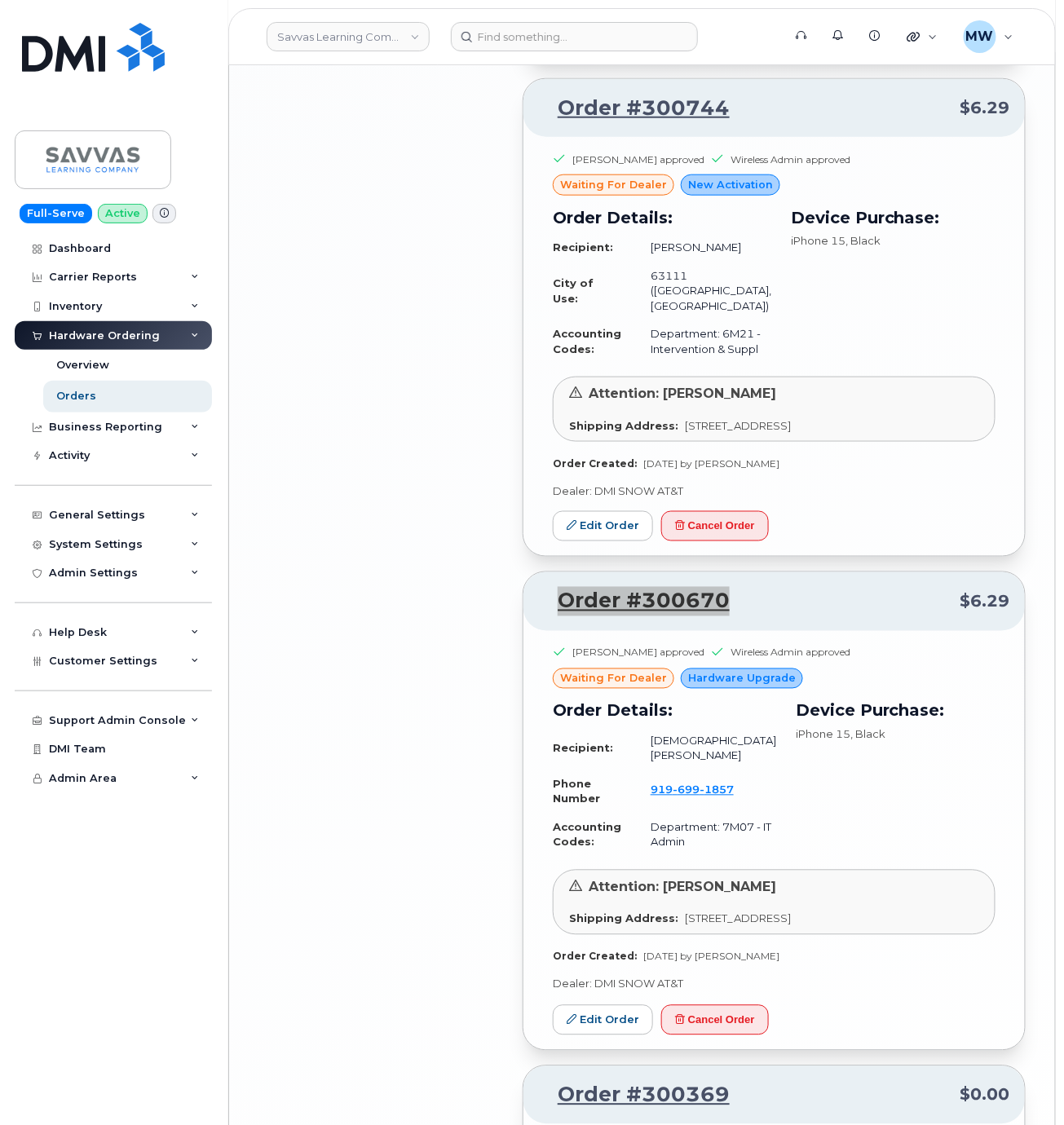
scroll to position [3874, 0]
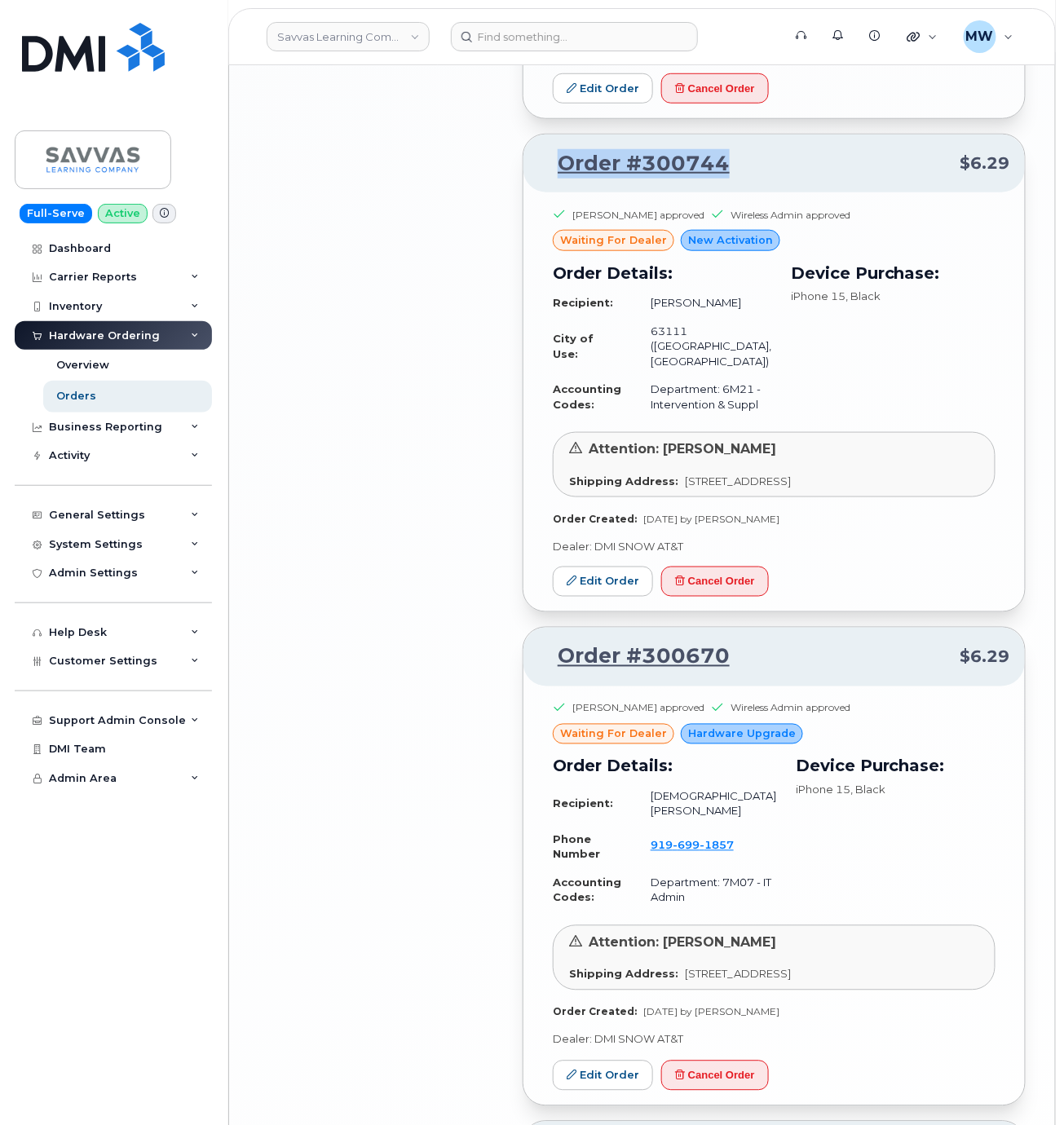
drag, startPoint x: 757, startPoint y: 234, endPoint x: 558, endPoint y: 226, distance: 199.2
click at [558, 179] on p "Order #300744 $6.29" at bounding box center [773, 164] width 472 height 29
copy link "Order #300744"
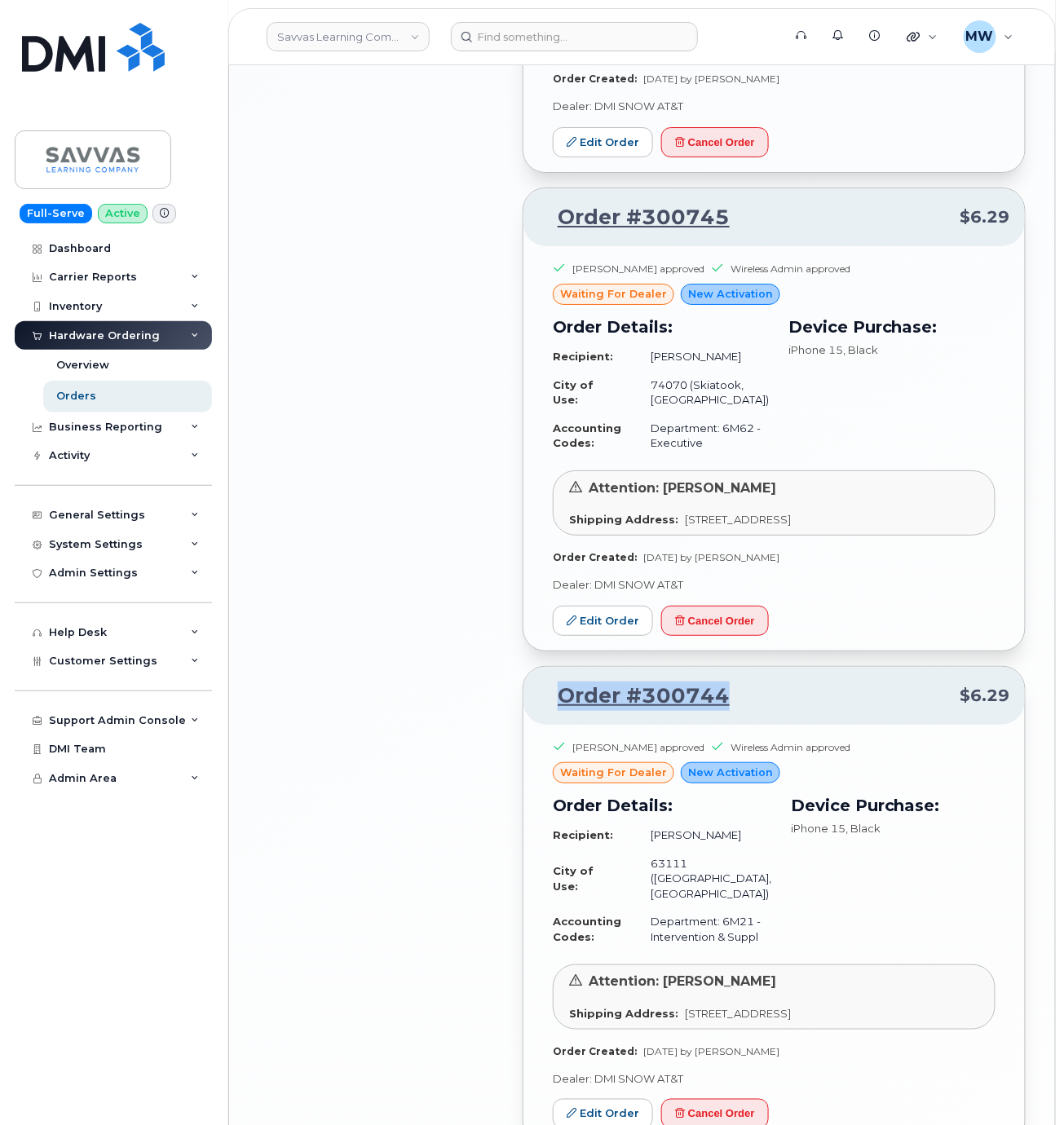
scroll to position [3222, 0]
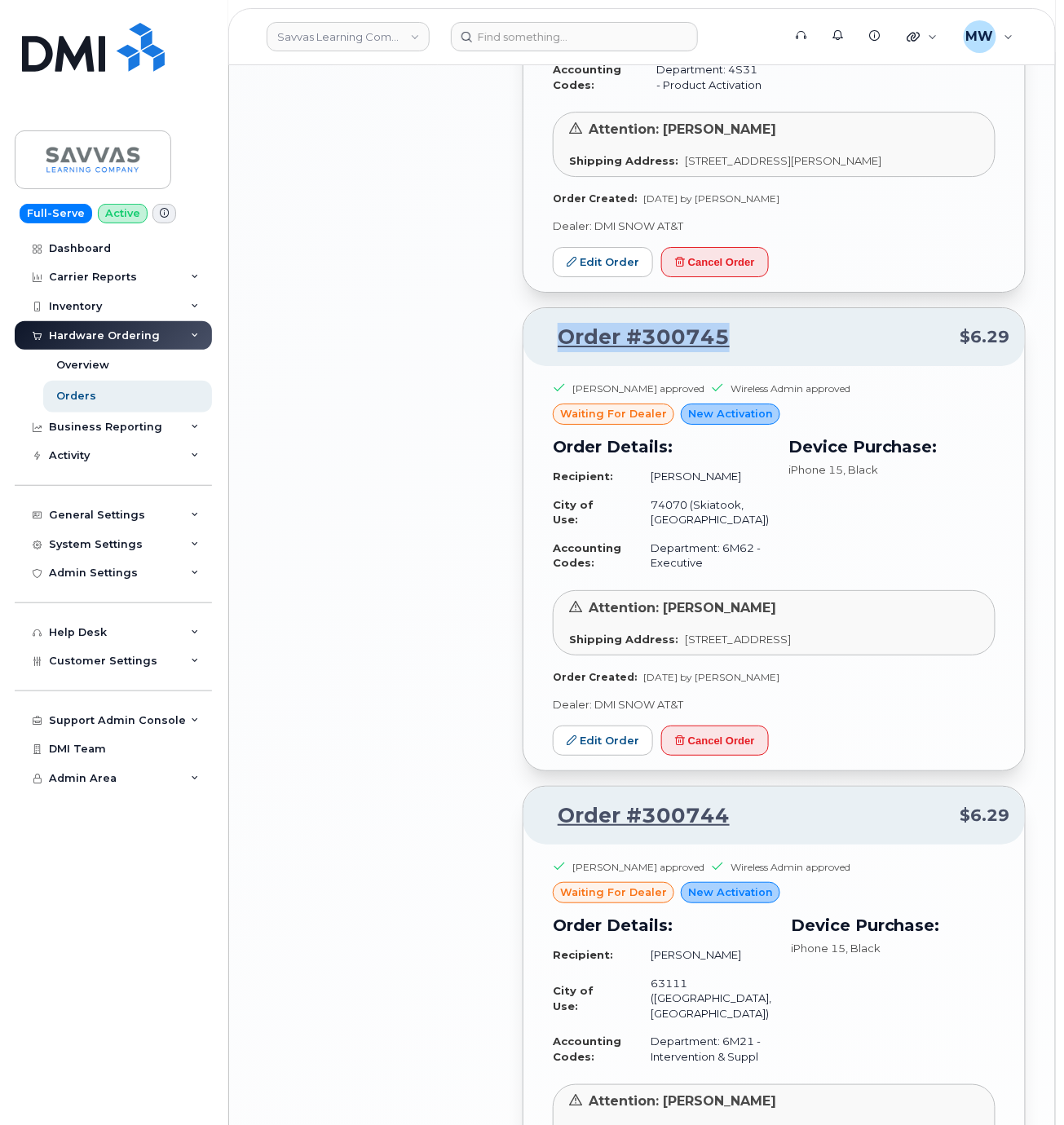
drag, startPoint x: 773, startPoint y: 391, endPoint x: 546, endPoint y: 370, distance: 228.0
click at [546, 367] on div "Order #300745 $6.29" at bounding box center [774, 337] width 501 height 58
copy link "Order #300745"
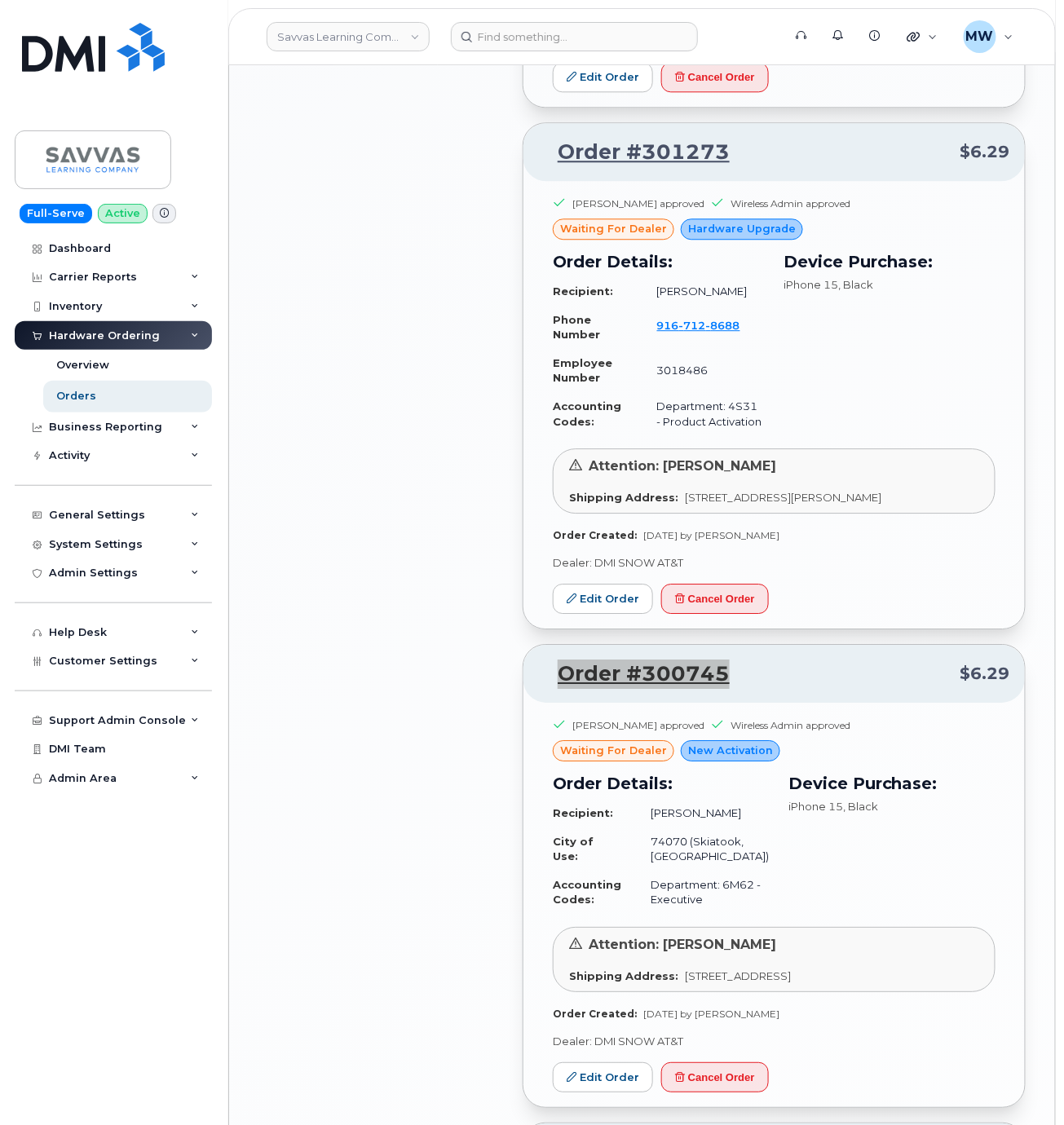
scroll to position [2733, 0]
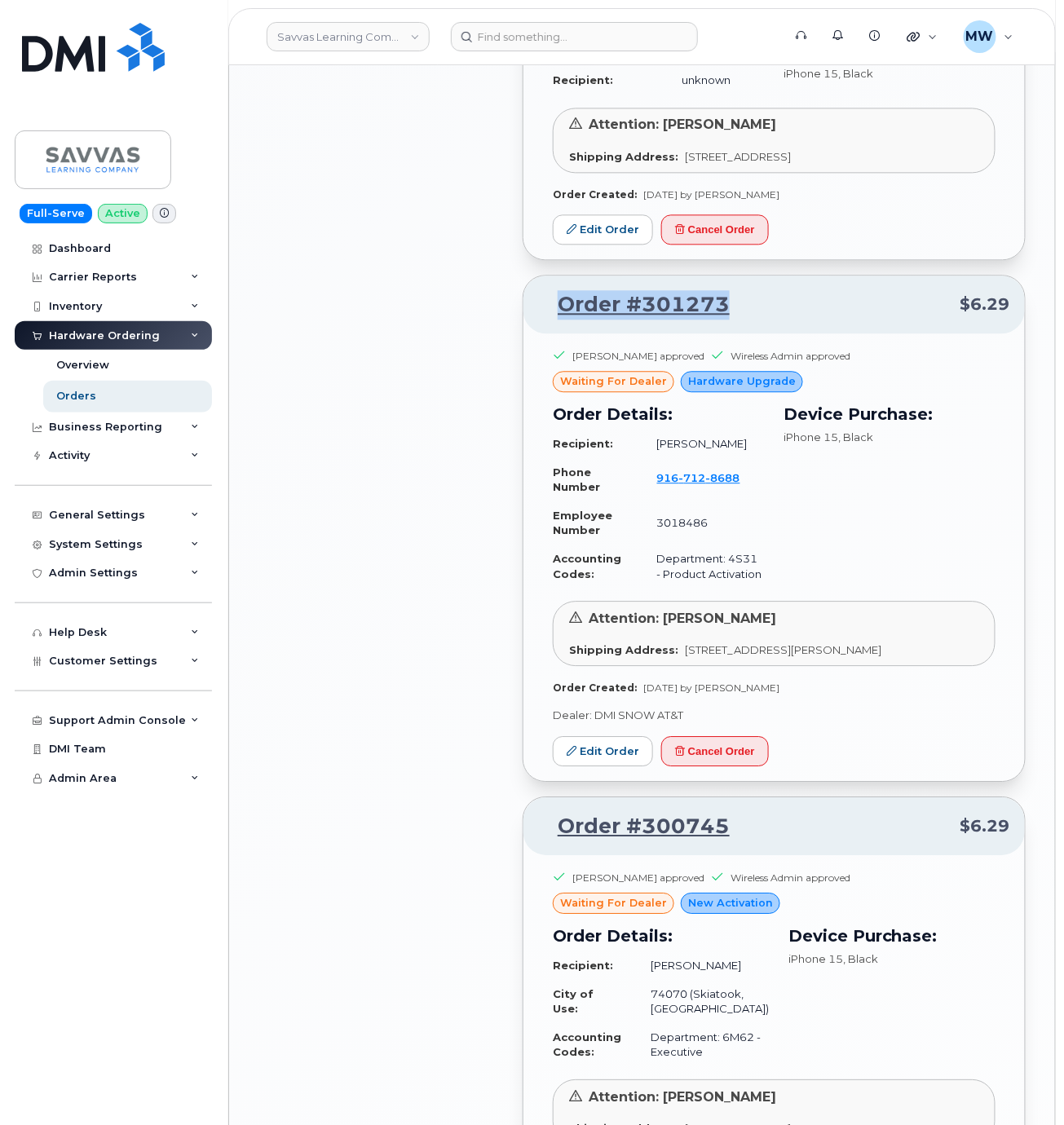
drag, startPoint x: 757, startPoint y: 338, endPoint x: 555, endPoint y: 347, distance: 202.2
click at [555, 320] on p "Order #301273 $6.29" at bounding box center [773, 305] width 472 height 29
copy link "Order #301273"
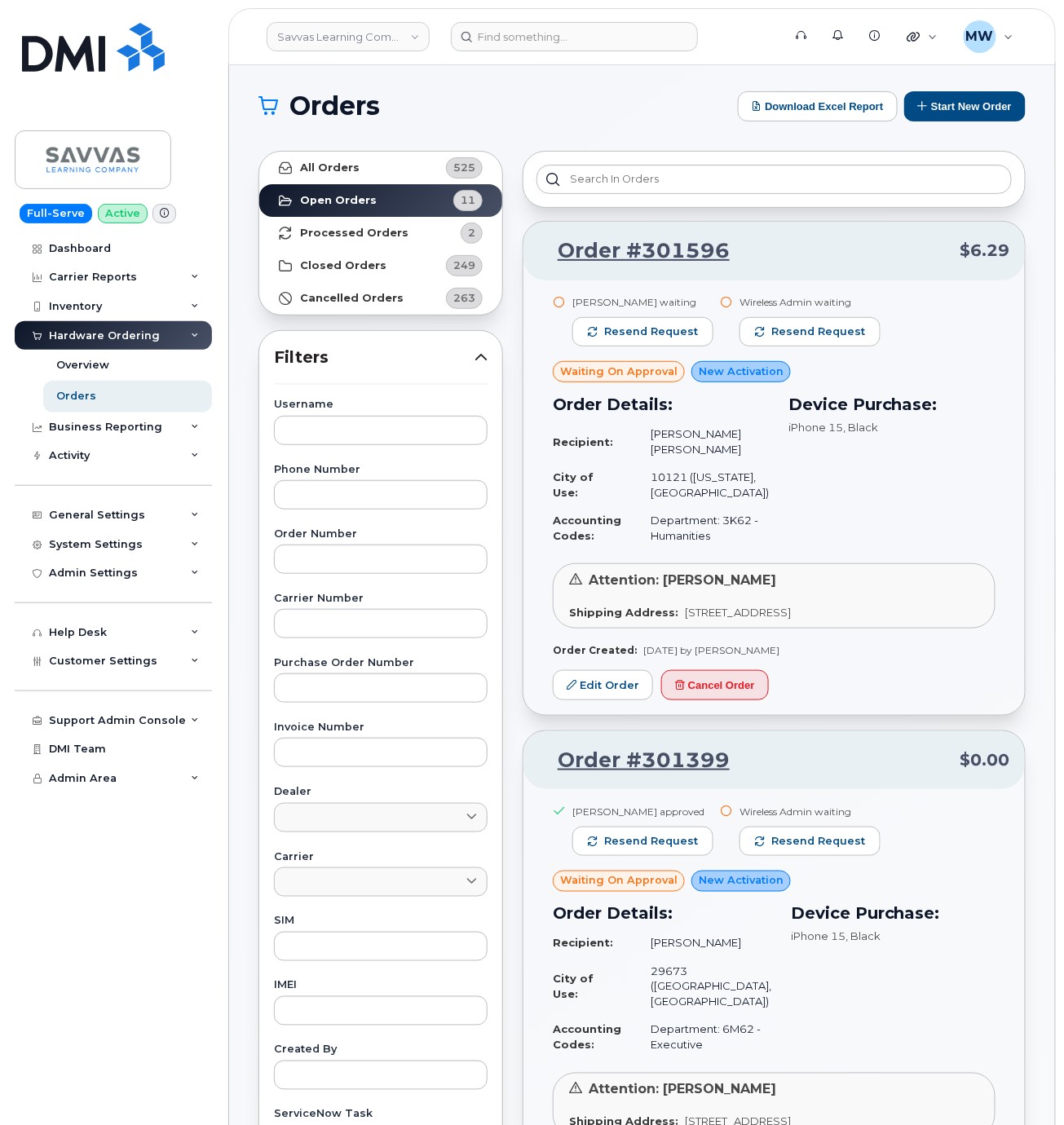
scroll to position [0, 0]
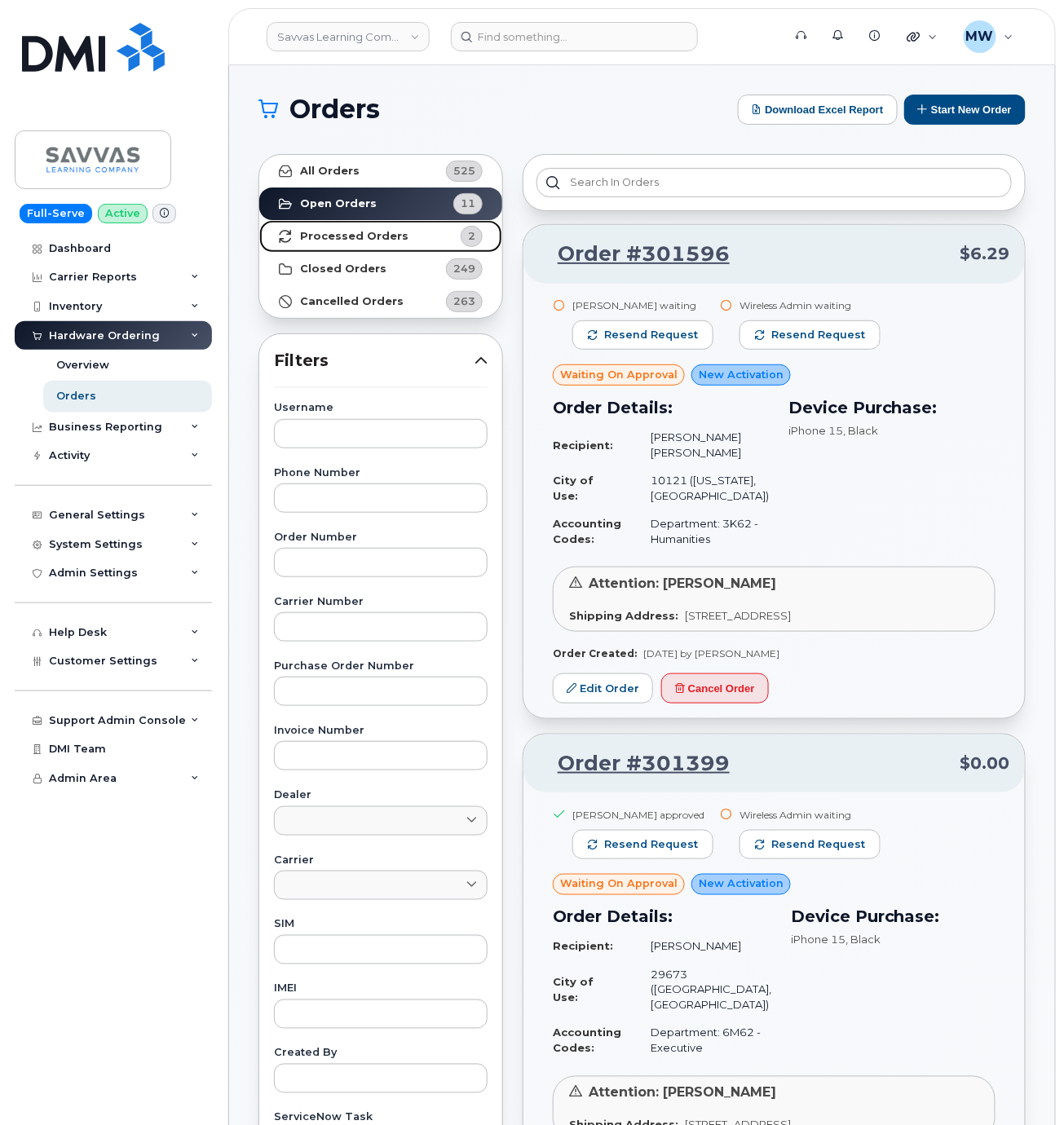
click at [356, 243] on strong "Processed Orders" at bounding box center [354, 236] width 109 height 13
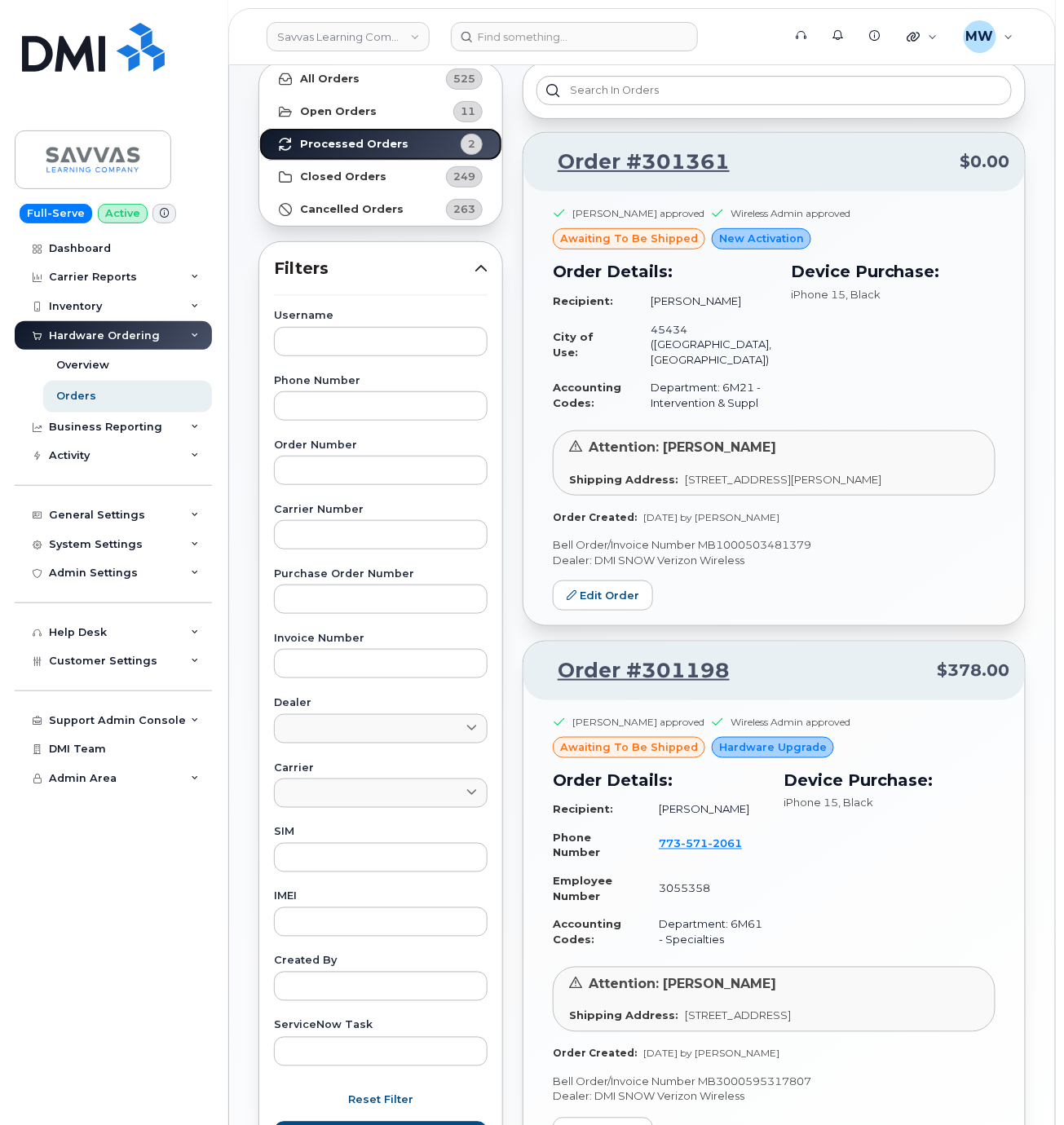
scroll to position [249, 0]
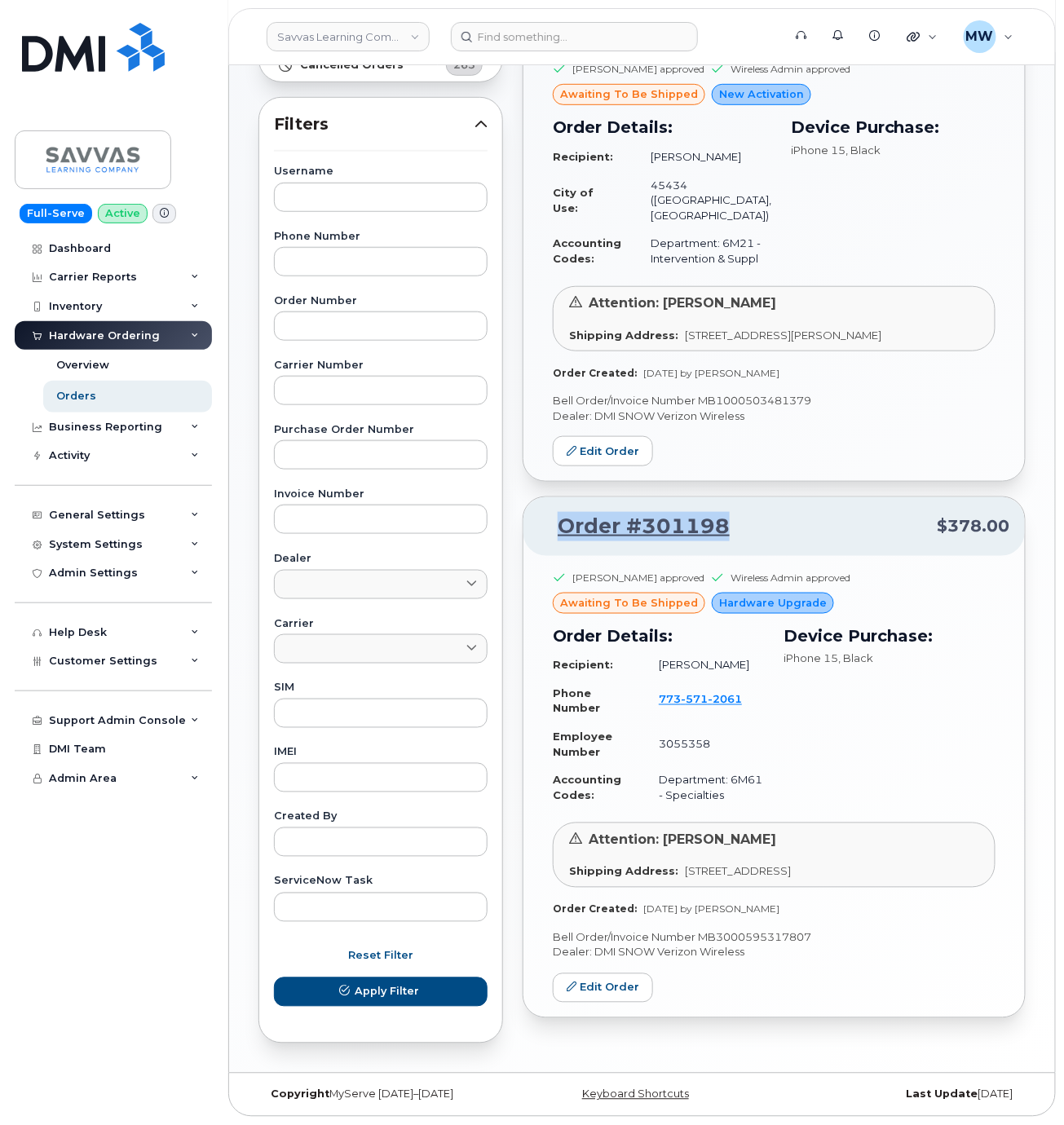
drag, startPoint x: 738, startPoint y: 514, endPoint x: 532, endPoint y: 536, distance: 207.2
click at [531, 540] on div "Order #301198 $378.00" at bounding box center [774, 527] width 501 height 58
copy link "Order #301198"
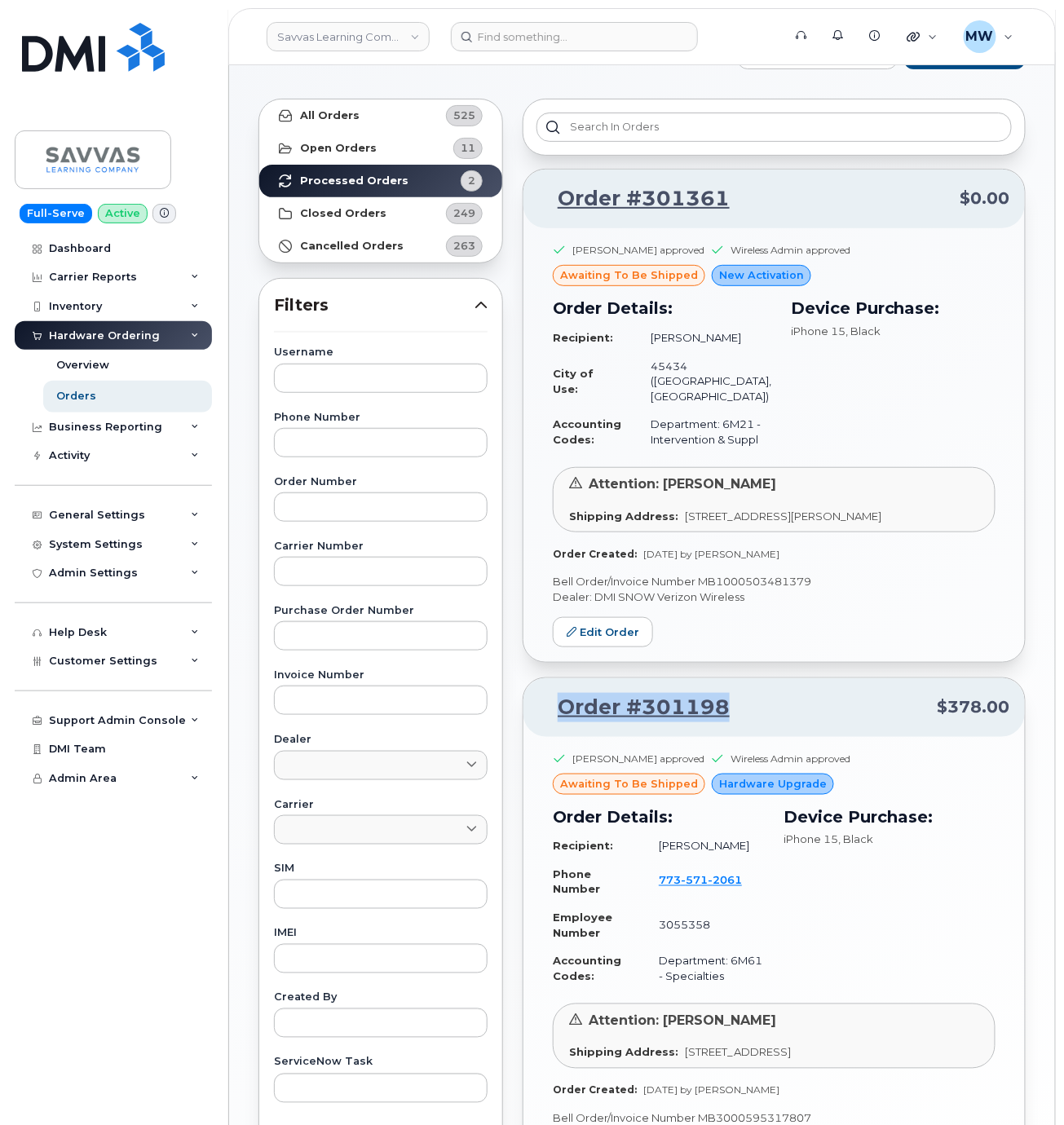
scroll to position [0, 0]
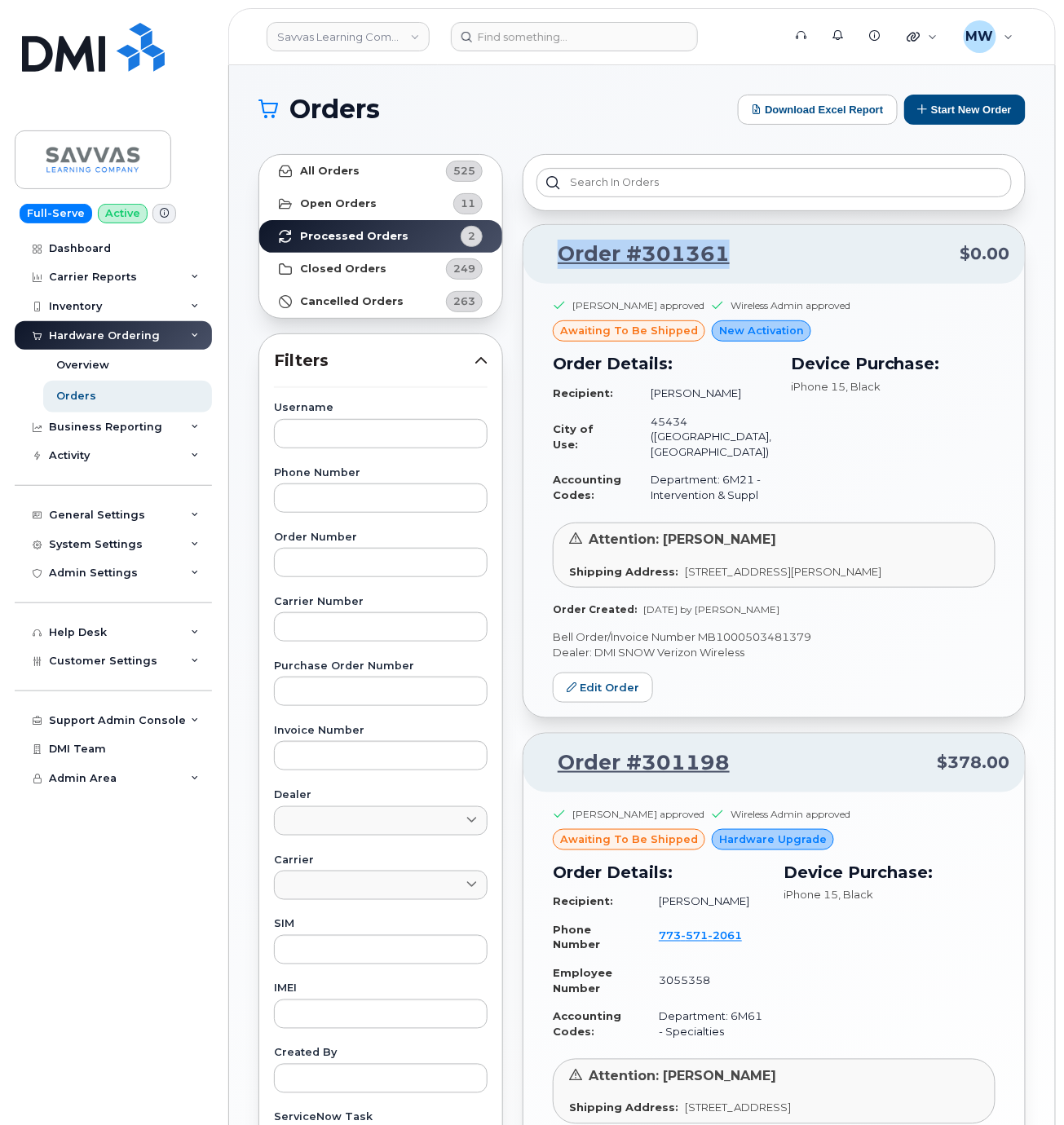
drag, startPoint x: 763, startPoint y: 260, endPoint x: 560, endPoint y: 260, distance: 203.0
click at [560, 260] on p "Order #301361 $0.00" at bounding box center [773, 254] width 472 height 29
copy link "Order #301361"
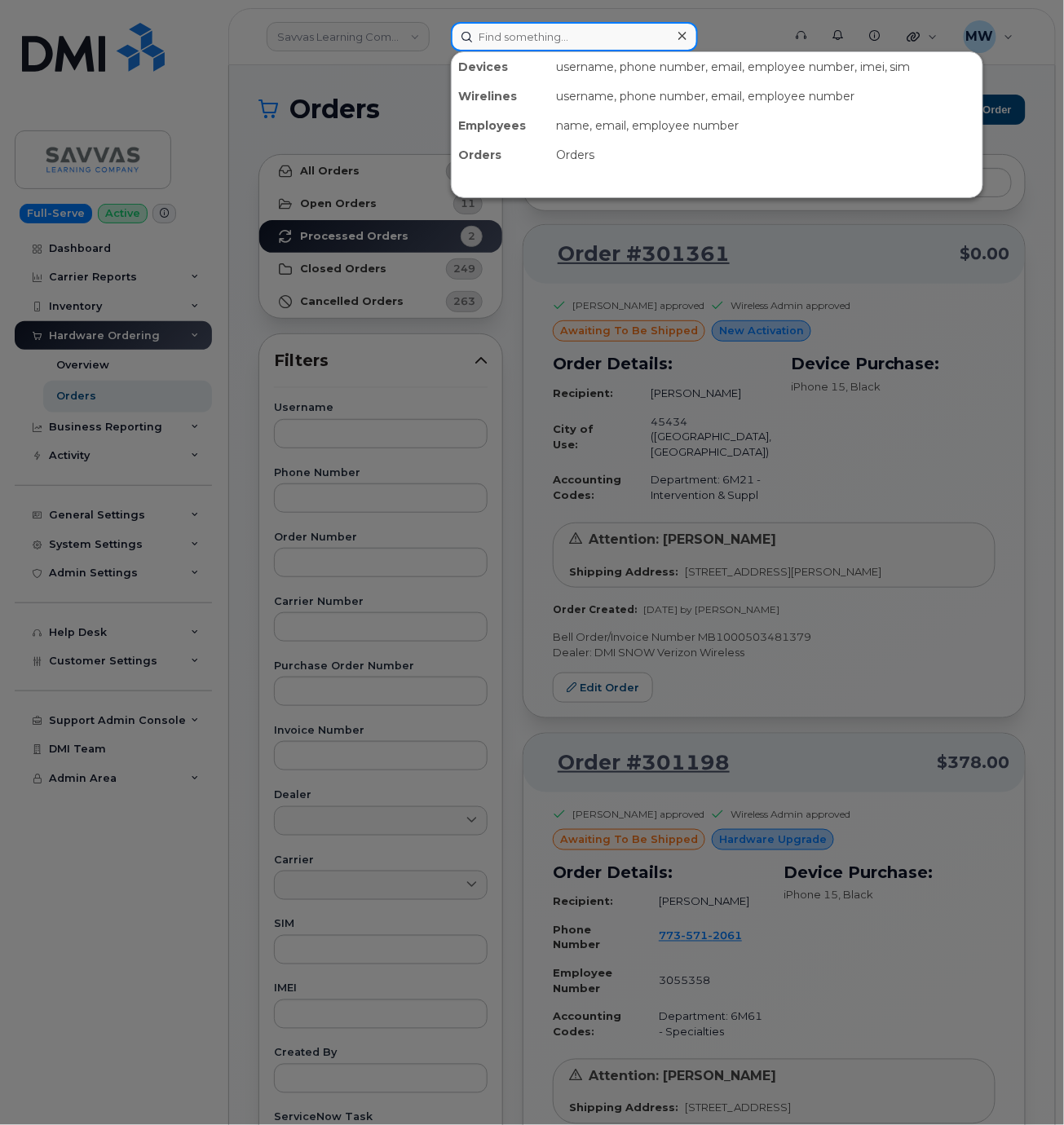
click at [494, 38] on input at bounding box center [575, 36] width 247 height 29
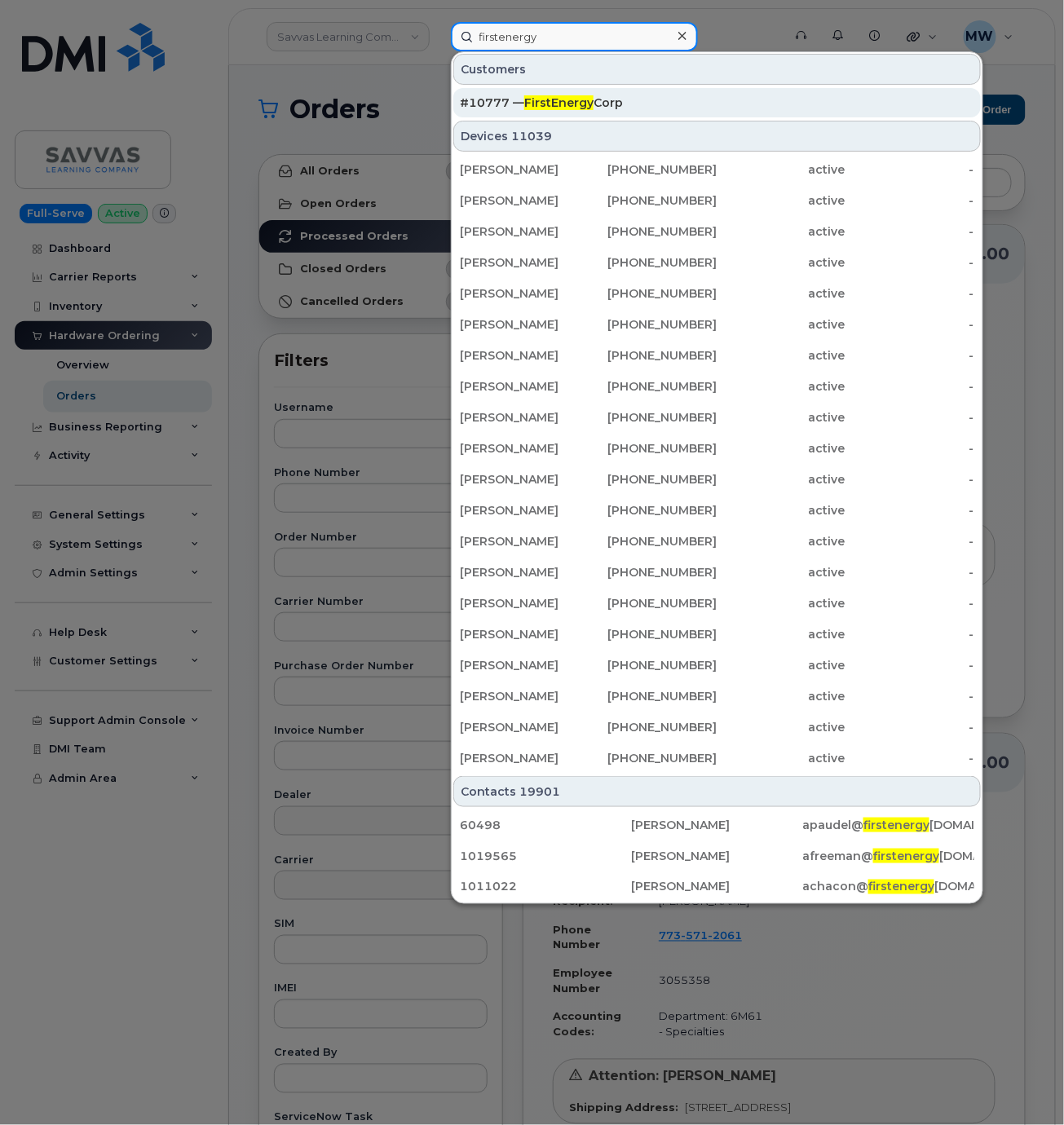
type input "firstenergy"
click at [651, 109] on div "#10777 — FirstEnergy Corp" at bounding box center [717, 103] width 514 height 17
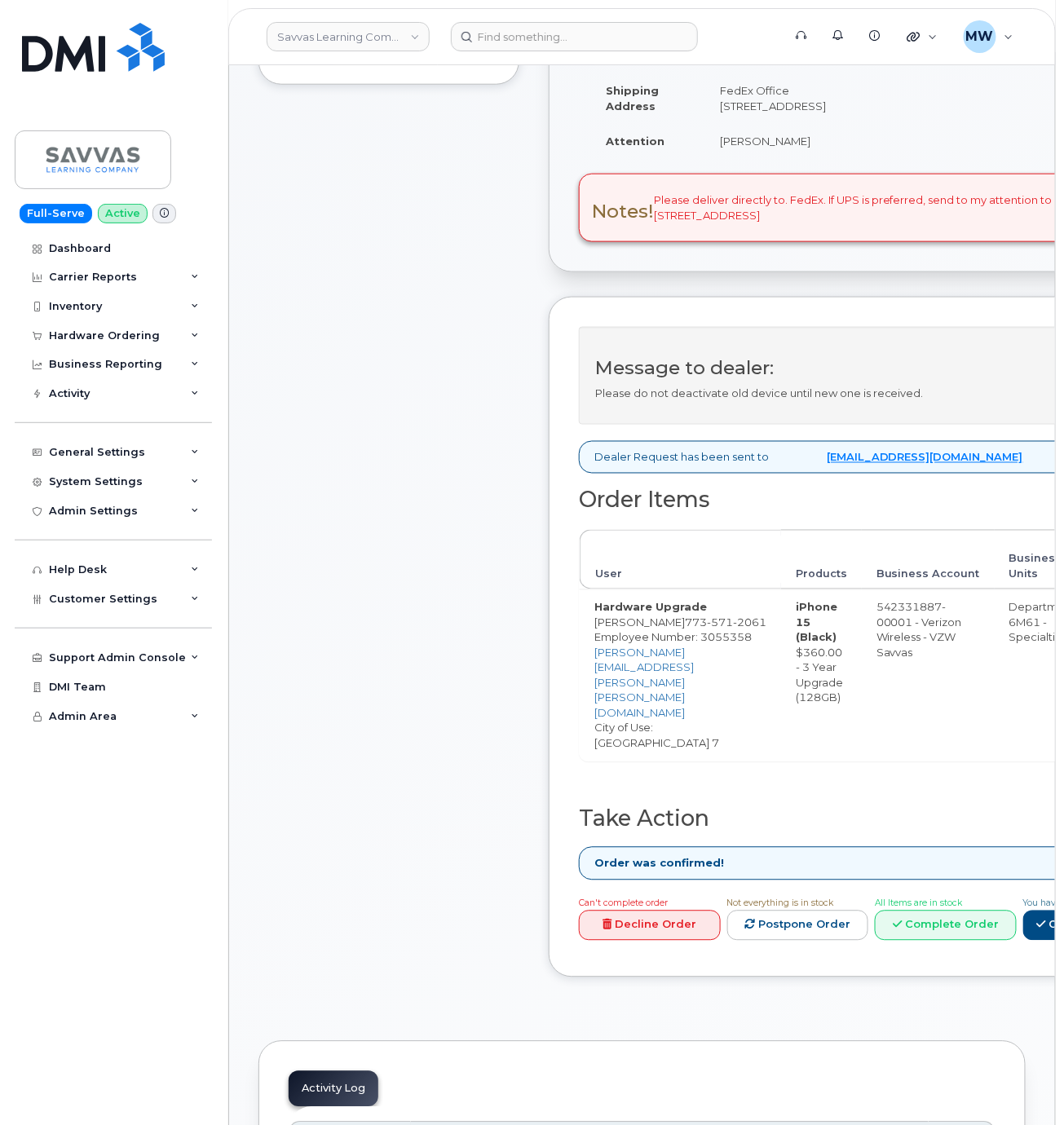
scroll to position [815, 0]
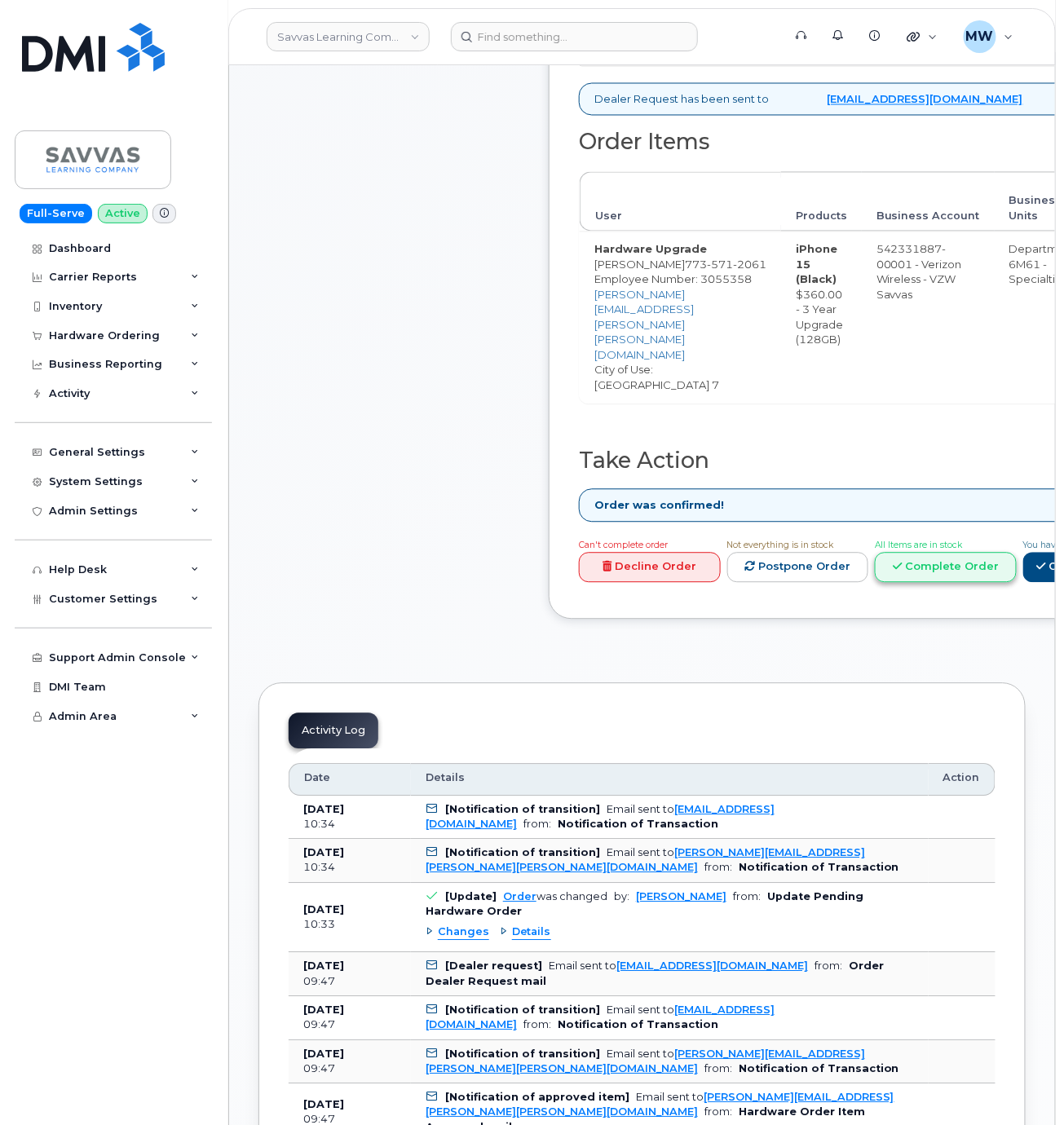
click at [875, 572] on link "Complete Order" at bounding box center [946, 568] width 142 height 30
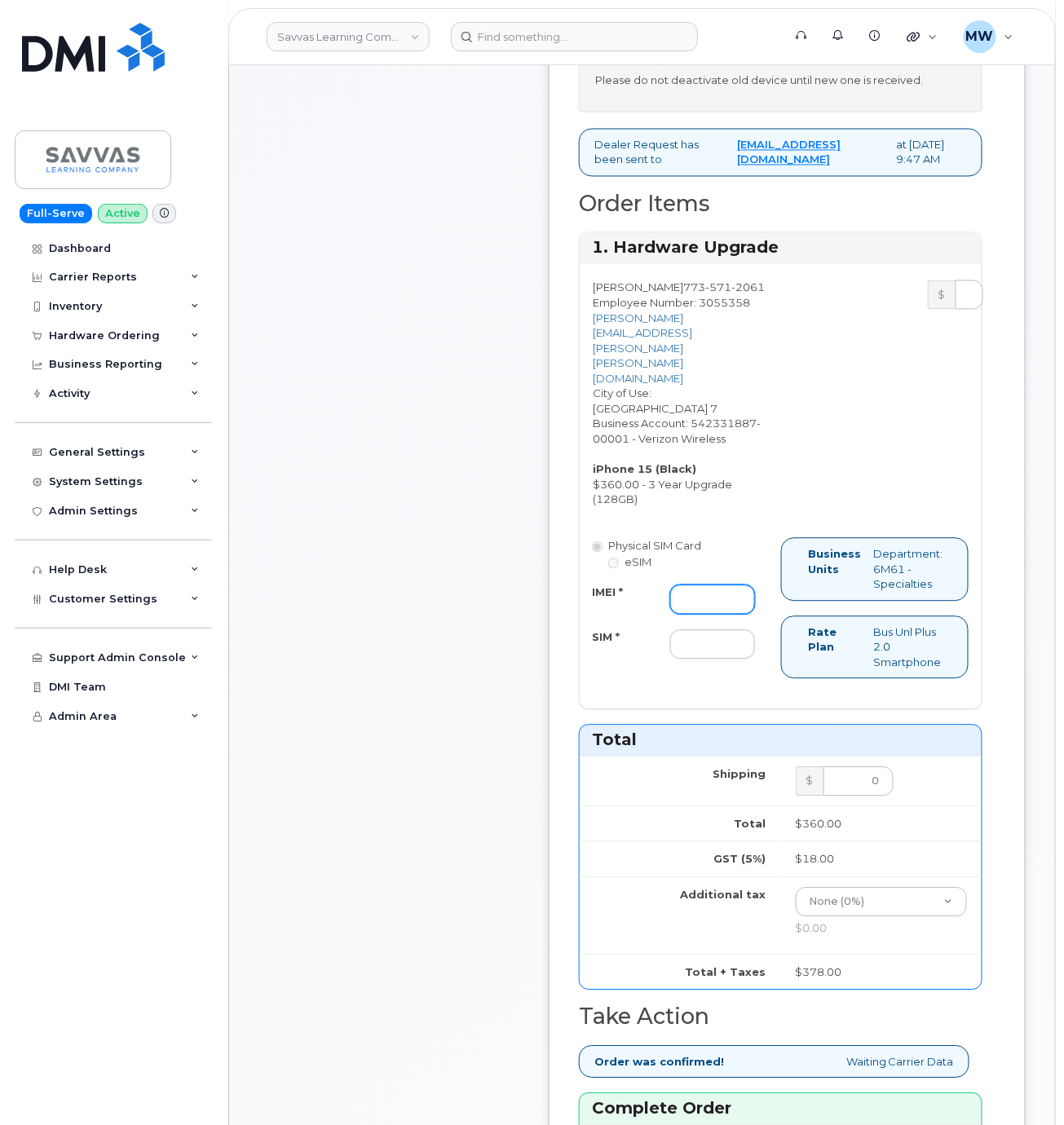
click at [724, 615] on input "IMEI *" at bounding box center [712, 600] width 85 height 29
paste input "357491836996116"
type input "357491836996116"
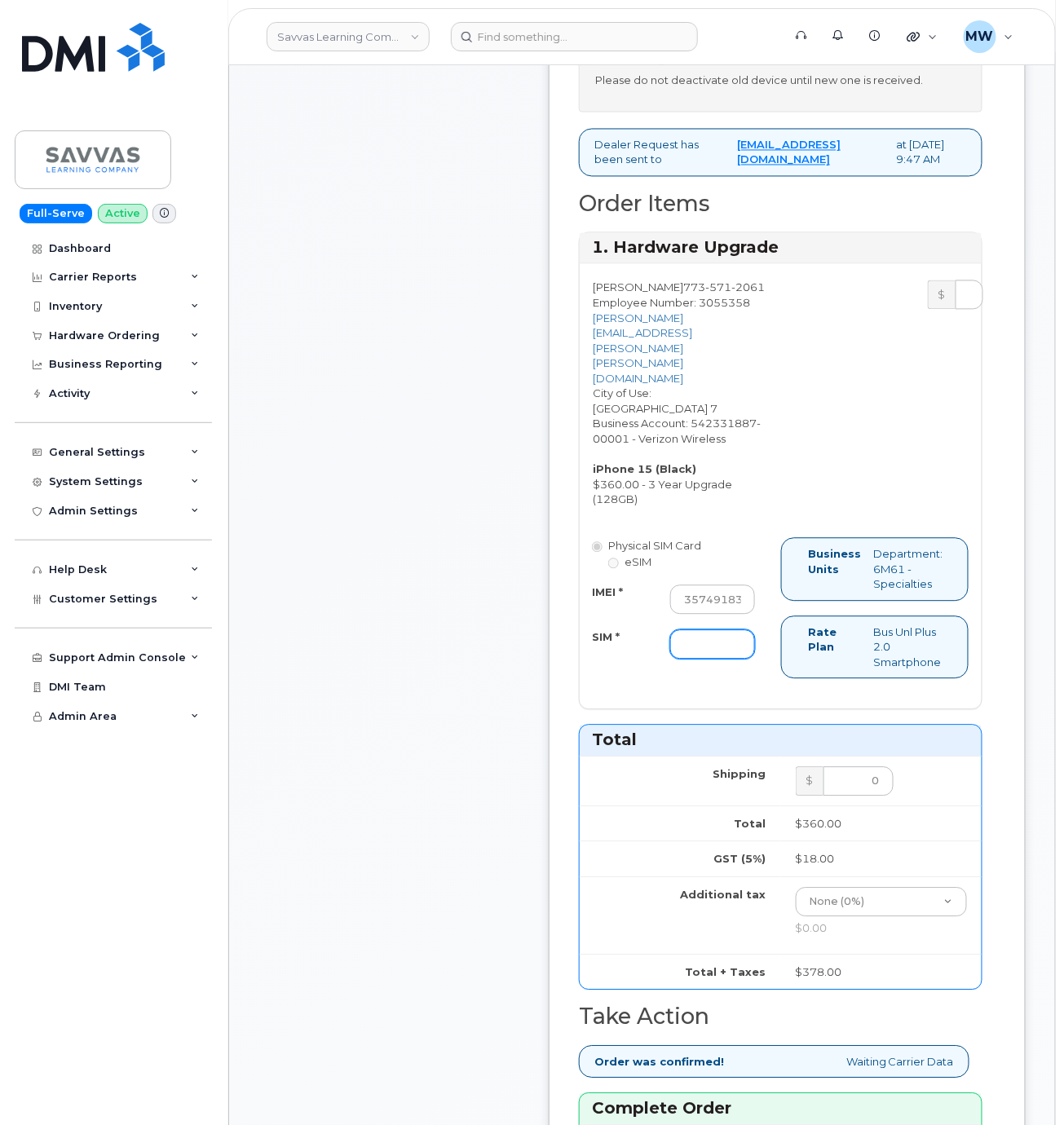
click at [743, 660] on input "SIM *" at bounding box center [712, 645] width 85 height 29
type input "NA"
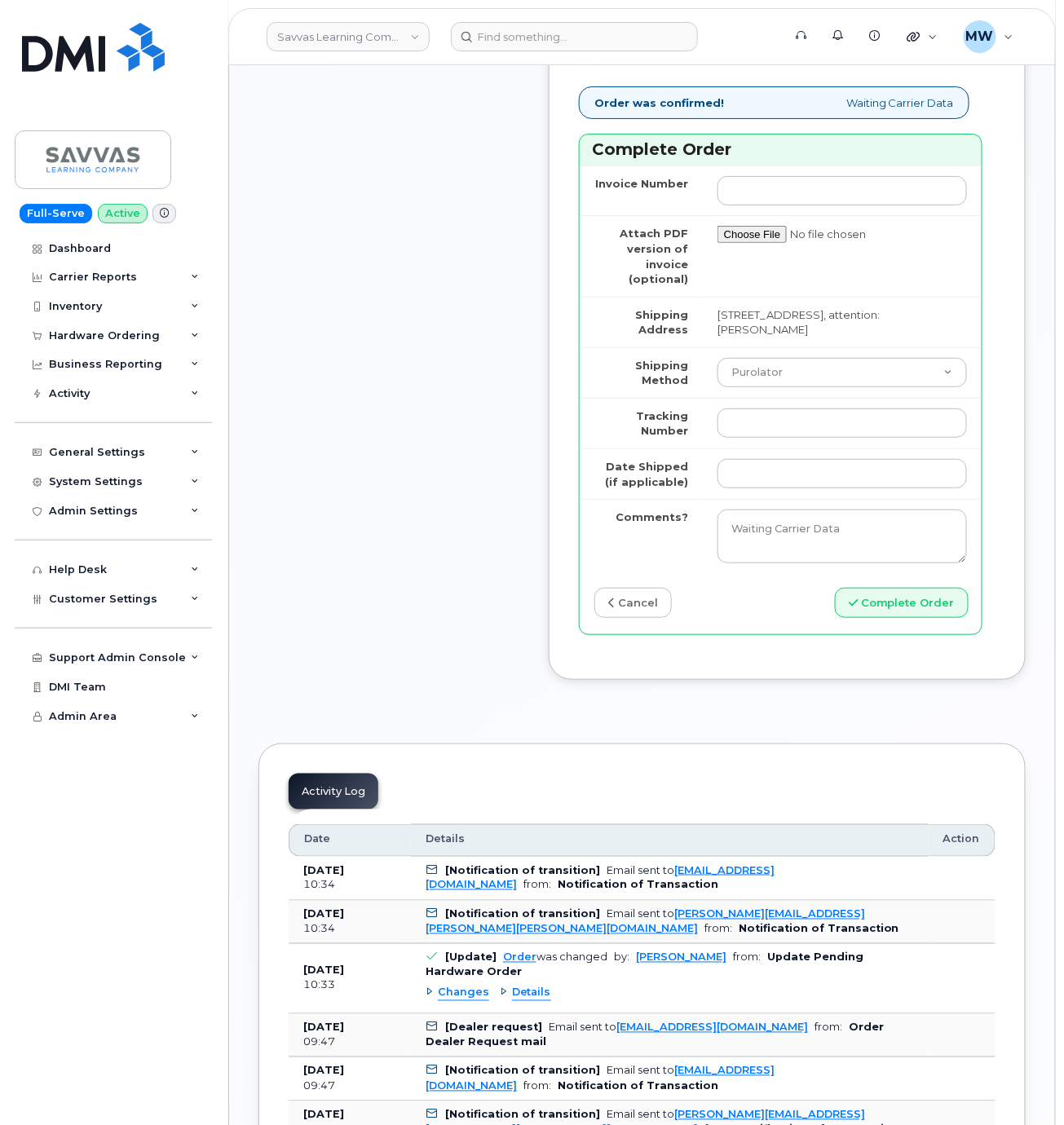
scroll to position [1794, 0]
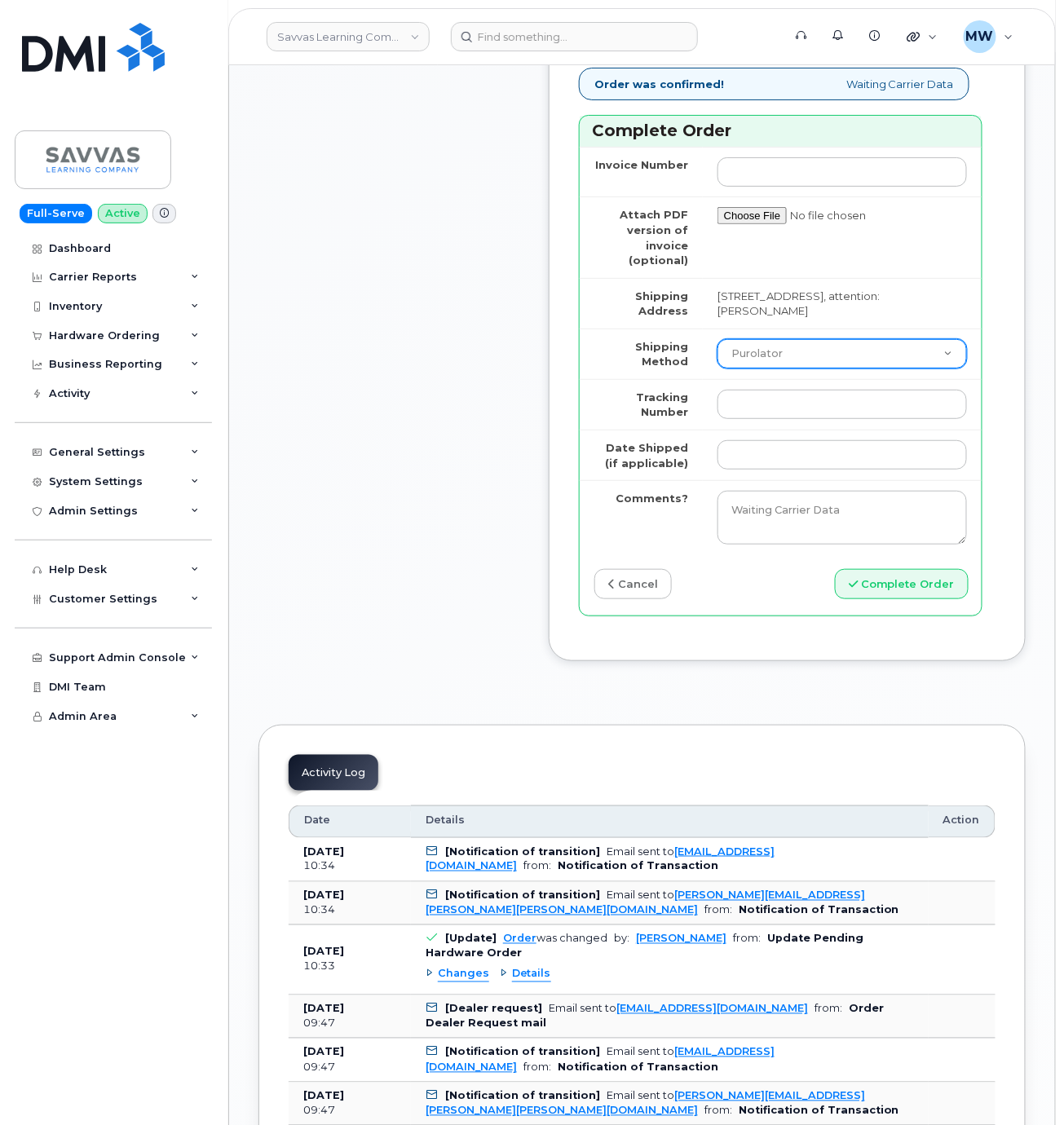
click at [823, 368] on select "Purolator UPS FedEx Canada Post Courier Other Drop Off Pick Up" at bounding box center [842, 353] width 250 height 29
click at [717, 368] on select "Purolator UPS FedEx Canada Post Courier Other Drop Off Pick Up" at bounding box center [842, 353] width 250 height 29
select select "FedEx"
click at [835, 419] on input "Tracking Number" at bounding box center [842, 404] width 250 height 29
paste input "454266937068"
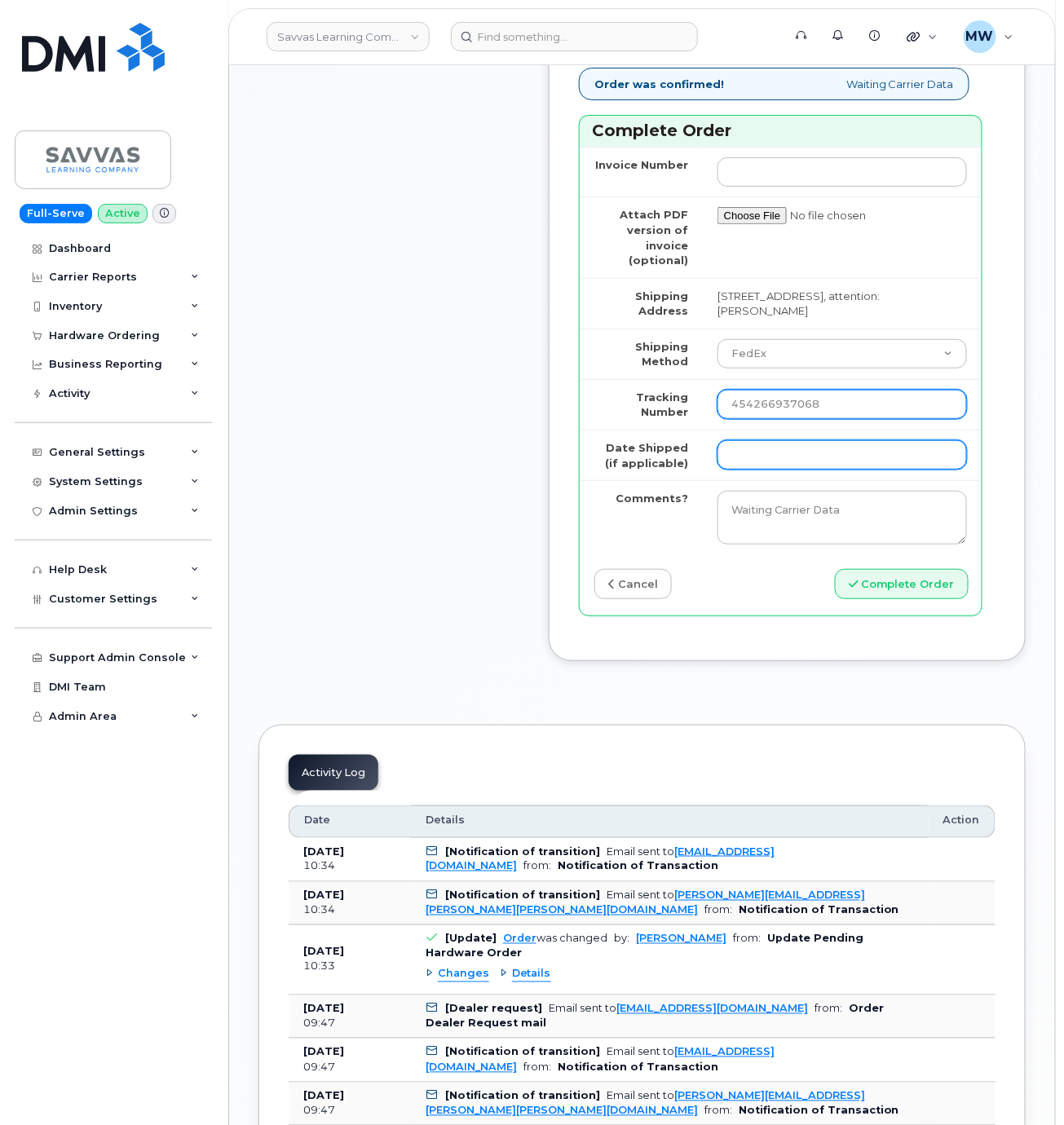
type input "454266937068"
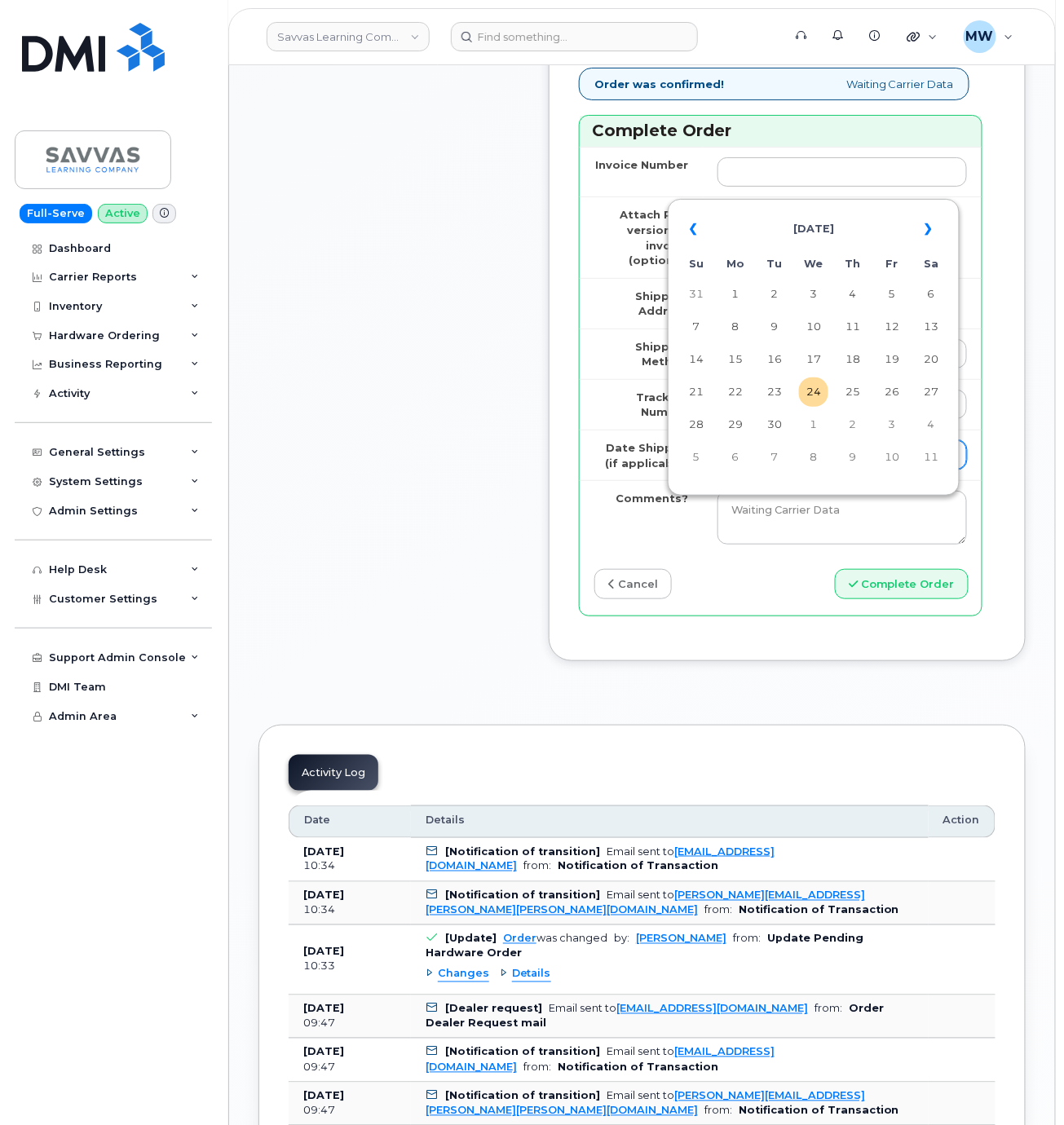
drag, startPoint x: 798, startPoint y: 521, endPoint x: 771, endPoint y: 538, distance: 31.9
click at [798, 469] on input "Date Shipped (if applicable)" at bounding box center [842, 454] width 250 height 29
click at [744, 397] on td "22" at bounding box center [735, 392] width 29 height 29
type input "2025-09-22"
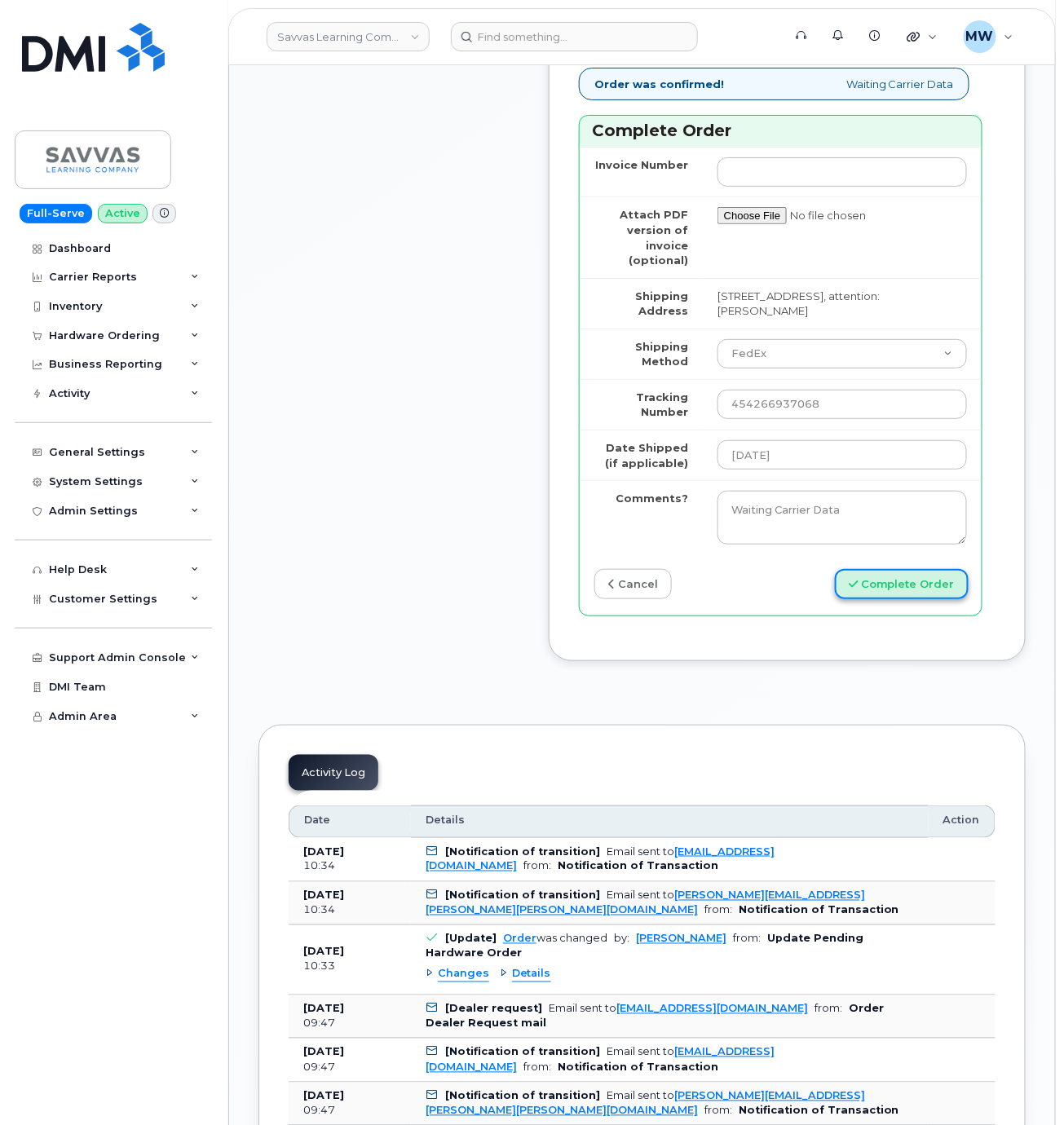
click at [929, 600] on button "Complete Order" at bounding box center [902, 584] width 134 height 30
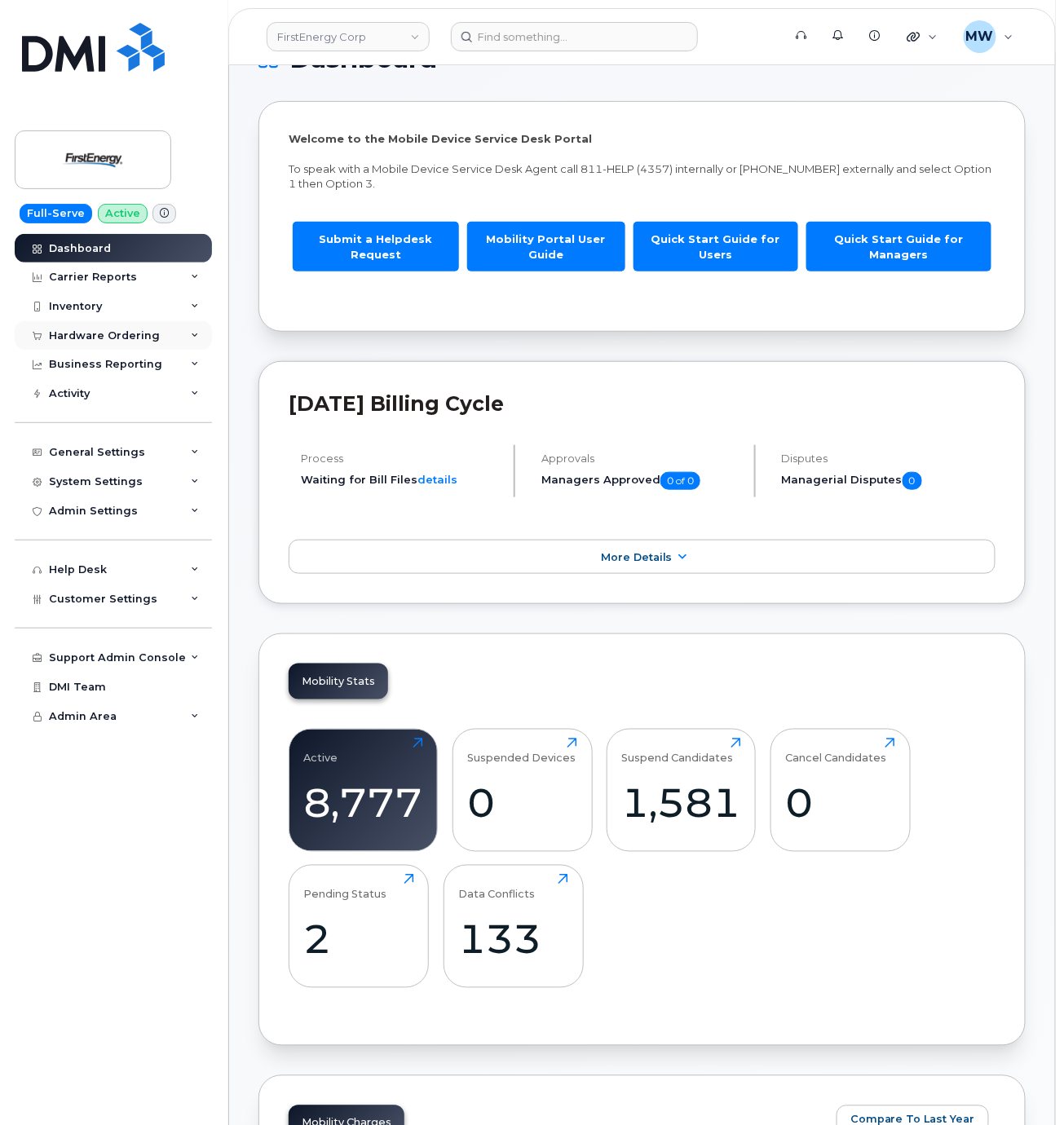
scroll to position [489, 0]
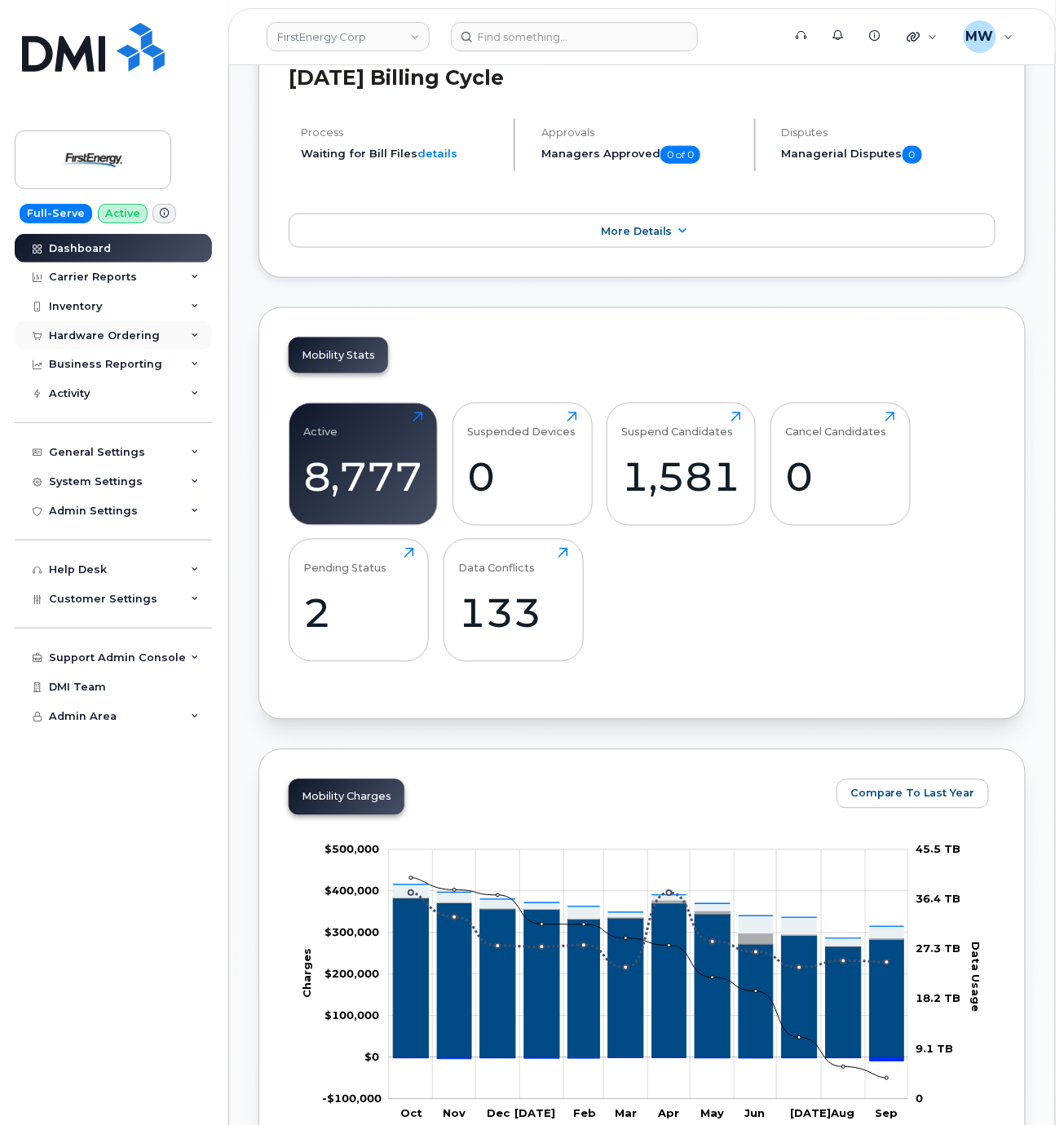
click at [119, 334] on div "Hardware Ordering" at bounding box center [104, 336] width 111 height 13
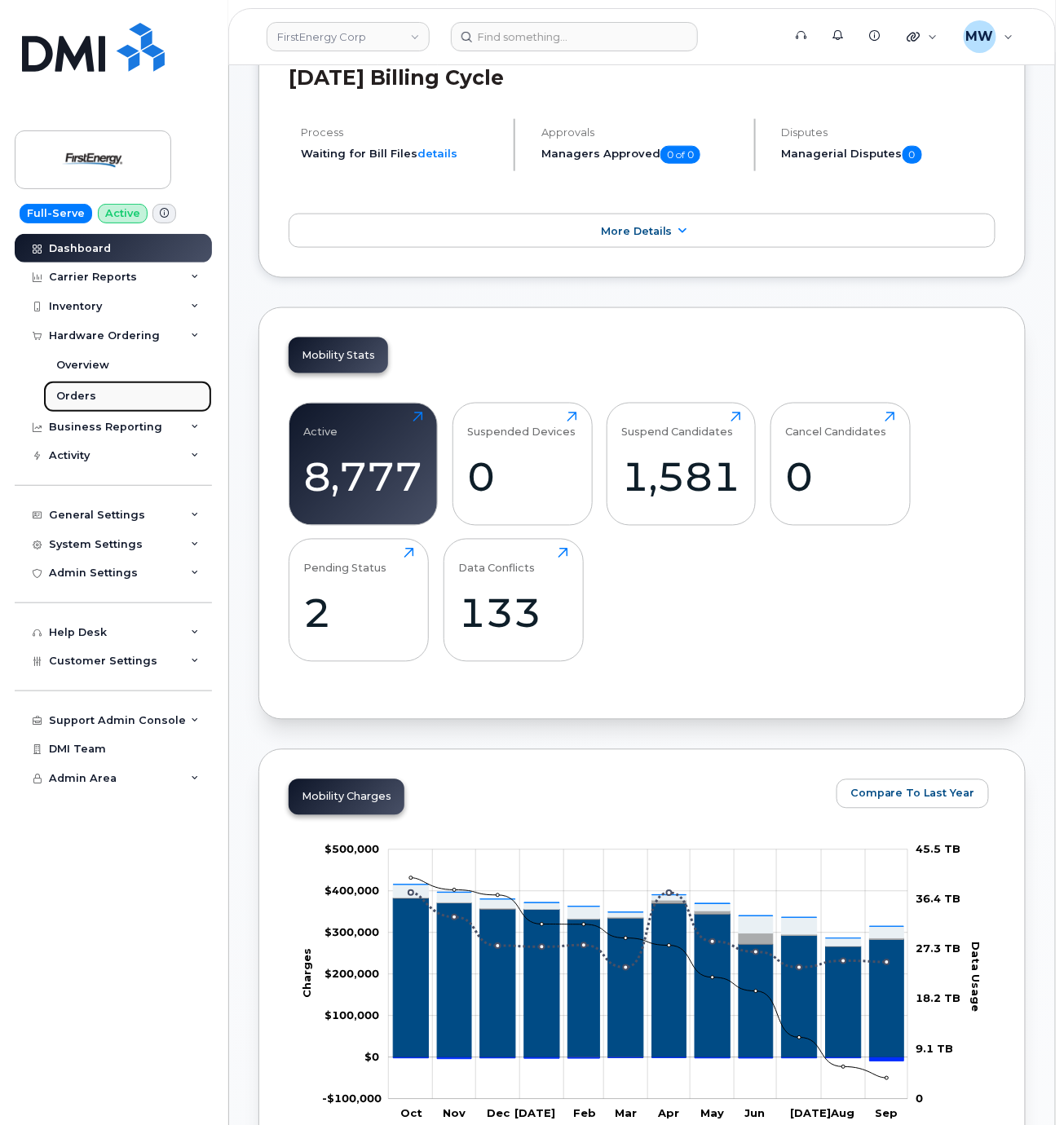
click at [111, 403] on link "Orders" at bounding box center [128, 396] width 169 height 31
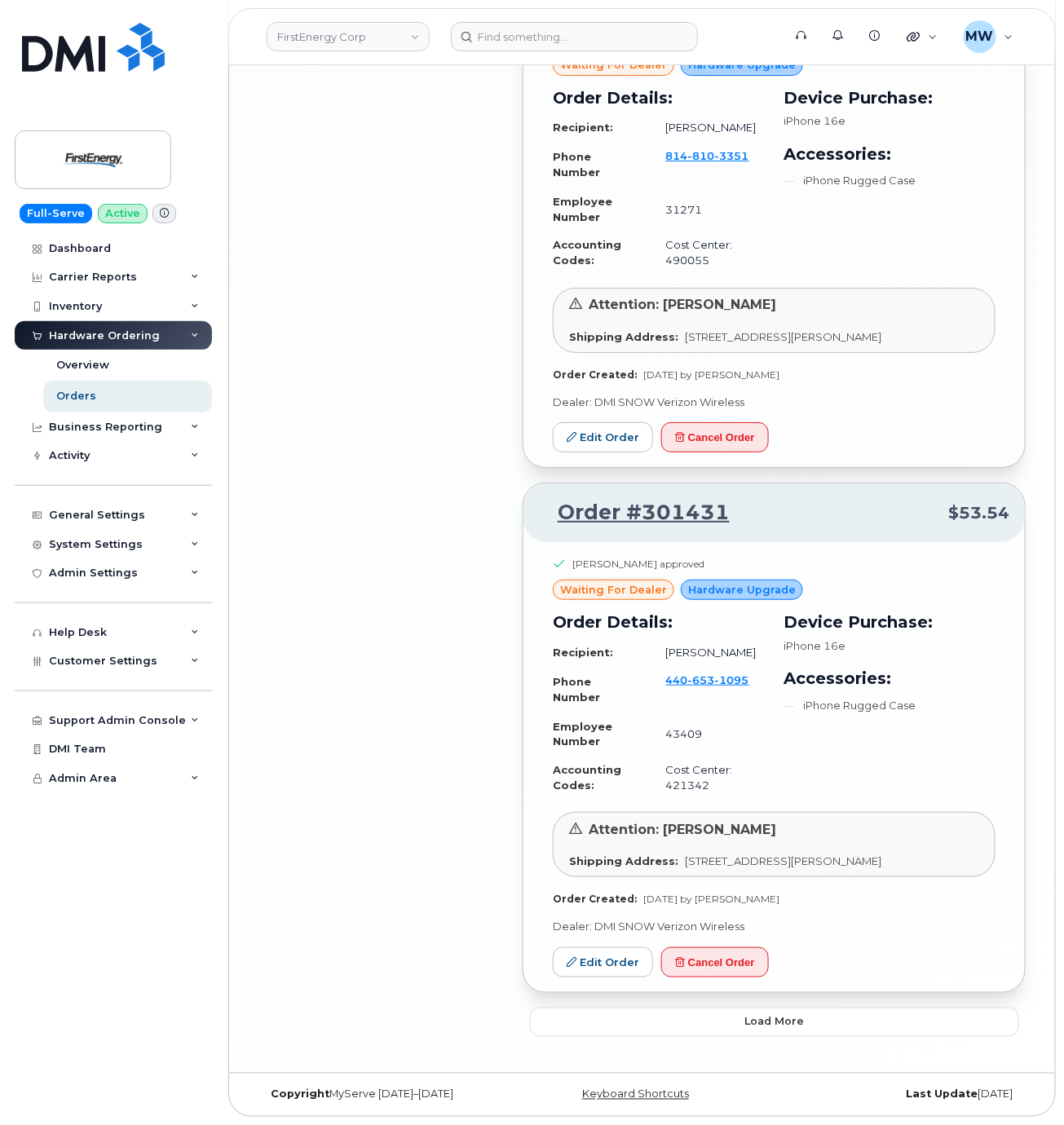
scroll to position [3604, 0]
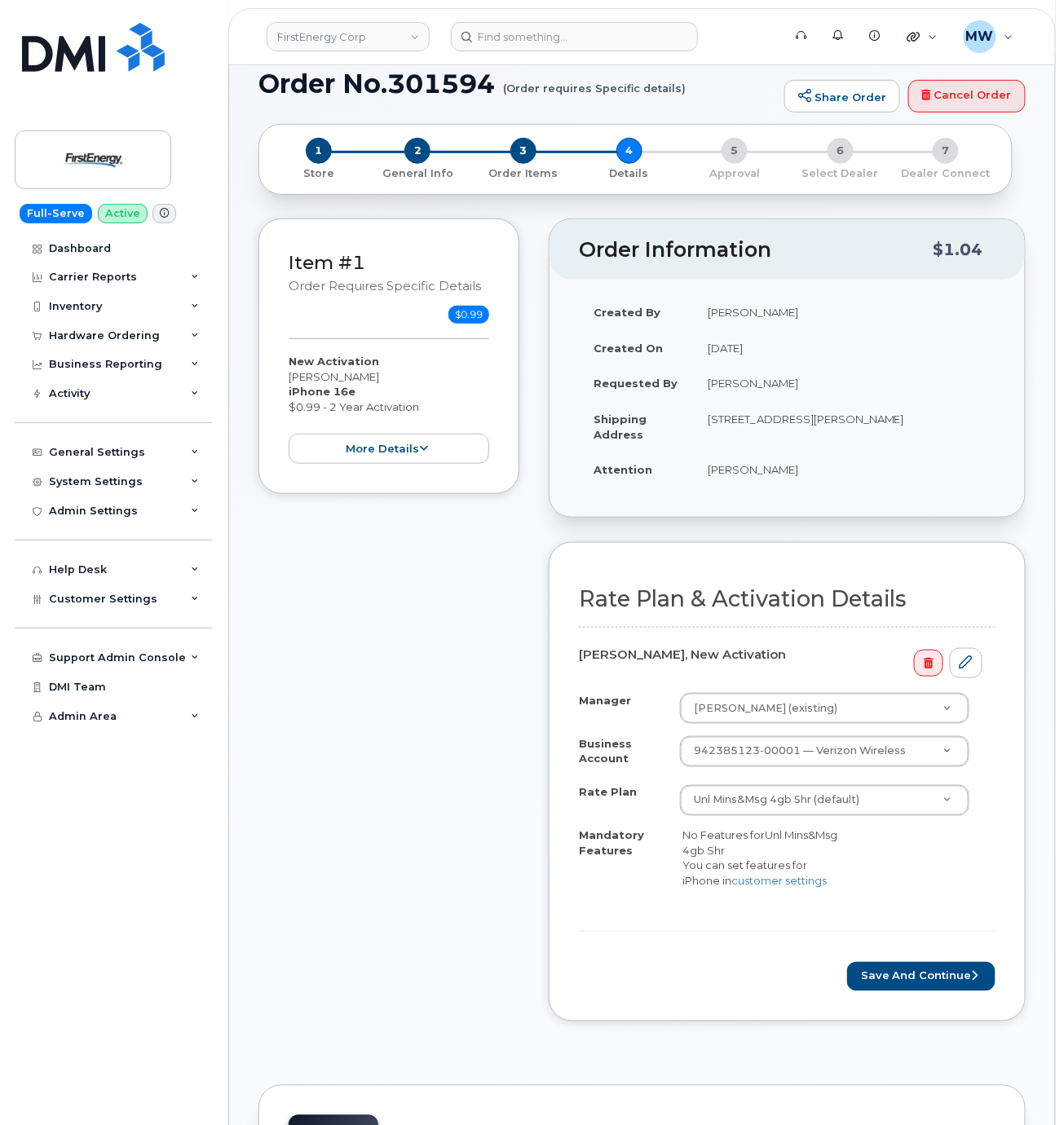
scroll to position [489, 0]
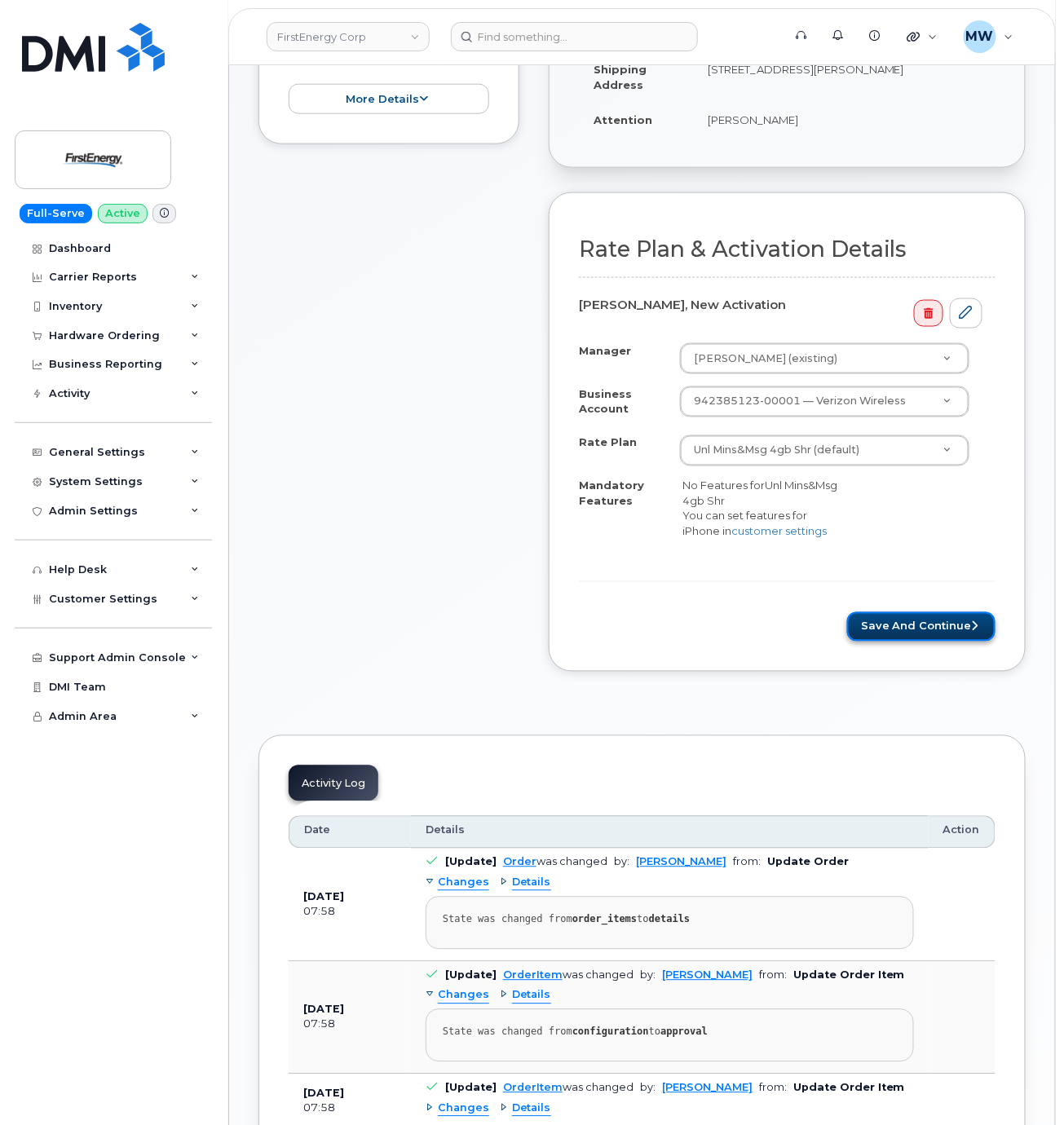
click at [953, 625] on button "Save and Continue" at bounding box center [921, 627] width 149 height 30
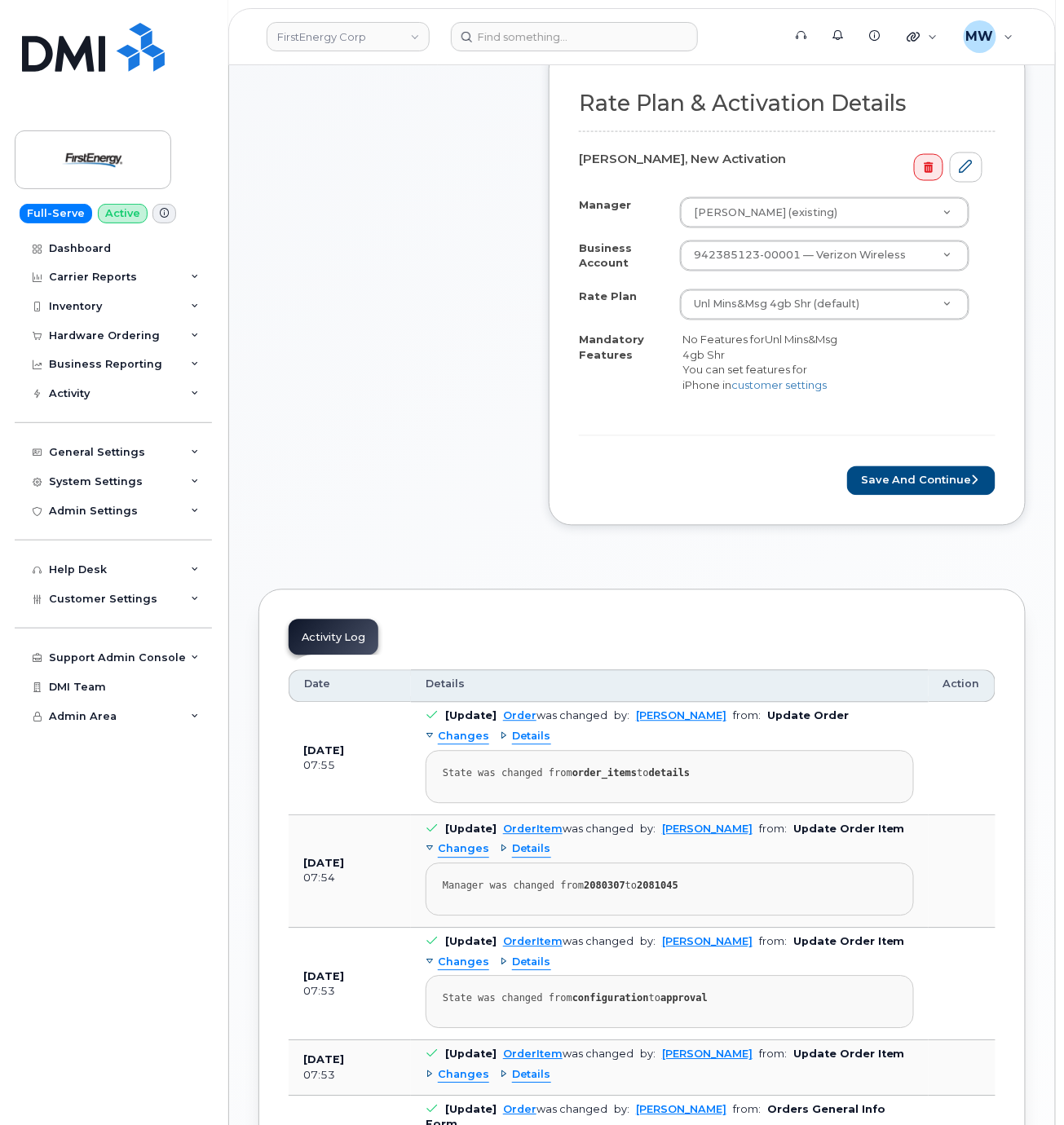
scroll to position [652, 0]
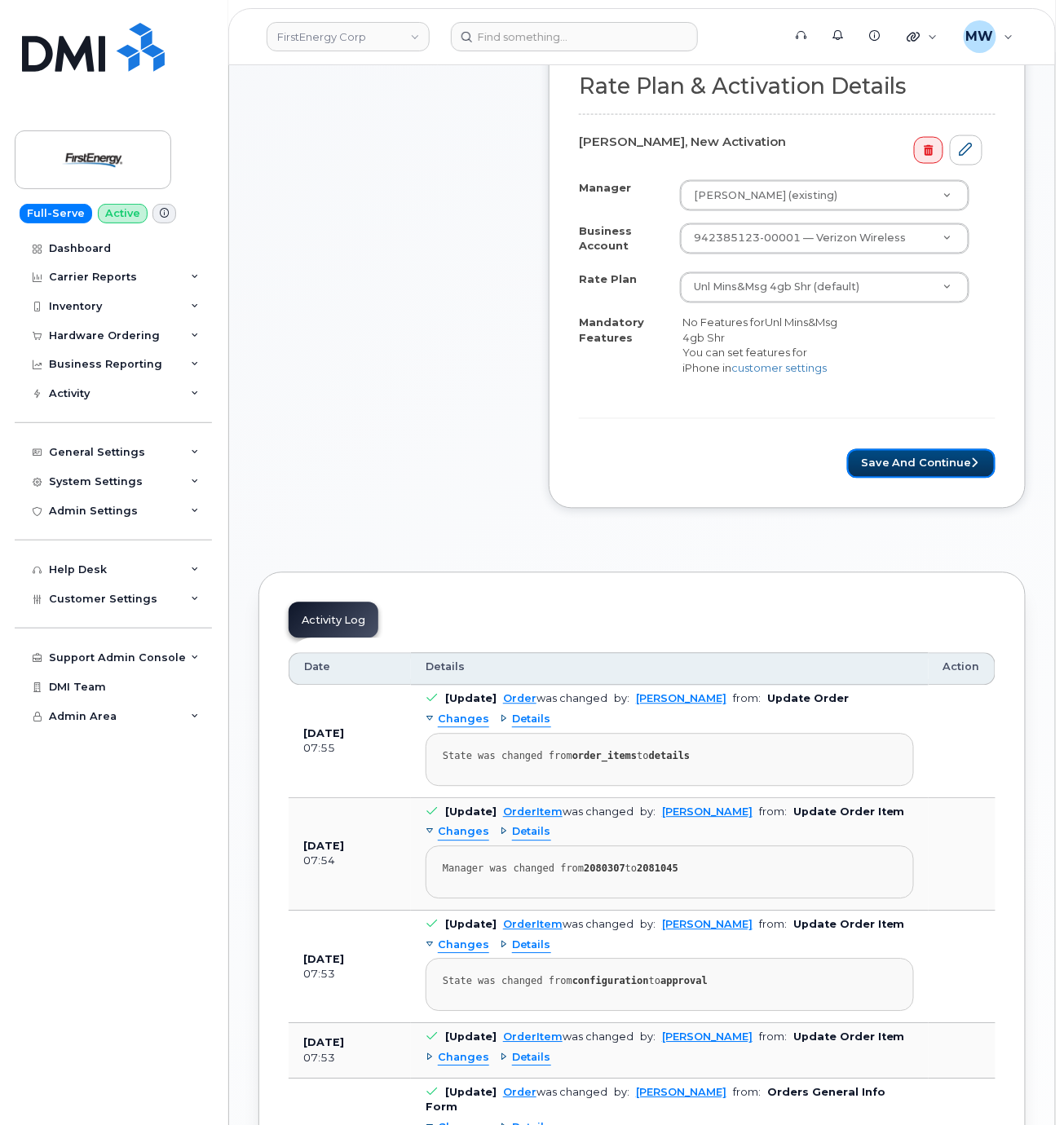
drag, startPoint x: 966, startPoint y: 464, endPoint x: 1027, endPoint y: 634, distance: 180.6
click at [966, 464] on button "Save and Continue" at bounding box center [921, 464] width 149 height 30
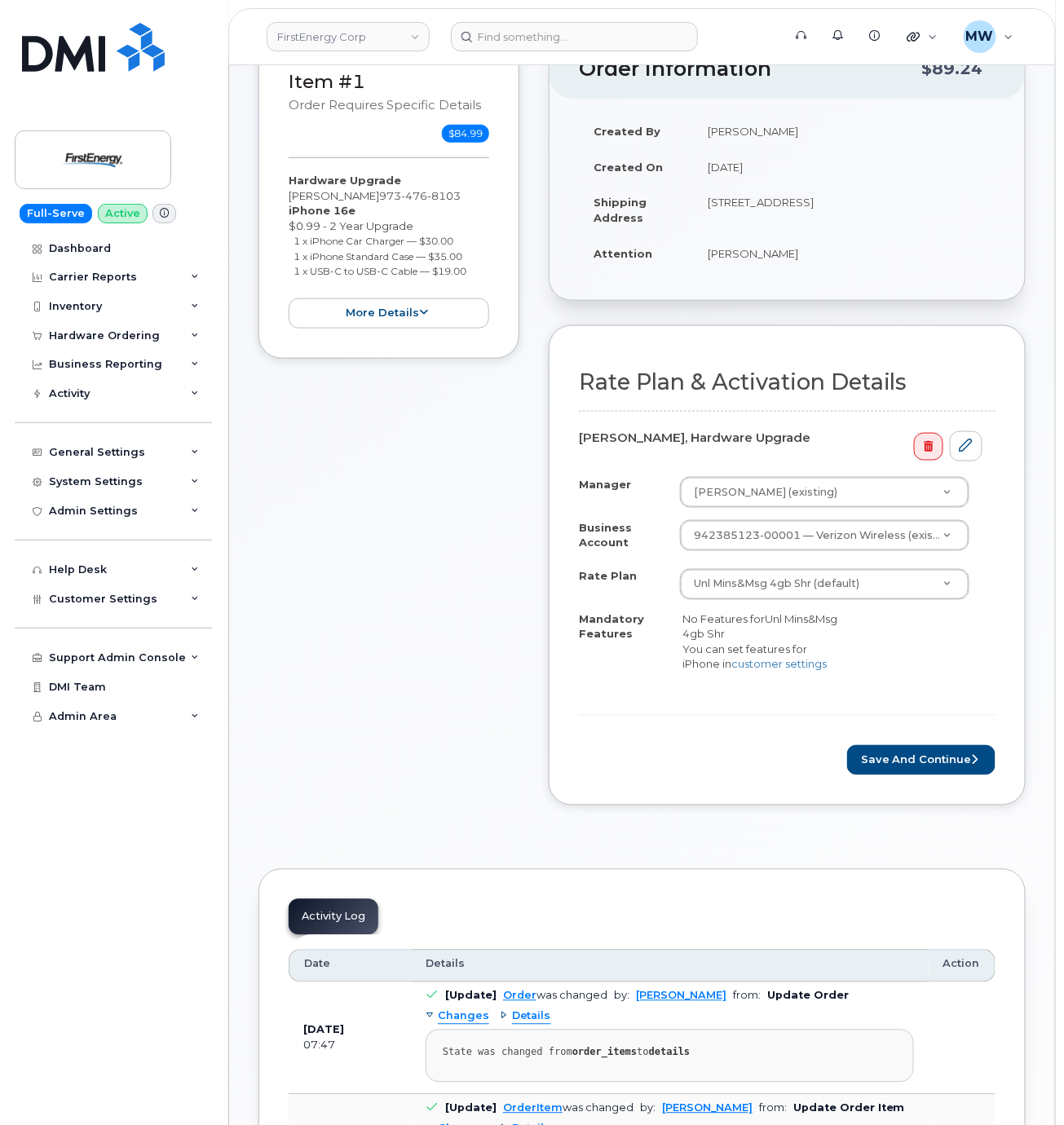
scroll to position [652, 0]
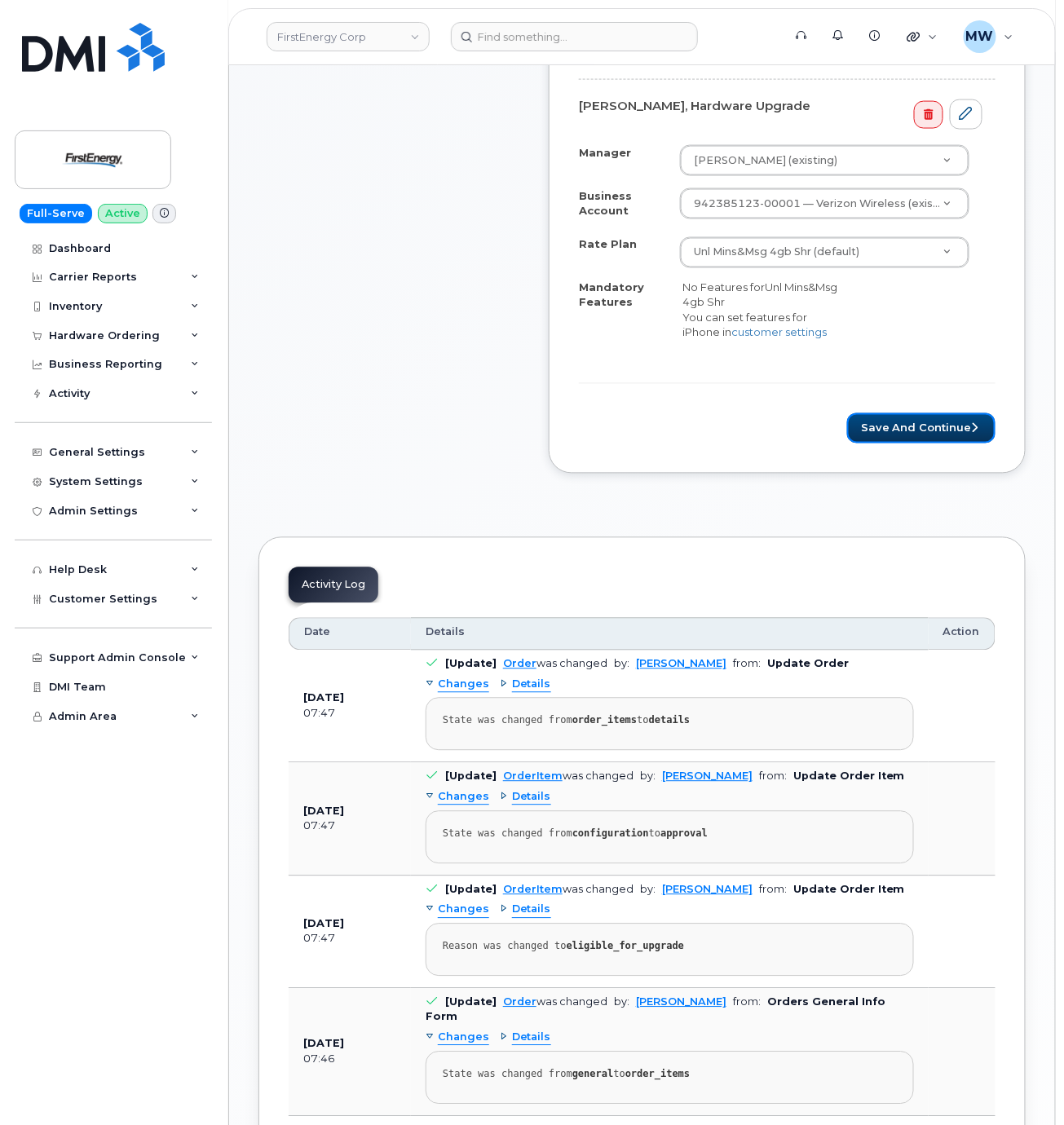
drag, startPoint x: 930, startPoint y: 436, endPoint x: 988, endPoint y: 523, distance: 104.6
click at [930, 435] on button "Save and Continue" at bounding box center [921, 428] width 149 height 30
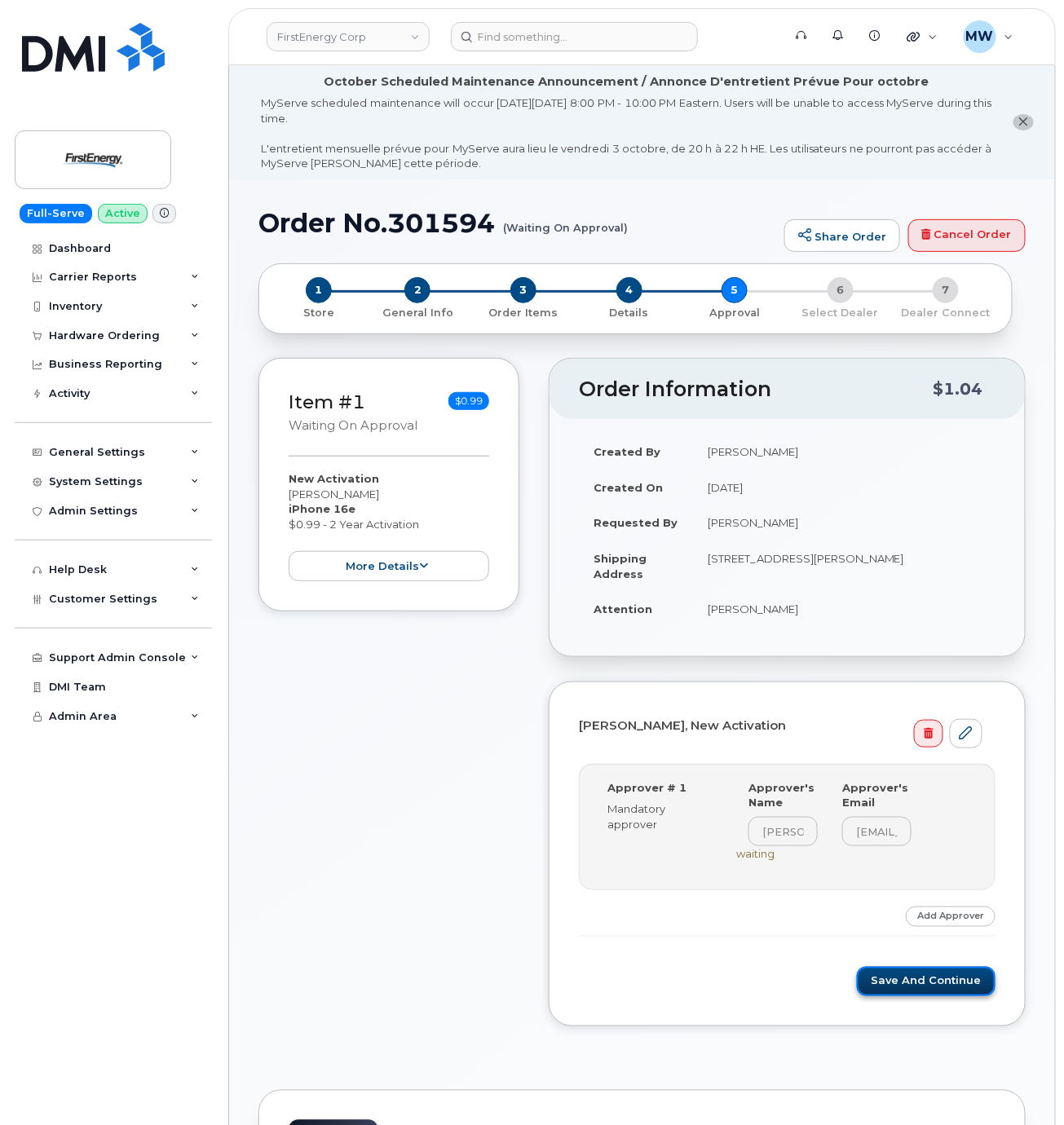
click at [918, 990] on button "Save and Continue" at bounding box center [926, 982] width 139 height 30
click at [905, 981] on button "Save and Continue" at bounding box center [926, 982] width 139 height 30
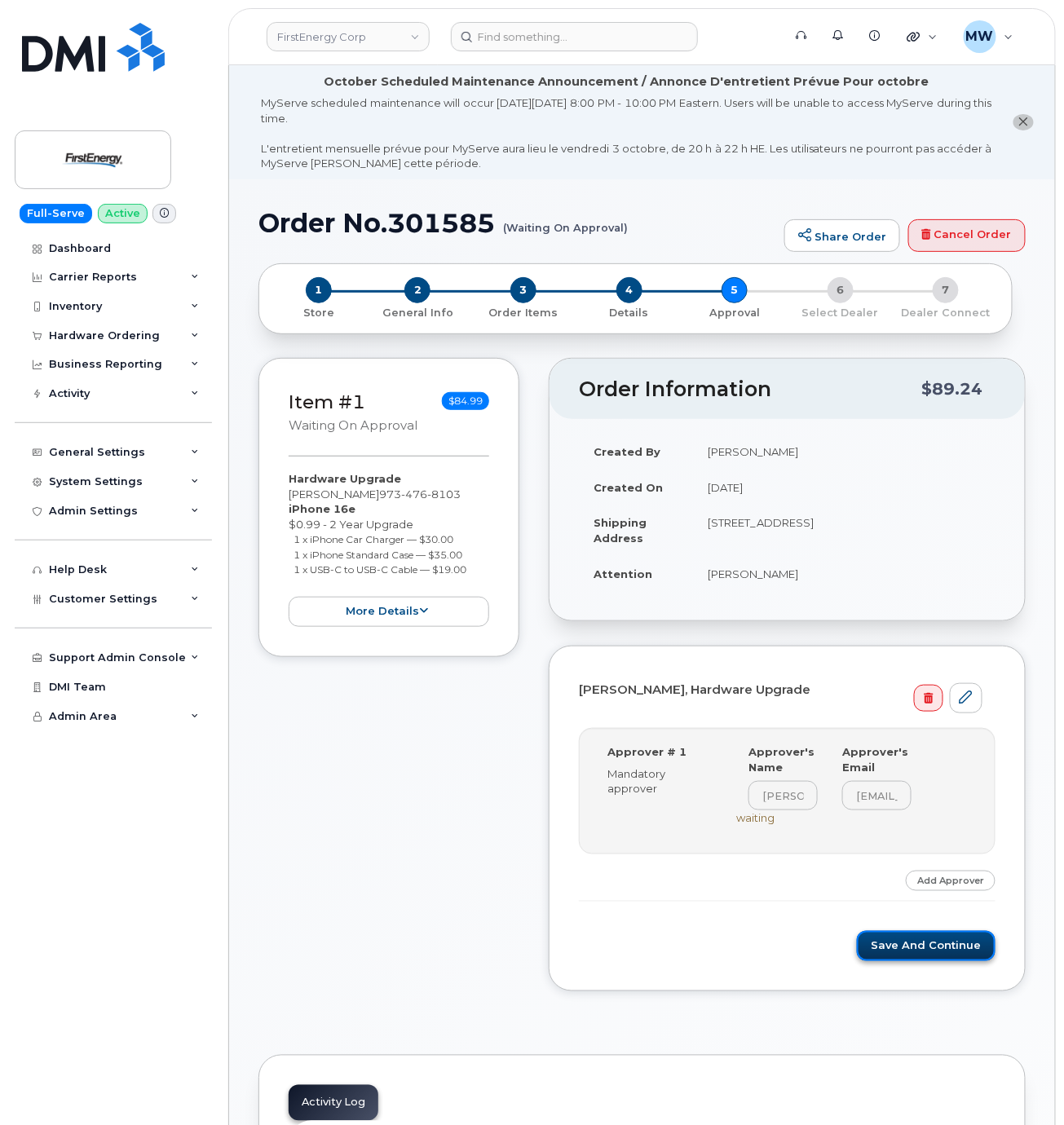
click at [894, 960] on button "Save and Continue" at bounding box center [926, 946] width 139 height 30
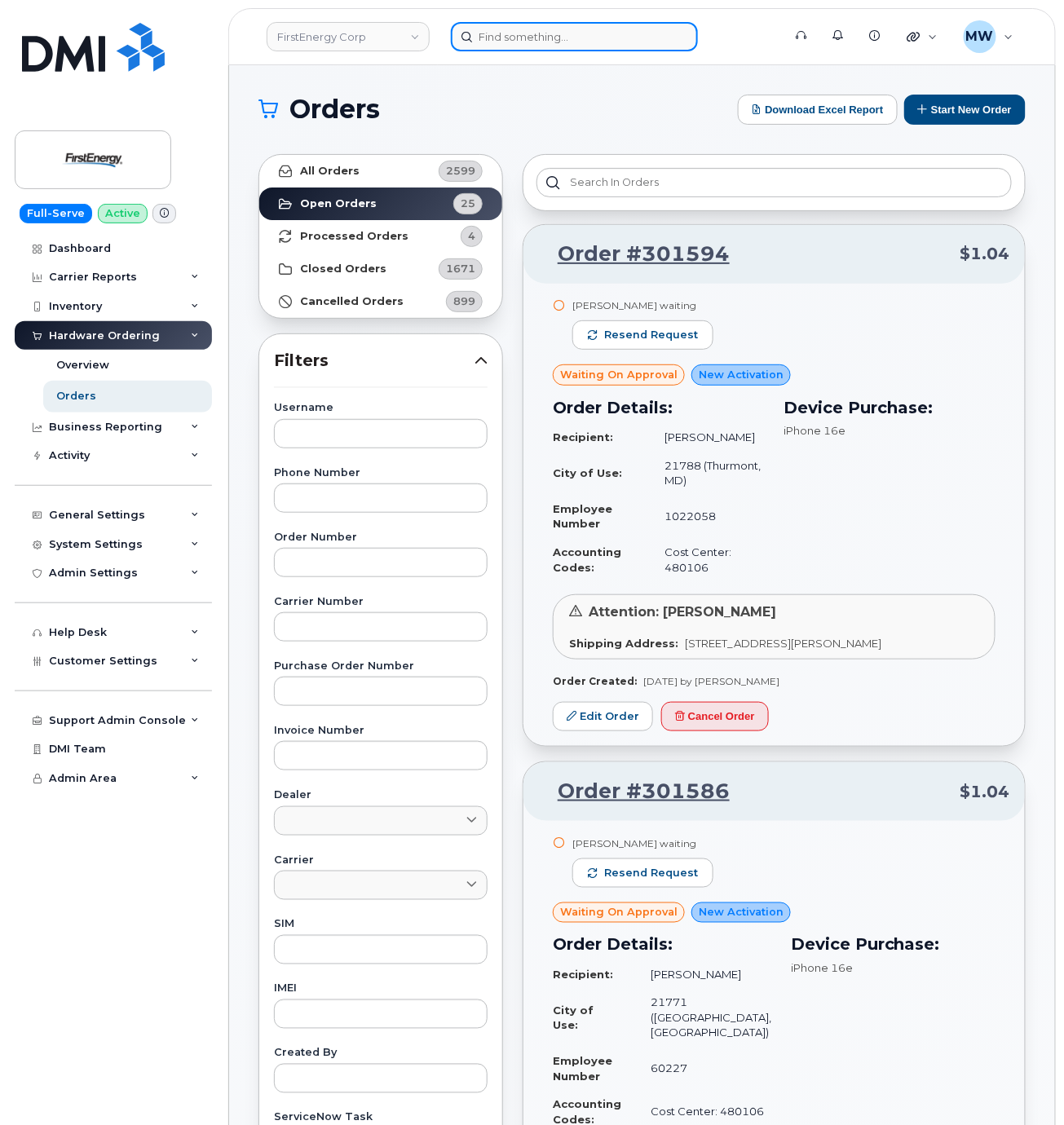
click at [473, 33] on input at bounding box center [575, 36] width 247 height 29
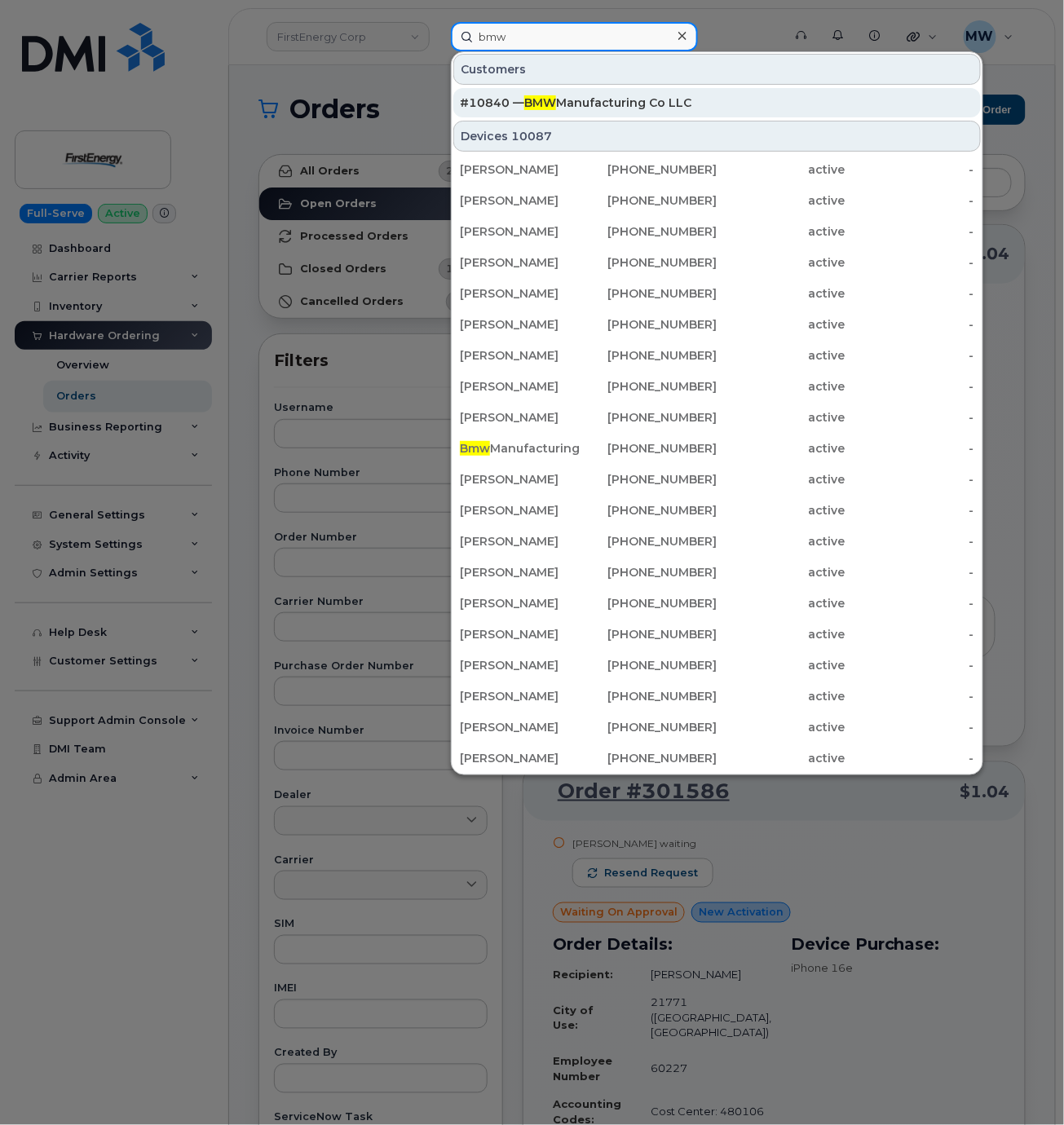
type input "bmw"
click at [659, 99] on div "#10840 — BMW Manufacturing Co LLC" at bounding box center [717, 103] width 514 height 17
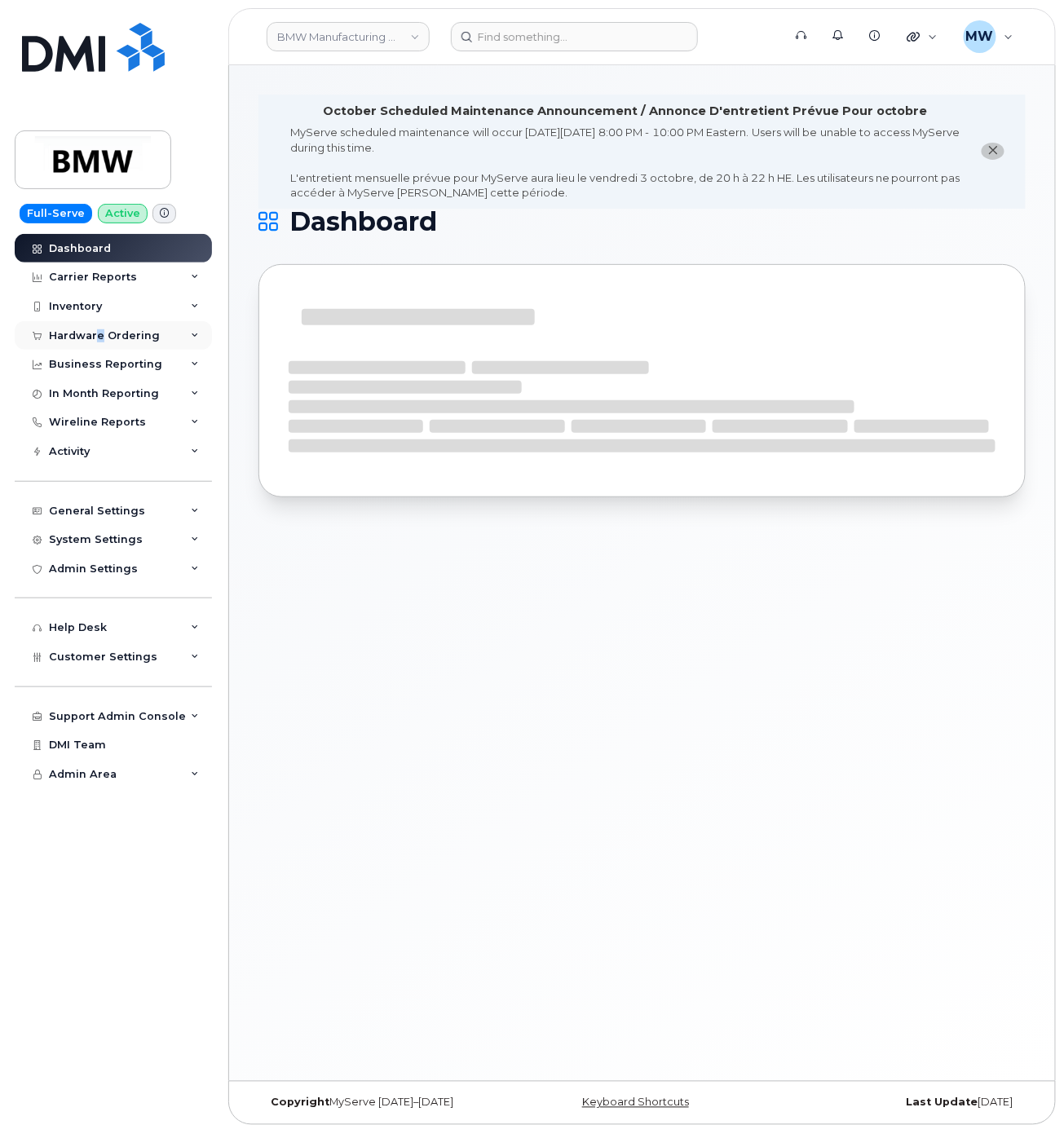
click at [99, 326] on div "Hardware Ordering" at bounding box center [114, 336] width 197 height 29
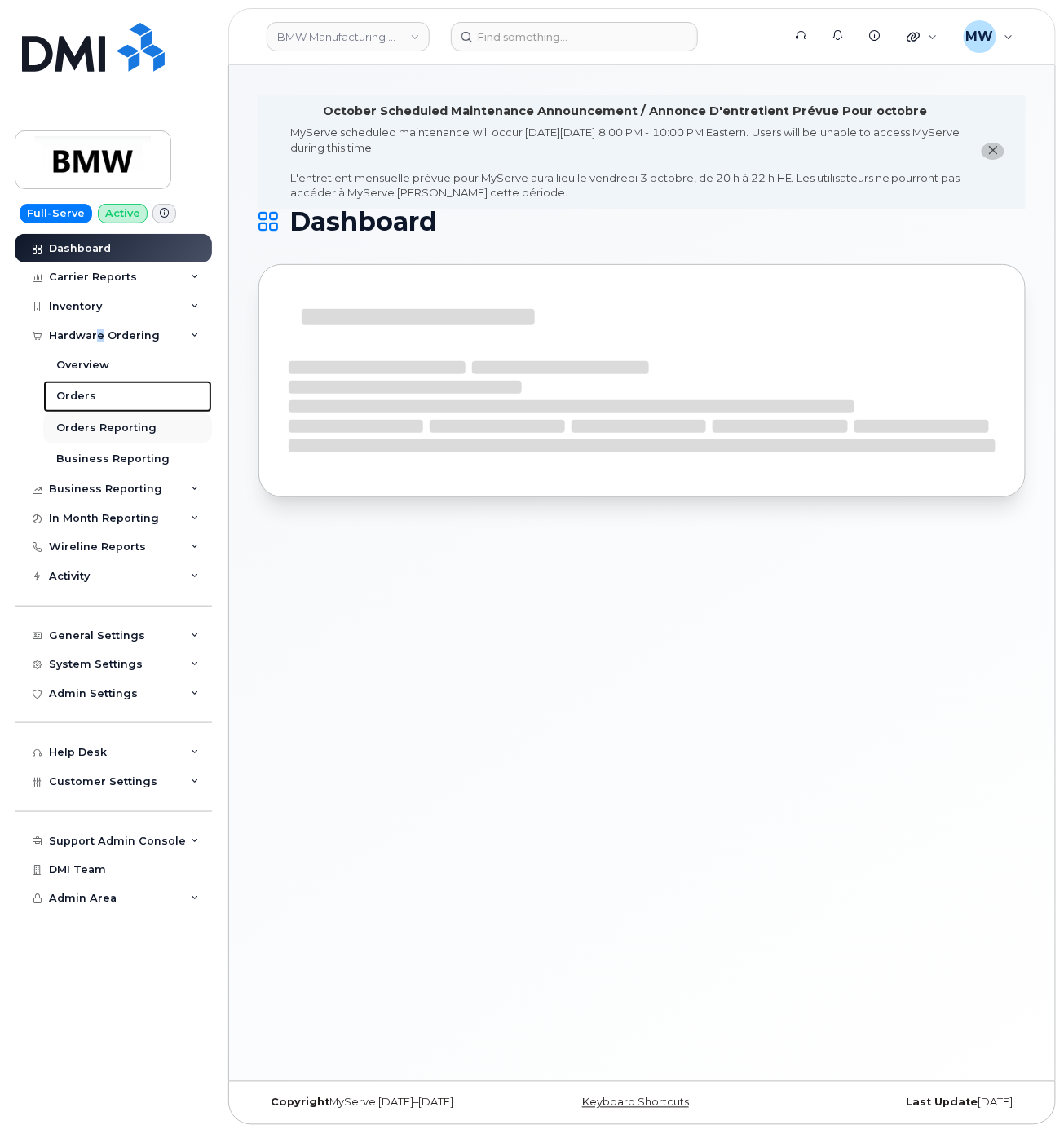
drag, startPoint x: 79, startPoint y: 398, endPoint x: 94, endPoint y: 414, distance: 21.9
click at [79, 398] on div "Orders" at bounding box center [76, 397] width 40 height 15
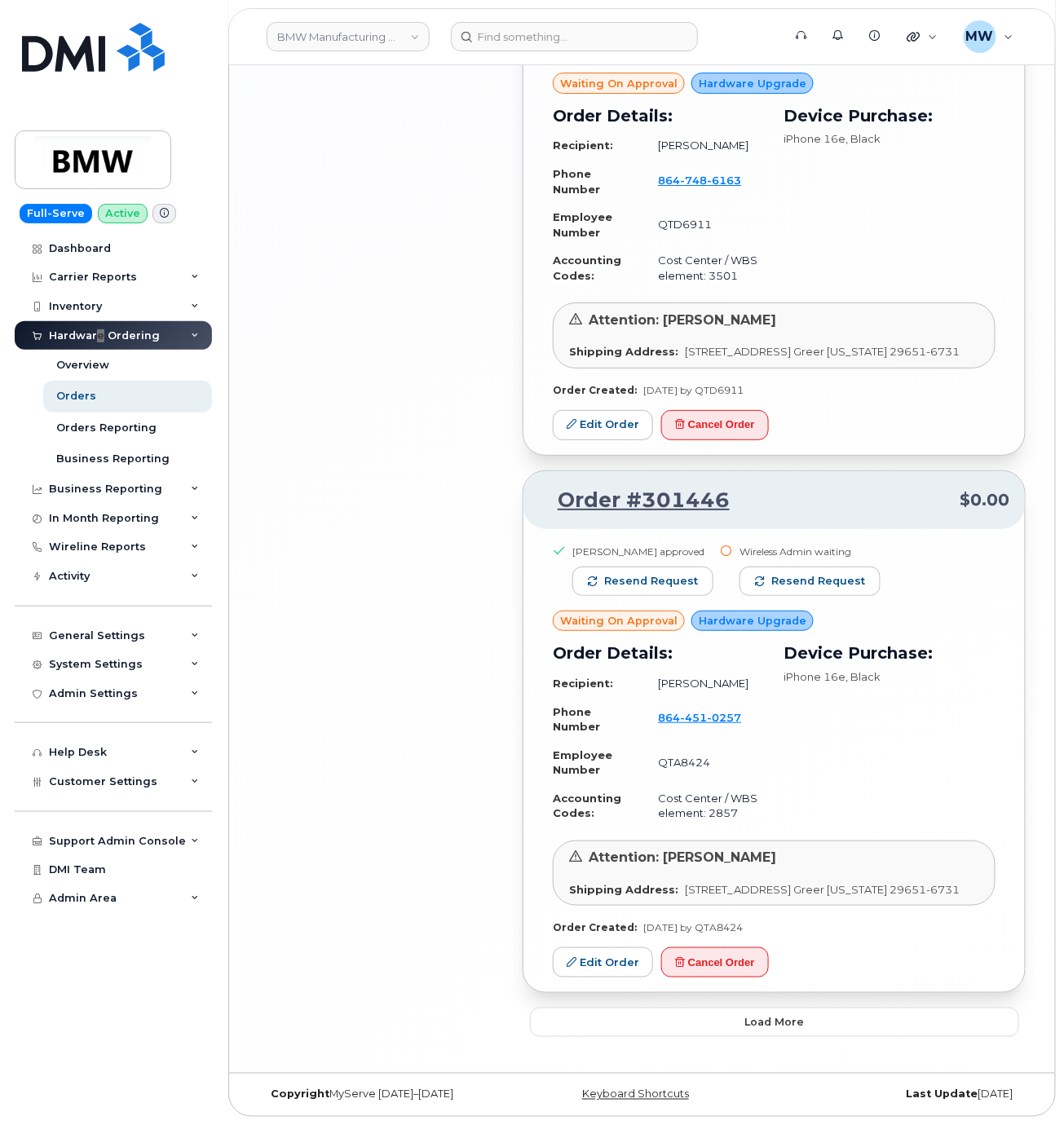
scroll to position [3385, 0]
click at [869, 1037] on button "Load more" at bounding box center [775, 1022] width 489 height 29
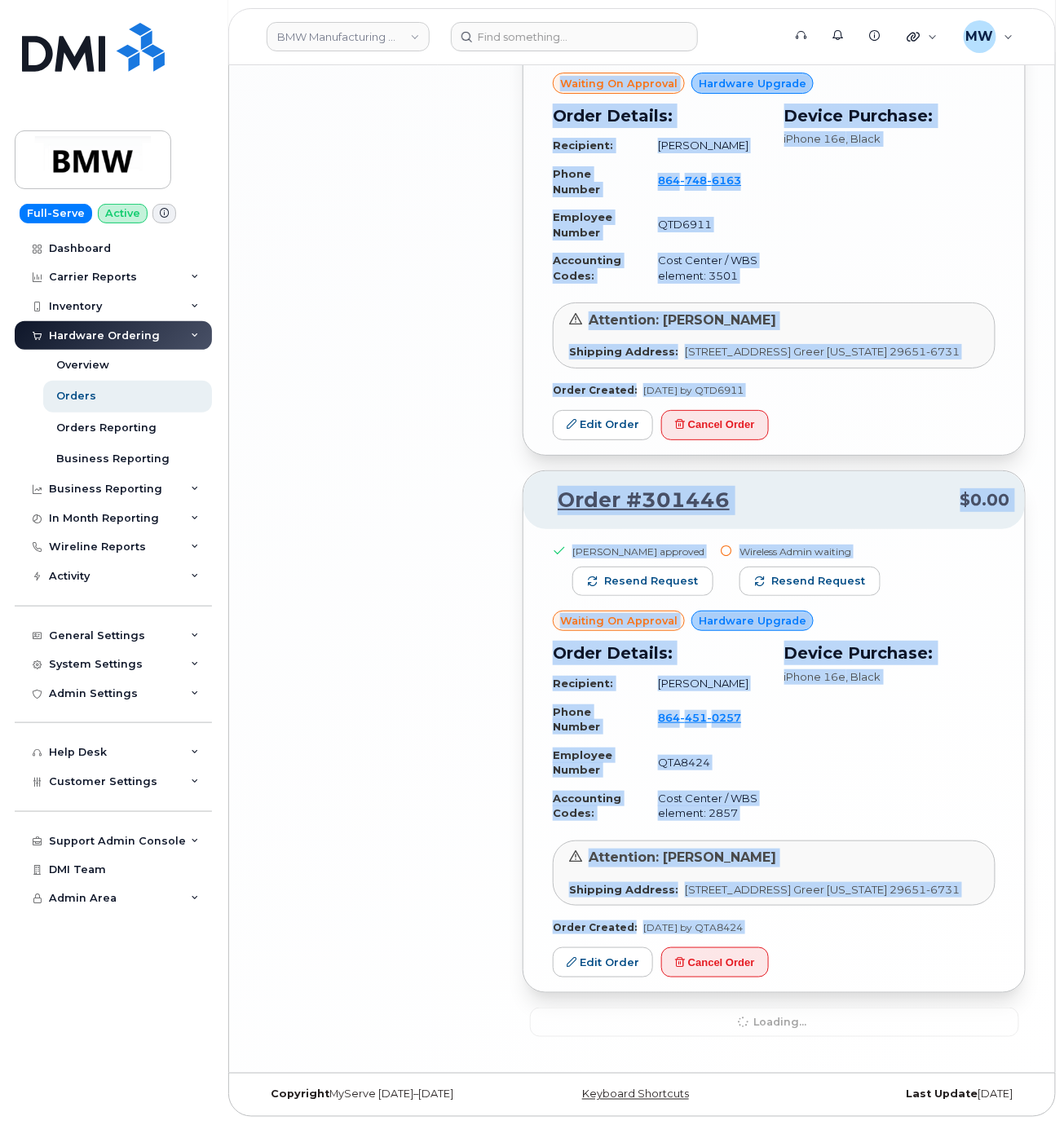
drag, startPoint x: 869, startPoint y: 1046, endPoint x: 377, endPoint y: 666, distance: 621.7
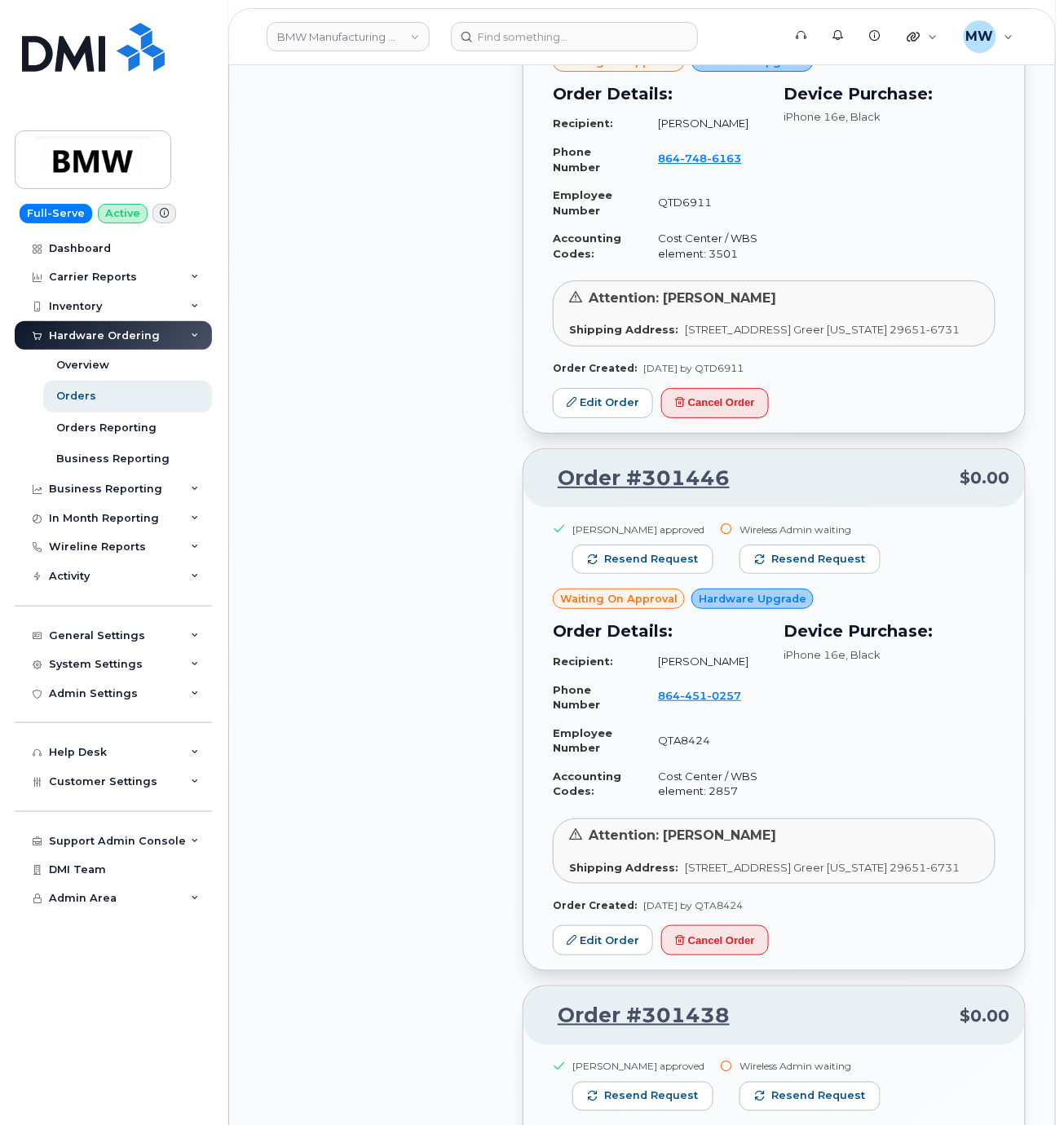
click at [375, 851] on div "All Orders 5013 Open Orders 39 Processed Orders 7 Closed Orders 2792 Cancelled …" at bounding box center [381, 972] width 264 height 8428
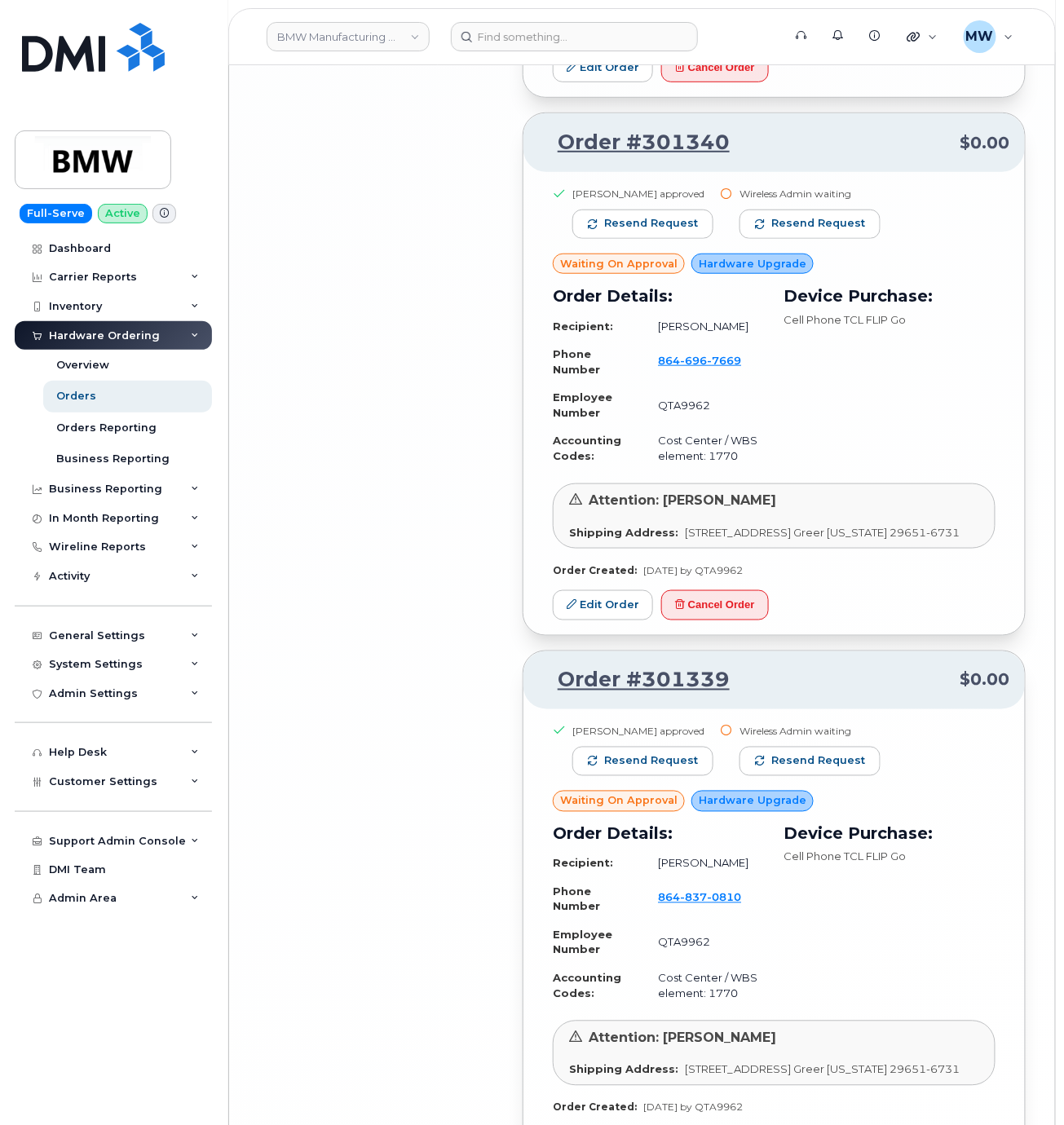
scroll to position [7635, 0]
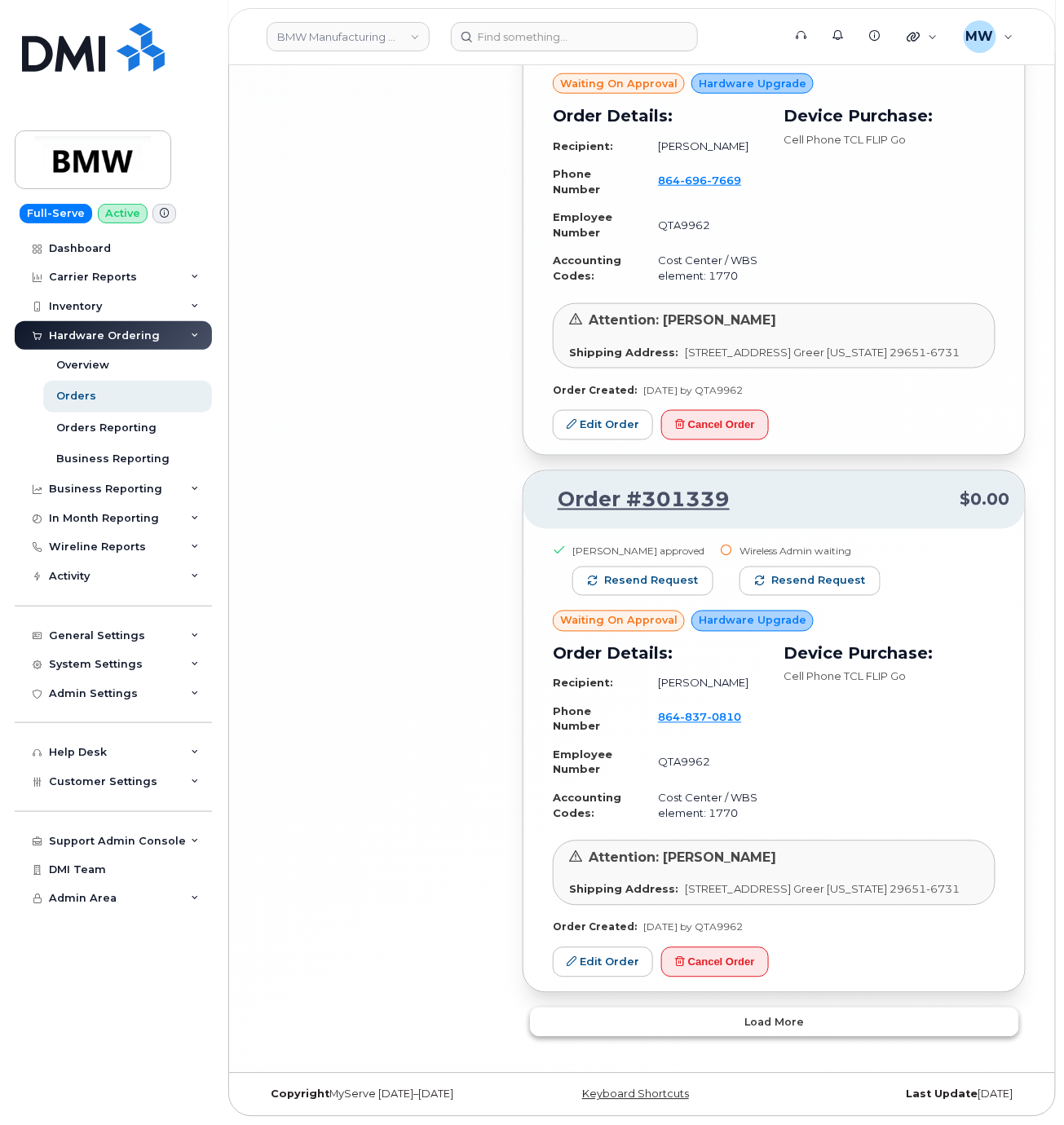
click at [764, 1015] on span "Load more" at bounding box center [773, 1022] width 59 height 16
click at [820, 1016] on button "Load more" at bounding box center [775, 1022] width 489 height 29
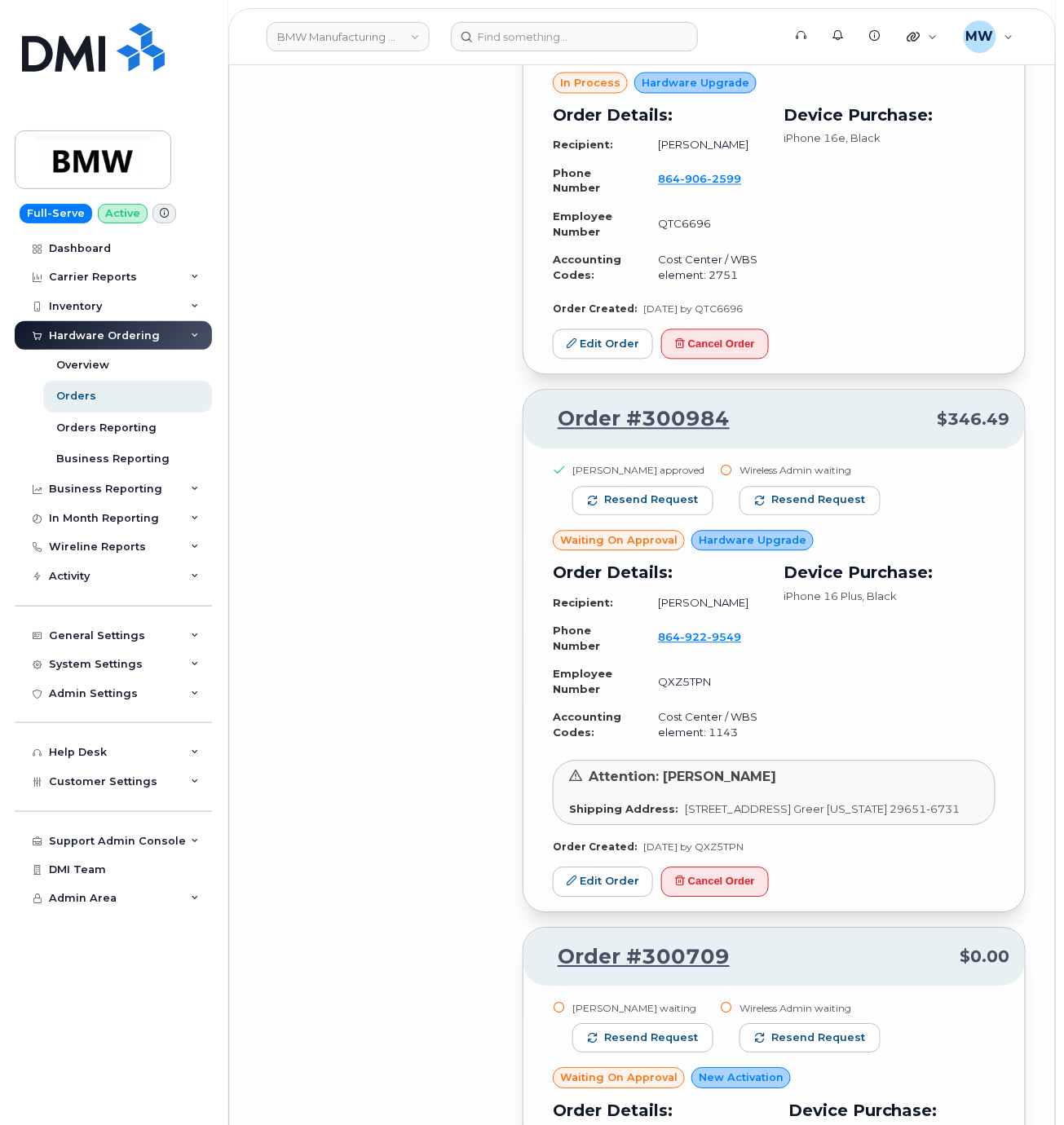
scroll to position [14990, 0]
click at [753, 361] on button "Cancel Order" at bounding box center [715, 345] width 108 height 30
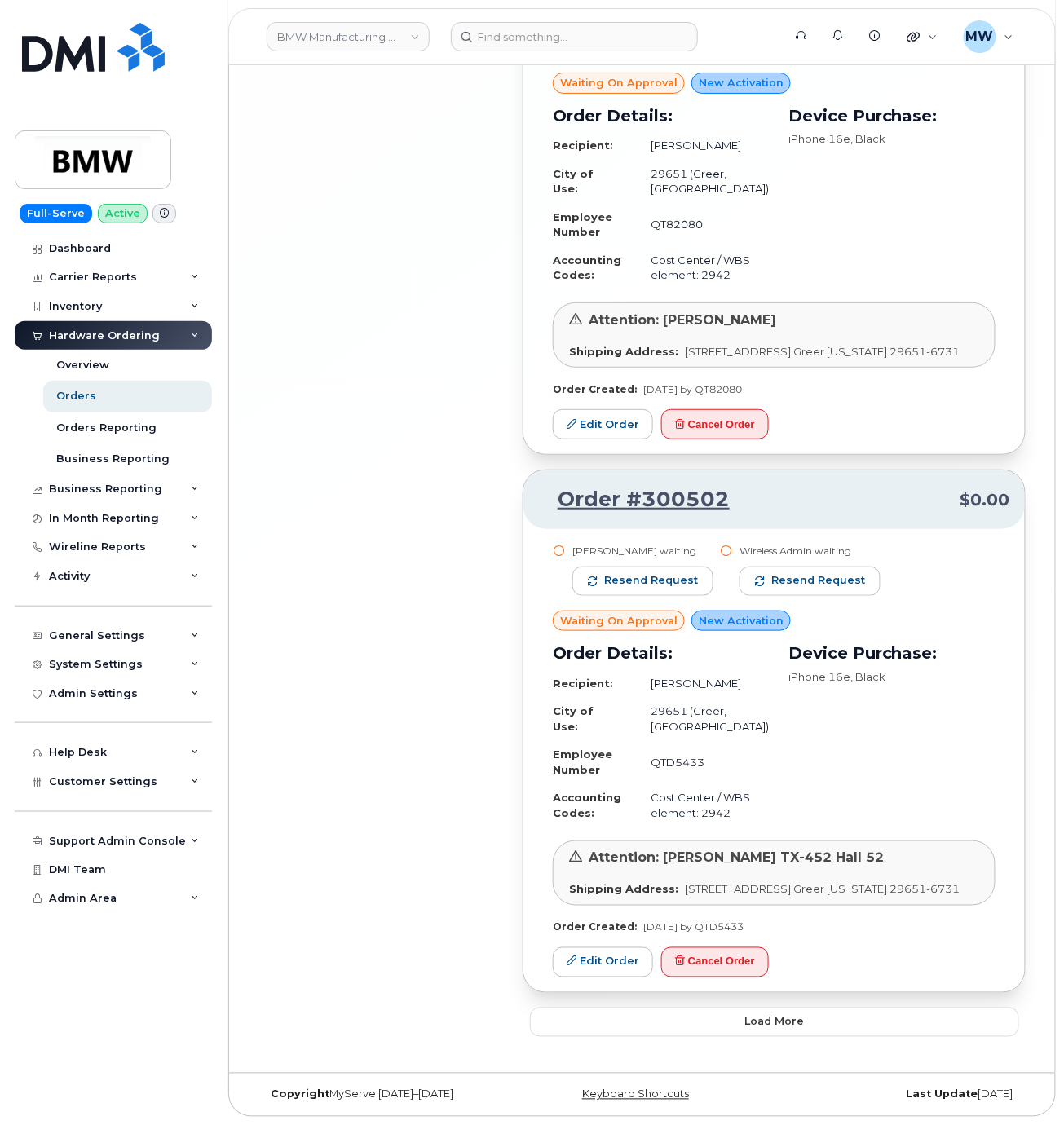
scroll to position [16141, 0]
click at [773, 1018] on span "Load more" at bounding box center [773, 1021] width 59 height 16
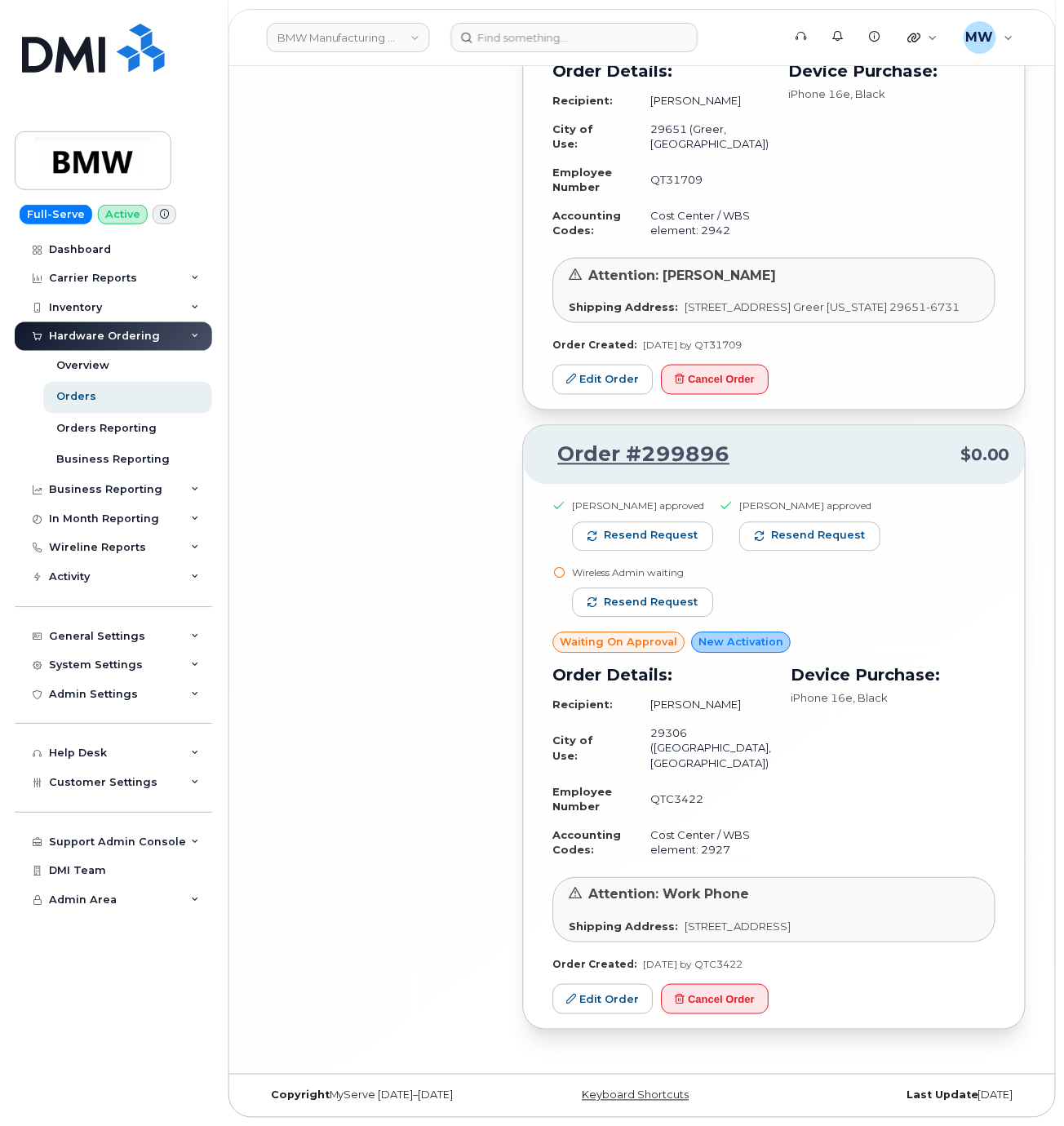
scroll to position [19476, 0]
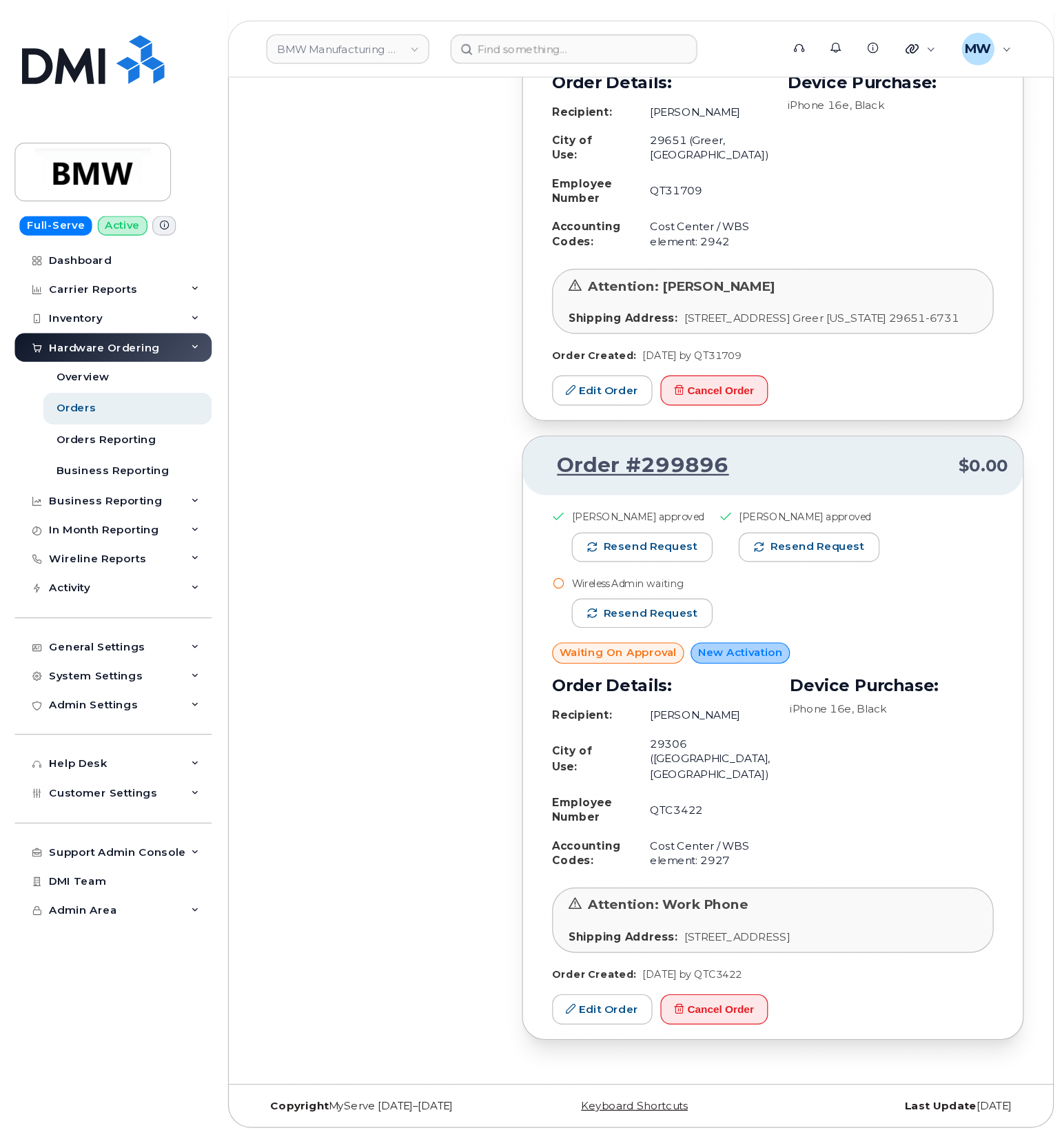
scroll to position [14022, 0]
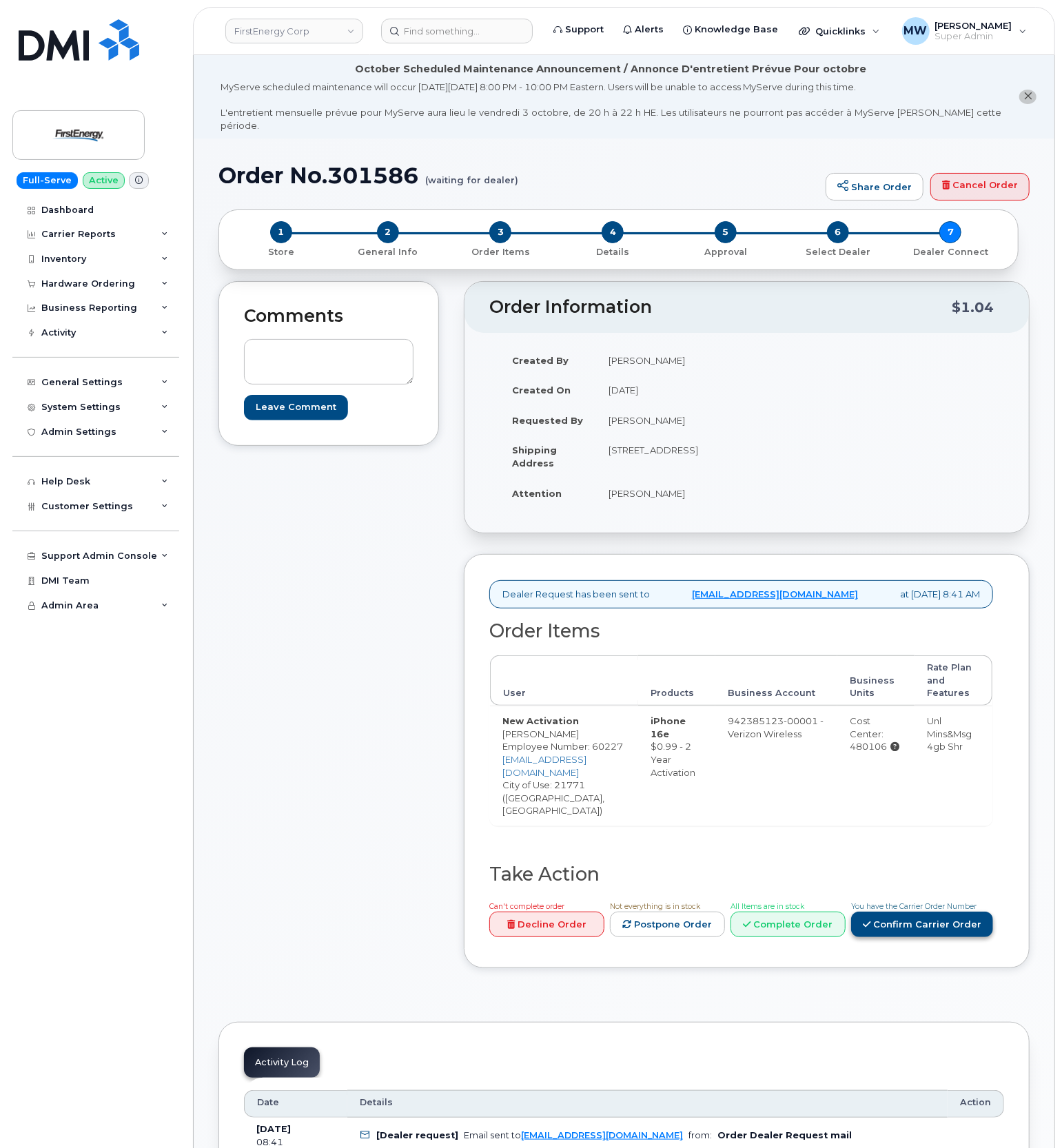
click at [941, 912] on link "Confirm Carrier Order" at bounding box center [922, 925] width 142 height 25
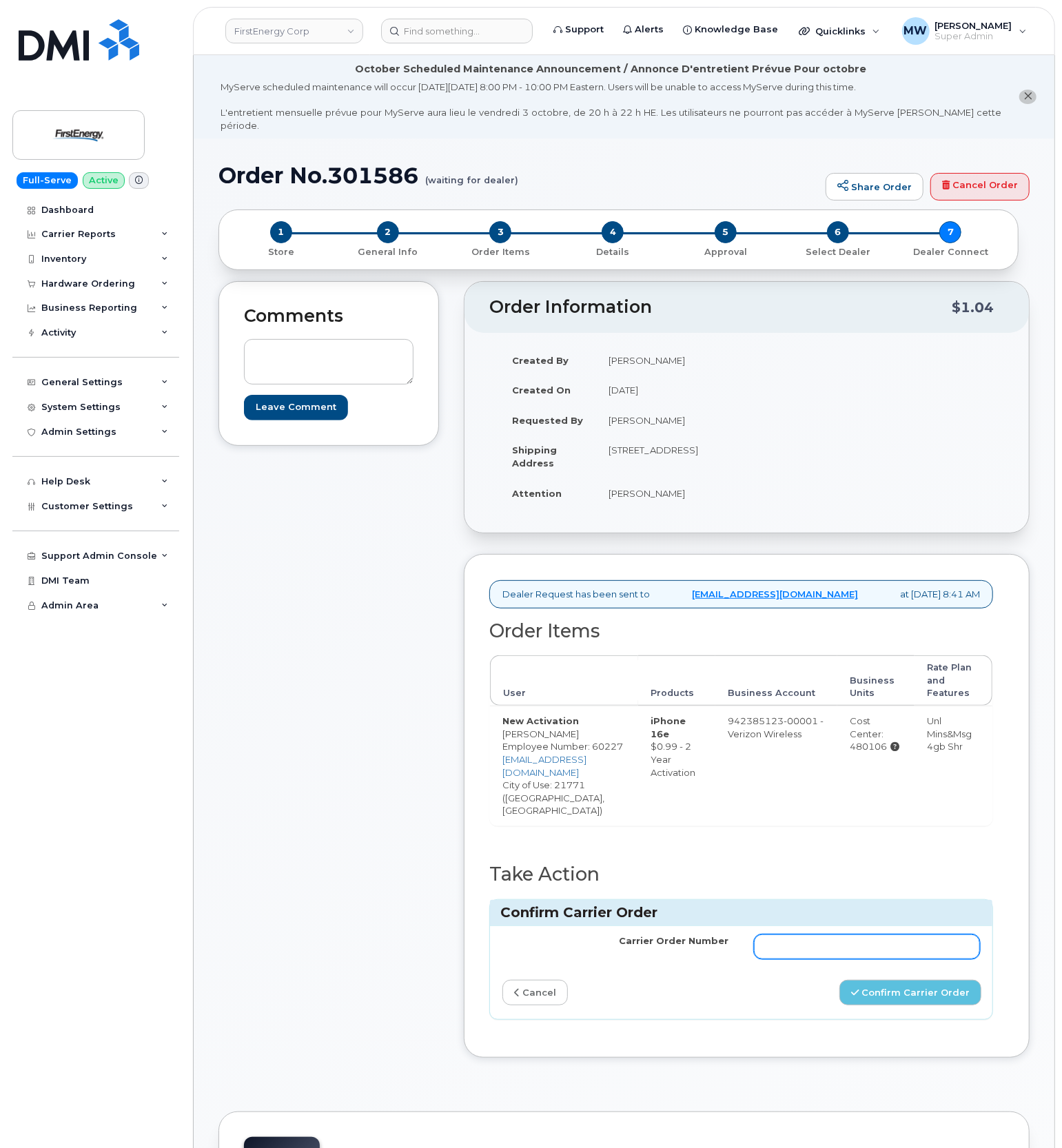
drag, startPoint x: 833, startPoint y: 923, endPoint x: 842, endPoint y: 929, distance: 10.8
click at [834, 935] on input "Carrier Order Number" at bounding box center [867, 947] width 227 height 25
paste input "MB1000503507658"
type input "MB1000503507658"
click at [930, 986] on div "Carrier Order Number MB1000503507658 cancel Confirm Carrier Order" at bounding box center [741, 973] width 503 height 93
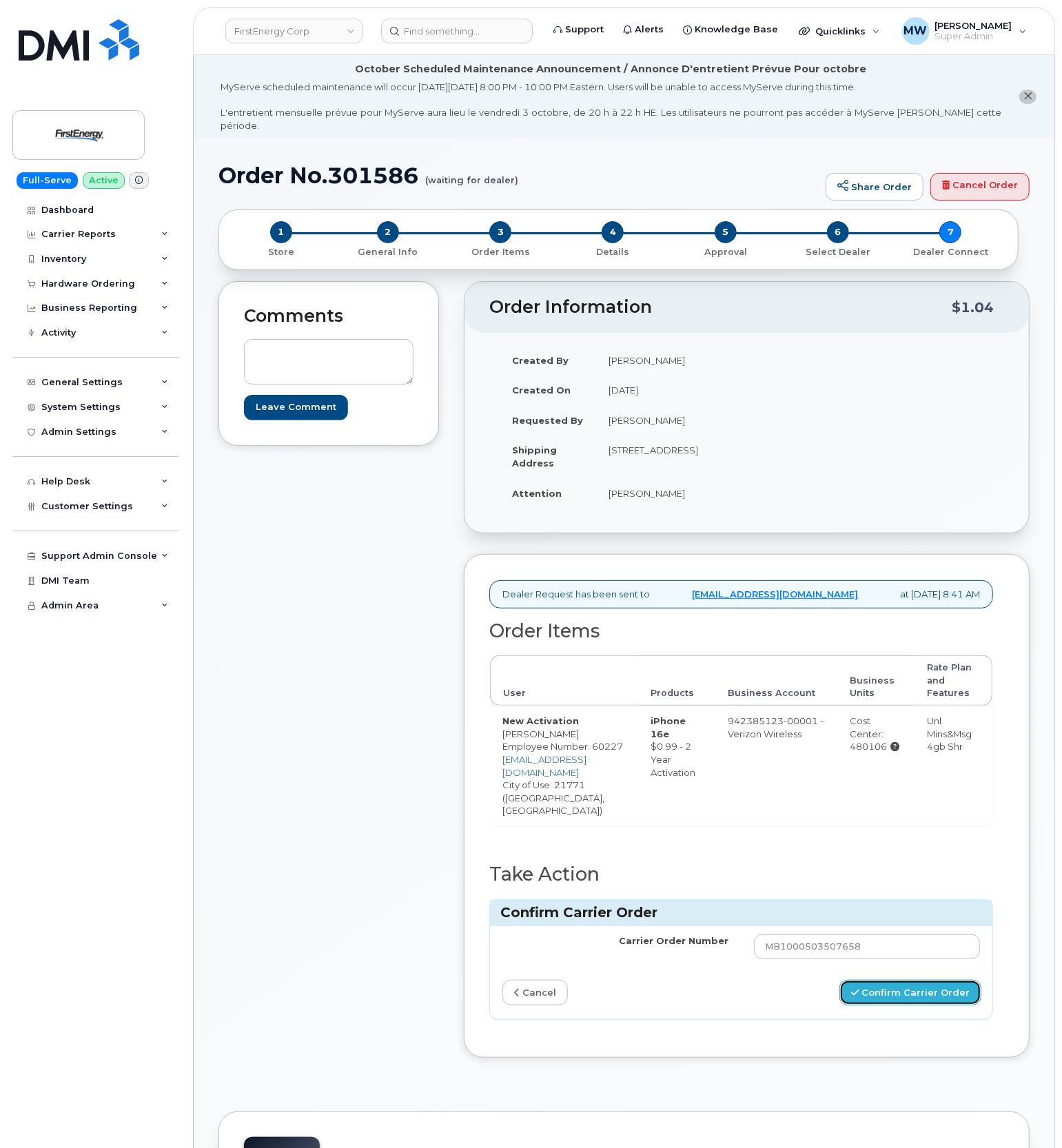
click at [946, 980] on button "Confirm Carrier Order" at bounding box center [910, 993] width 142 height 25
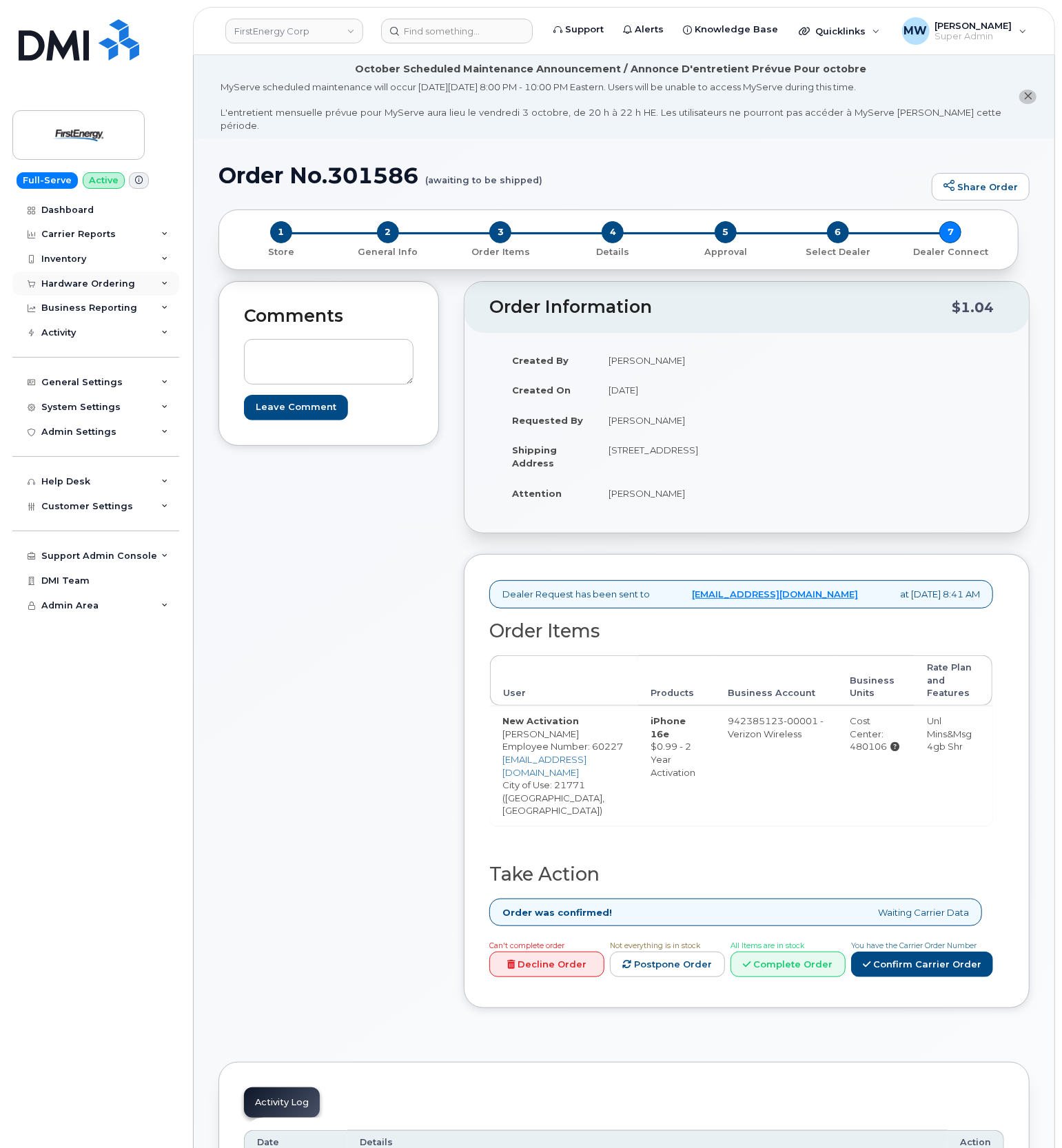
click at [90, 275] on div "Hardware Ordering" at bounding box center [96, 284] width 167 height 25
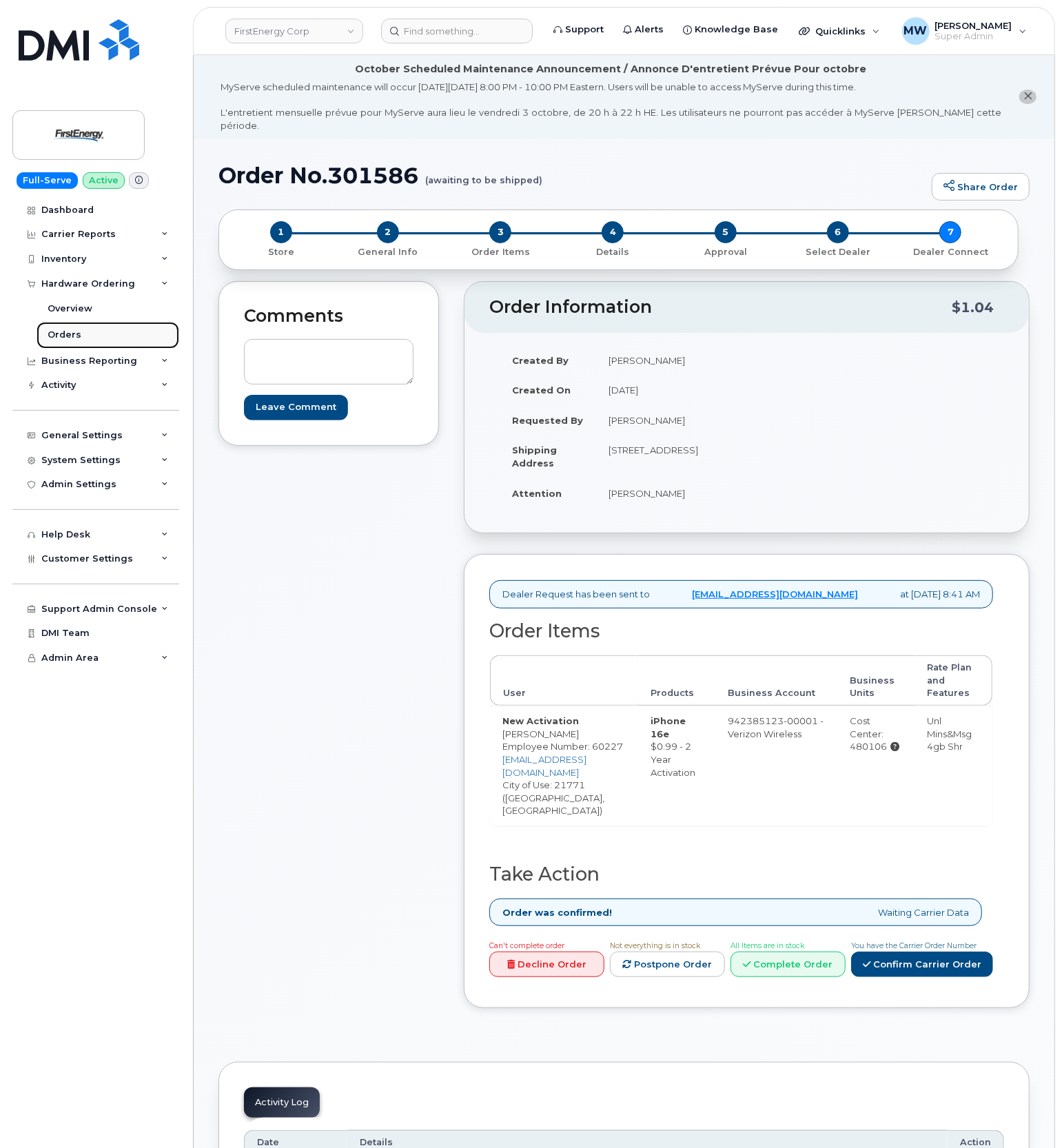
click at [73, 334] on div "Orders" at bounding box center [64, 335] width 34 height 13
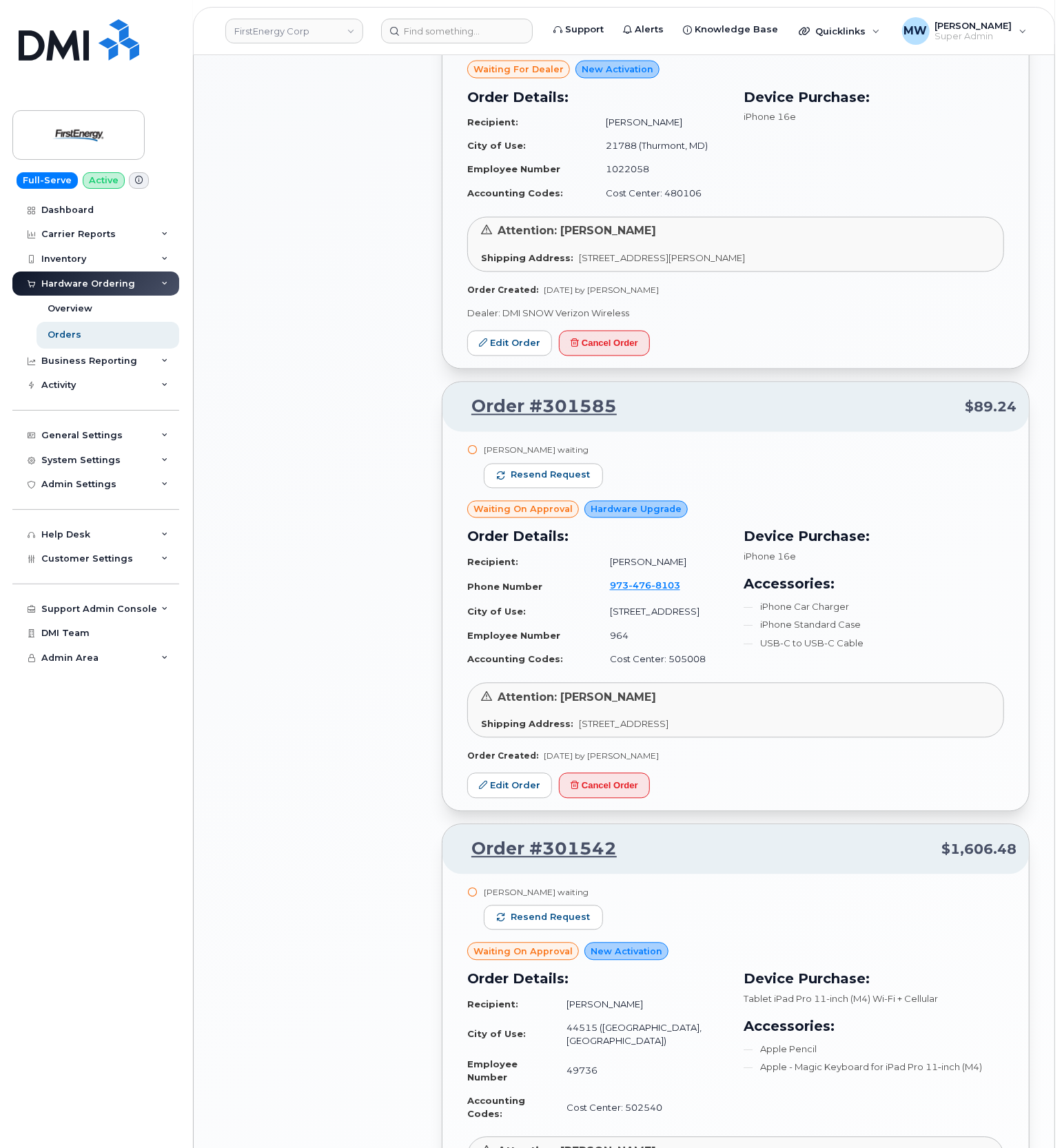
scroll to position [1470, 0]
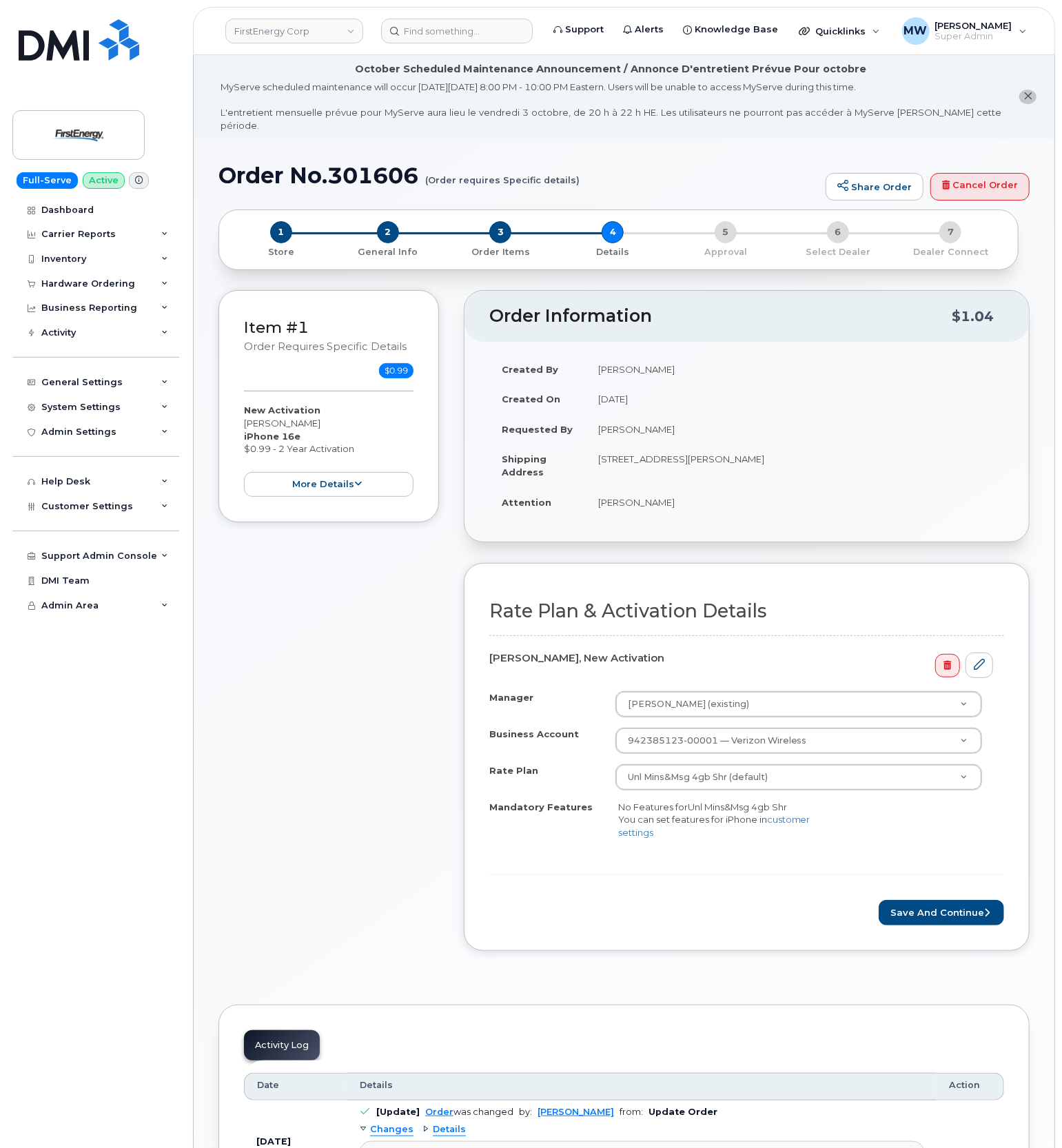
click at [924, 888] on form "Rate Plan & Activation Details Derek D Armstrong, New Activation Manager Charit…" at bounding box center [746, 763] width 515 height 325
drag, startPoint x: 926, startPoint y: 892, endPoint x: 924, endPoint y: 885, distance: 7.3
click at [926, 900] on button "Save and Continue" at bounding box center [942, 913] width 126 height 25
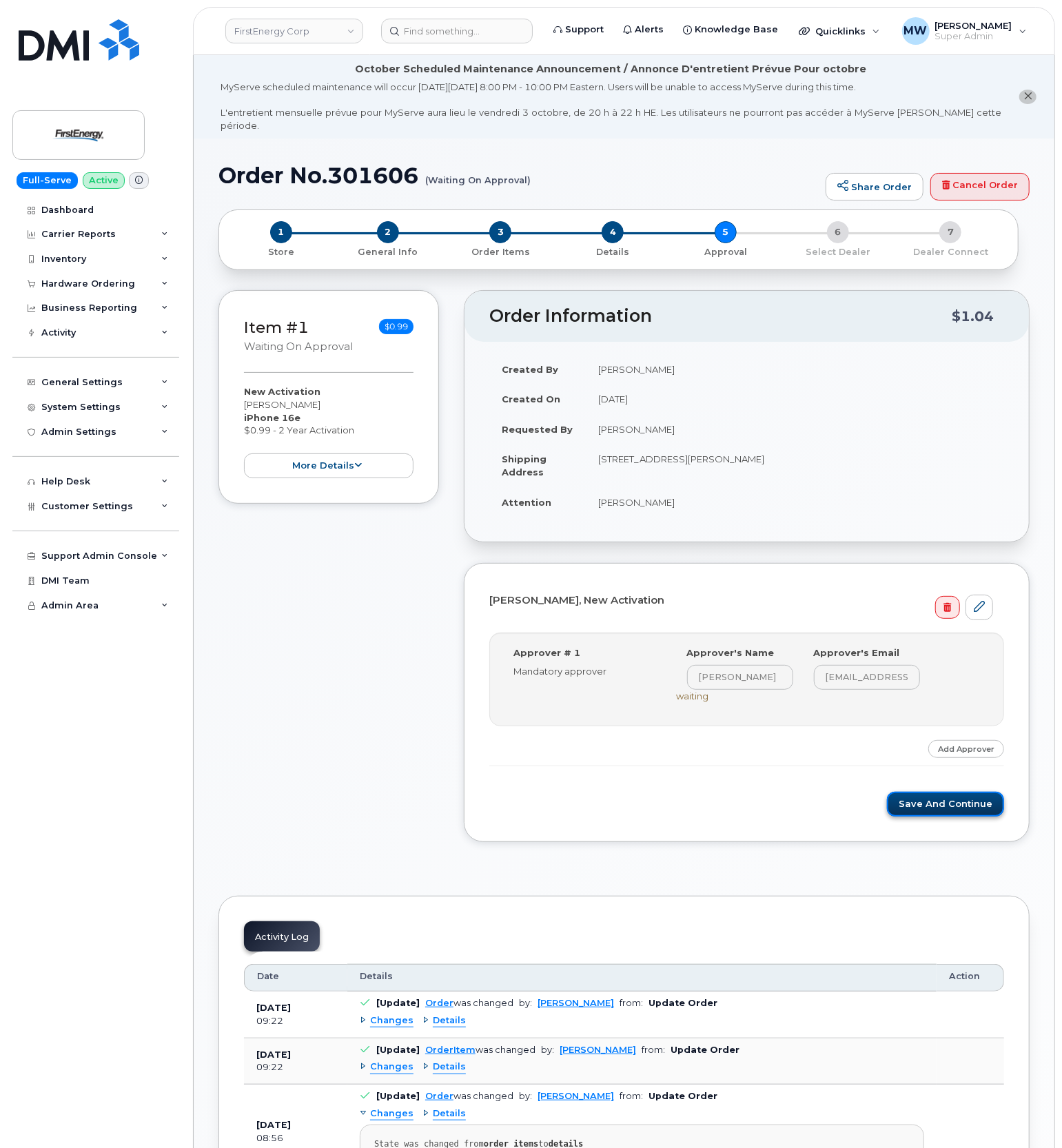
click at [968, 801] on button "Save and Continue" at bounding box center [945, 805] width 117 height 25
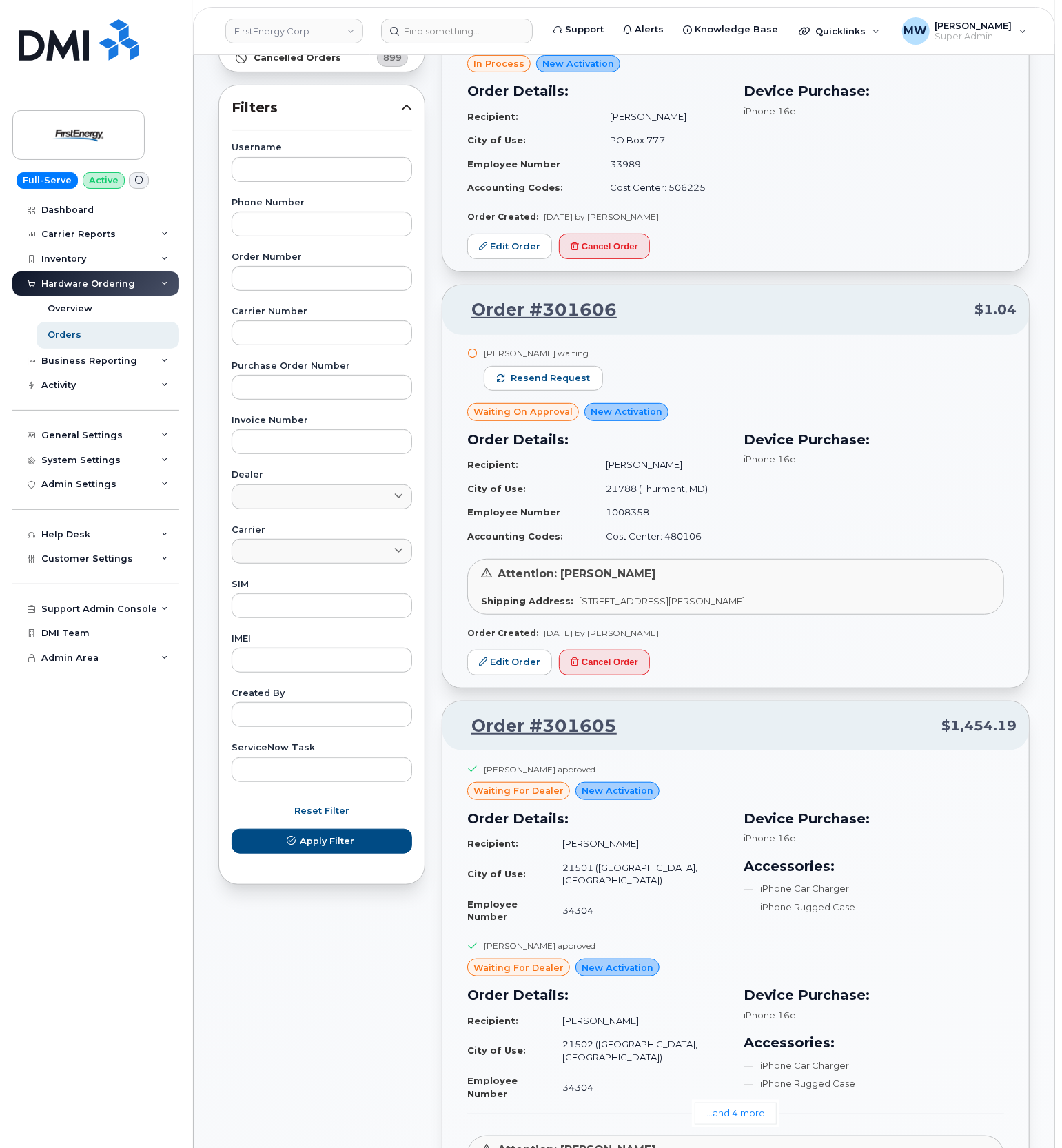
scroll to position [184, 0]
